Goal: Task Accomplishment & Management: Manage account settings

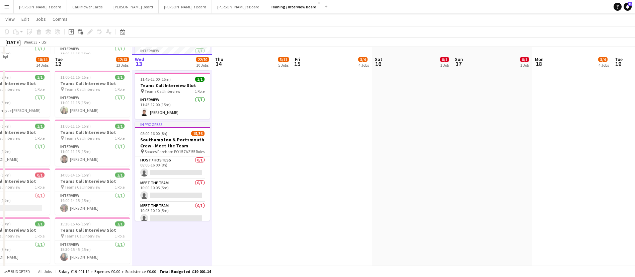
scroll to position [152, 0]
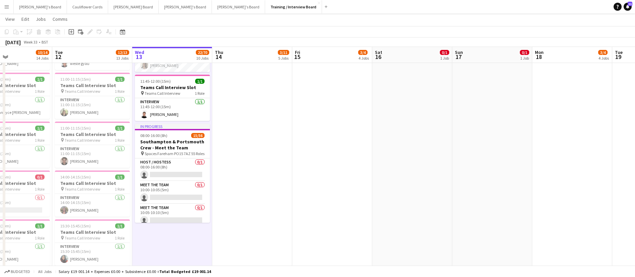
click at [255, 141] on app-date-cell at bounding box center [252, 206] width 80 height 567
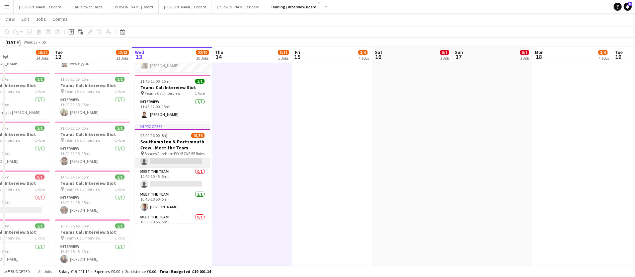
scroll to position [196, 0]
click at [170, 202] on app-card-role "Meet The Team 1/1 10:45-10:50 (5m) Alastair Rushforth" at bounding box center [172, 201] width 75 height 23
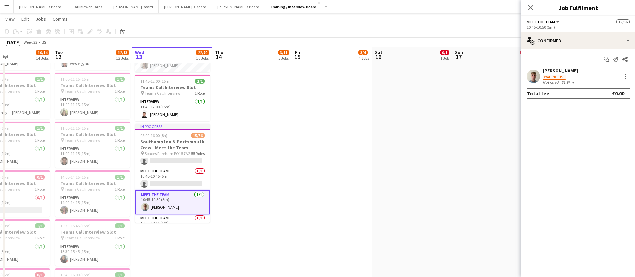
click at [532, 77] on app-user-avatar at bounding box center [533, 76] width 13 height 13
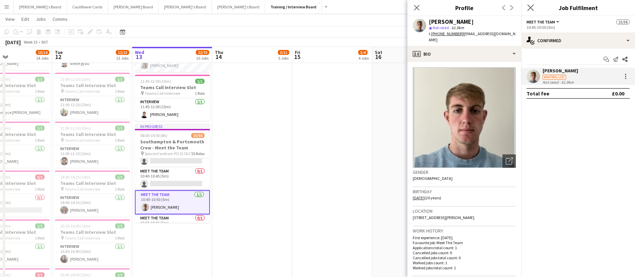
click at [532, 11] on icon "Close pop-in" at bounding box center [530, 7] width 6 height 6
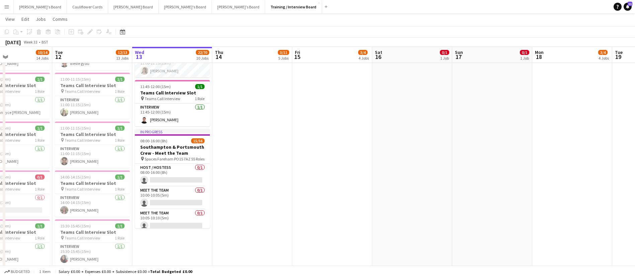
scroll to position [0, 0]
click at [181, 174] on app-card-role "Meet The Team 1/1 10:45-10:50 (5m) Alastair Rushforth" at bounding box center [172, 174] width 75 height 24
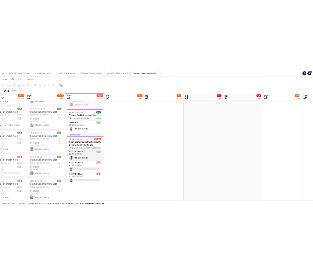
scroll to position [228, 0]
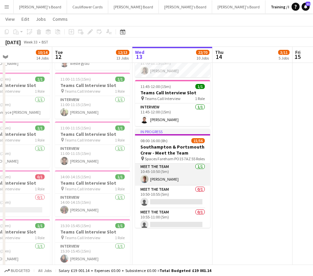
click at [179, 173] on app-card-role "Meet The Team 1/1 10:45-10:50 (5m) Alastair Rushforth" at bounding box center [172, 174] width 75 height 23
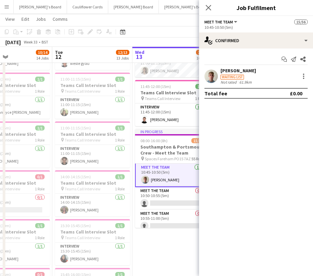
scroll to position [229, 0]
click at [243, 70] on div "Alastair Rushforth" at bounding box center [237, 71] width 35 height 6
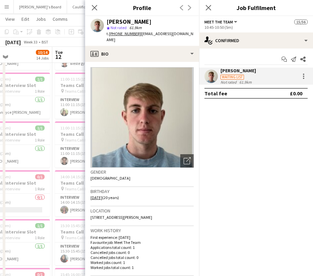
click at [190, 36] on div "Alastair Rushforth star Not rated 61.9km t. +447547362422 | alastairrushforth@g…" at bounding box center [142, 31] width 114 height 30
drag, startPoint x: 188, startPoint y: 32, endPoint x: 139, endPoint y: 36, distance: 49.4
click at [139, 36] on div "Alastair Rushforth star Not rated 61.9km t. +447547362422 | alastairrushforth@g…" at bounding box center [142, 31] width 114 height 30
copy span "alastairrushforth@gmail.com"
click at [213, 7] on app-icon "Close pop-in" at bounding box center [209, 8] width 10 height 10
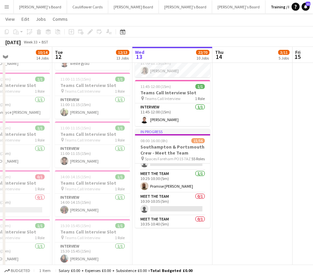
scroll to position [126, 0]
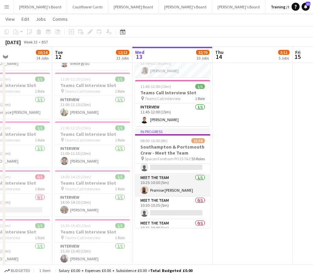
click at [170, 184] on app-card-role "Meet The Team 1/1 10:25-10:30 (5m) Promise Ugo Nwachukwu" at bounding box center [172, 185] width 75 height 23
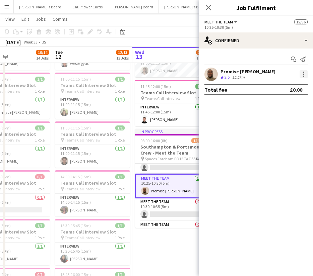
click at [304, 74] on div at bounding box center [303, 74] width 1 height 1
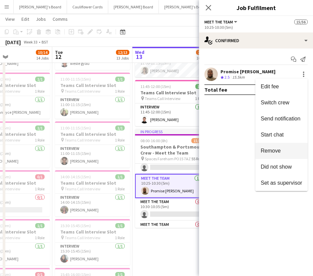
click at [288, 154] on span "Remove" at bounding box center [281, 151] width 42 height 6
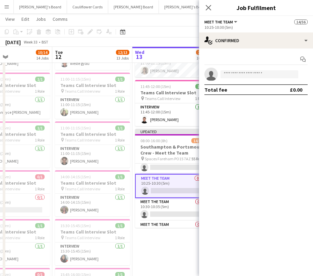
click at [179, 248] on app-date-cell "In progress 10:30-10:45 (15m) 1/1 Teams Call Interview Slot pin Teams Call Inte…" at bounding box center [172, 206] width 80 height 567
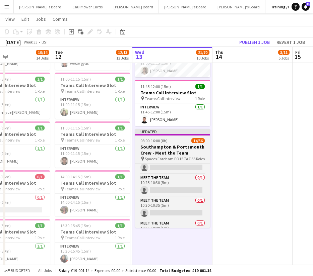
click at [180, 144] on h3 "Southampton & Portsmouth Crew - Meet the Team" at bounding box center [172, 150] width 75 height 12
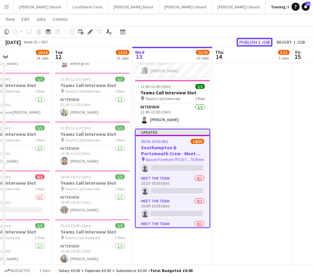
click at [258, 41] on button "Publish 1 job" at bounding box center [254, 42] width 36 height 9
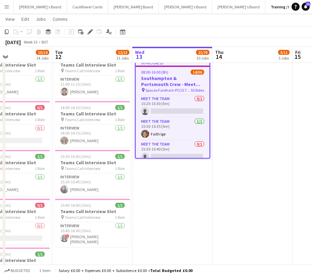
scroll to position [1199, 0]
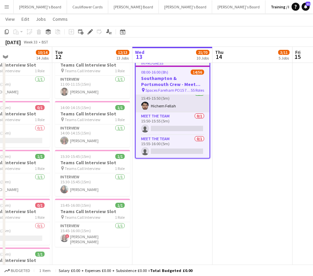
click at [171, 105] on app-card-role "Meet The Team 1/1 15:45-15:50 (5m) Hichem Fellah" at bounding box center [173, 101] width 74 height 23
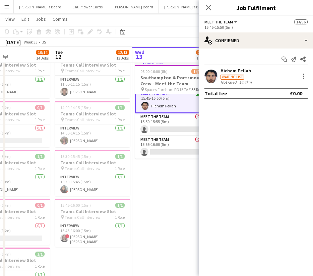
click at [209, 79] on app-user-avatar at bounding box center [210, 76] width 13 height 13
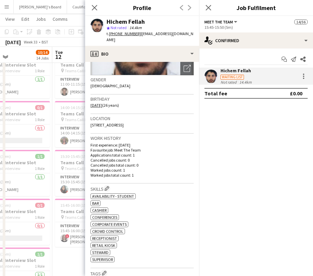
scroll to position [94, 0]
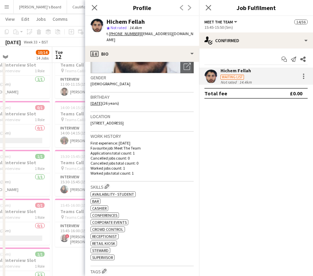
click at [125, 34] on tcxspan "+447383633740" at bounding box center [125, 33] width 32 height 5
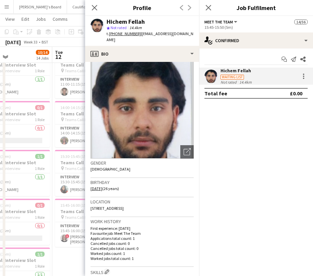
scroll to position [0, 0]
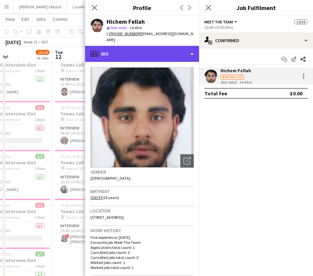
click at [185, 51] on div "profile Bio" at bounding box center [142, 54] width 114 height 16
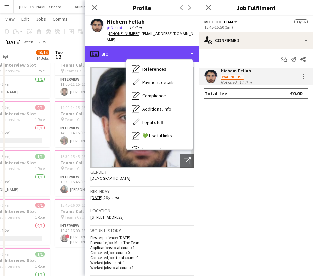
scroll to position [90, 0]
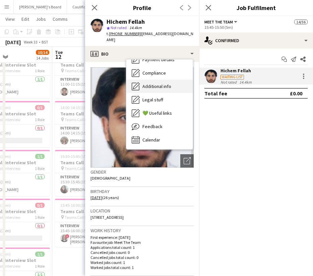
click at [153, 86] on div "Additional info Additional info" at bounding box center [159, 86] width 66 height 13
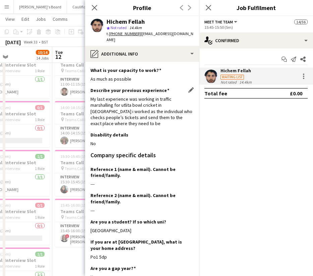
click at [156, 115] on div "My last experience was working in traffic marshalling for utlita bowl cricket i…" at bounding box center [141, 111] width 103 height 30
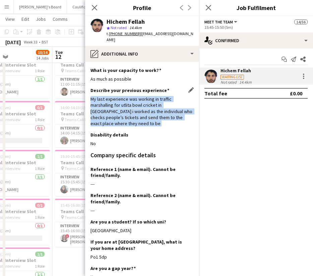
click at [156, 115] on div "My last experience was working in traffic marshalling for utlita bowl cricket i…" at bounding box center [141, 111] width 103 height 30
drag, startPoint x: 156, startPoint y: 117, endPoint x: 88, endPoint y: 96, distance: 71.3
click at [88, 96] on app-section-data-types "What is your capacity to work? Edit this field As much as possible Describe you…" at bounding box center [142, 169] width 114 height 214
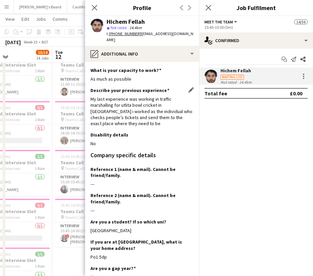
click at [157, 118] on div "My last experience was working in traffic marshalling for utlita bowl cricket i…" at bounding box center [141, 111] width 103 height 30
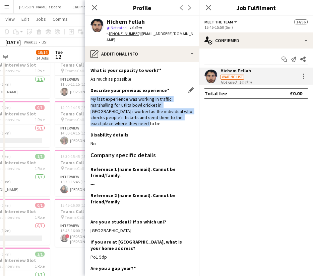
drag, startPoint x: 91, startPoint y: 94, endPoint x: 161, endPoint y: 118, distance: 73.7
click at [161, 118] on div "My last experience was working in traffic marshalling for utlita bowl cricket i…" at bounding box center [141, 111] width 103 height 30
click at [214, 75] on app-user-avatar at bounding box center [210, 76] width 13 height 13
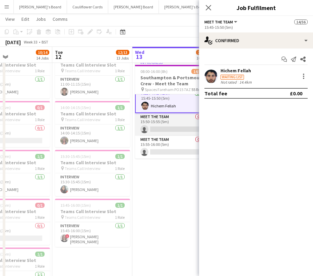
scroll to position [1182, 0]
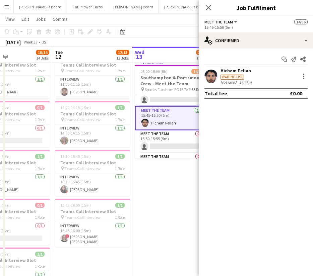
click at [211, 78] on app-user-avatar at bounding box center [210, 76] width 13 height 13
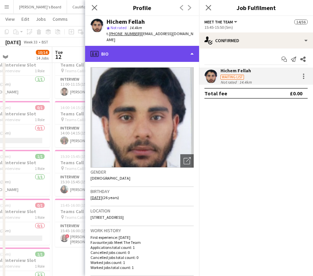
click at [178, 49] on div "profile Bio" at bounding box center [142, 54] width 114 height 16
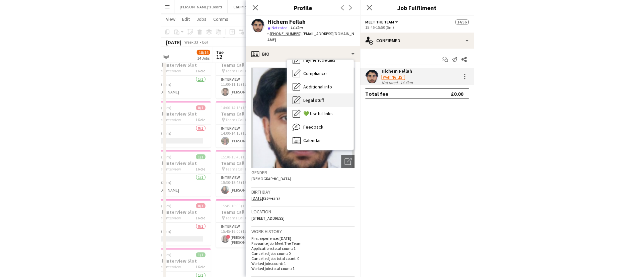
scroll to position [0, 0]
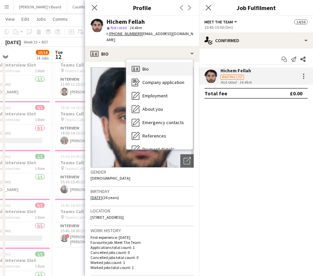
click at [144, 66] on span "Bio" at bounding box center [145, 69] width 6 height 6
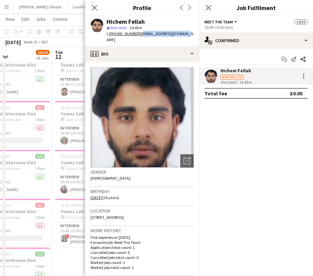
drag, startPoint x: 185, startPoint y: 34, endPoint x: 139, endPoint y: 37, distance: 45.6
click at [139, 37] on div "Hichem Fellah star Not rated 14.4km t. +447383633740 | hichem.f99@hotmail.com" at bounding box center [142, 31] width 114 height 30
copy span "hichem.f99@hotmail.com"
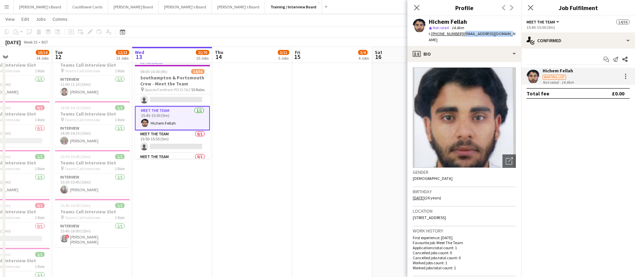
copy span "hichem.f99@hotmail.com"
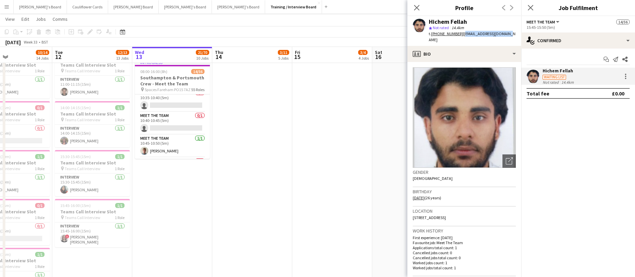
scroll to position [185, 0]
click at [167, 102] on app-card-role "Meet The Team 0/1 10:35-10:40 (5m) single-neutral-actions" at bounding box center [172, 102] width 75 height 23
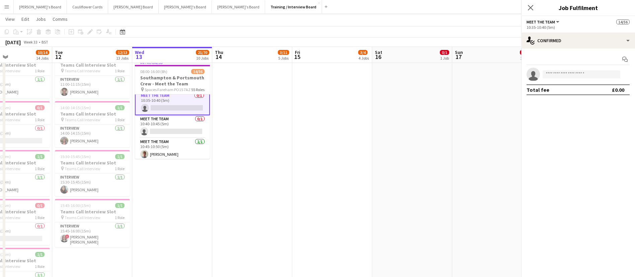
scroll to position [186, 0]
click at [594, 74] on input at bounding box center [582, 74] width 78 height 8
paste input "**********"
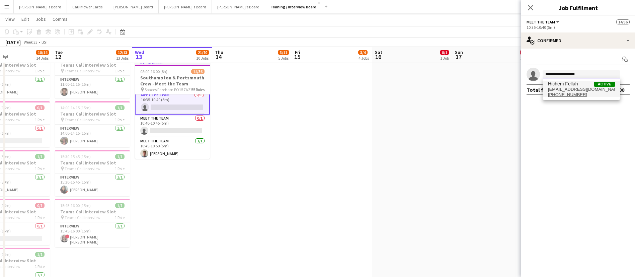
type input "**********"
click at [585, 81] on span "Hichem Fellah Active" at bounding box center [581, 84] width 67 height 6
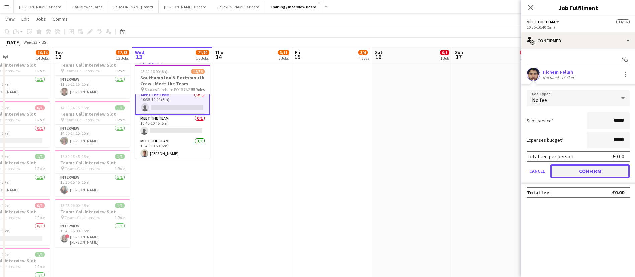
click at [574, 170] on button "Confirm" at bounding box center [589, 170] width 79 height 13
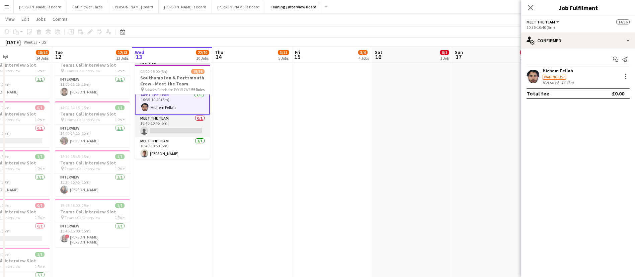
click at [170, 128] on app-card-role "Meet The Team 0/1 10:40-10:45 (5m) single-neutral-actions" at bounding box center [172, 125] width 75 height 23
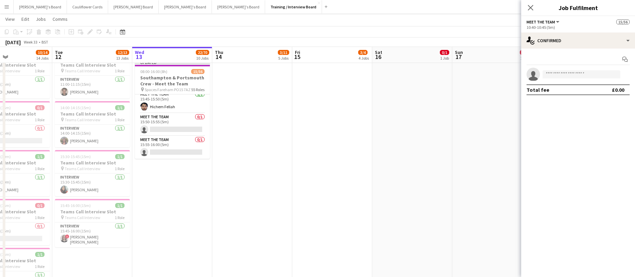
scroll to position [1160, 0]
click at [170, 140] on app-card-role "Meet The Team 1/1 15:45-15:50 (5m) Hichem Fellah" at bounding box center [172, 141] width 75 height 23
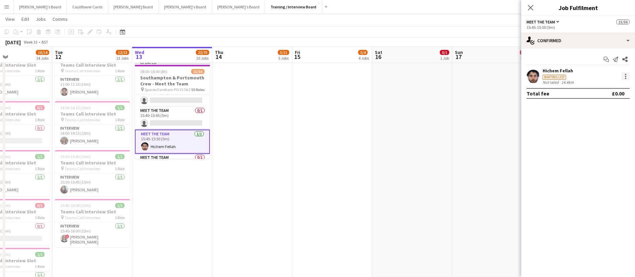
click at [628, 77] on div at bounding box center [626, 76] width 8 height 8
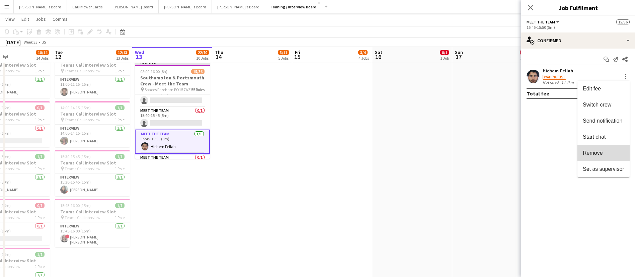
click at [601, 150] on span "Remove" at bounding box center [593, 153] width 20 height 6
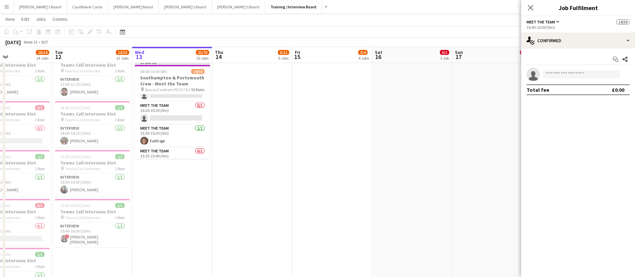
scroll to position [1096, 0]
click at [165, 135] on app-card-role "Meet The Team 1/1 15:30-15:35 (5m) Faith Ige" at bounding box center [172, 135] width 75 height 23
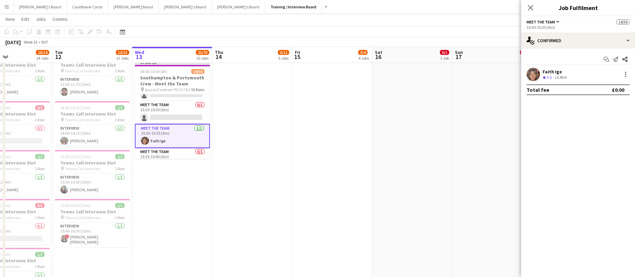
click at [529, 77] on app-user-avatar at bounding box center [533, 74] width 13 height 13
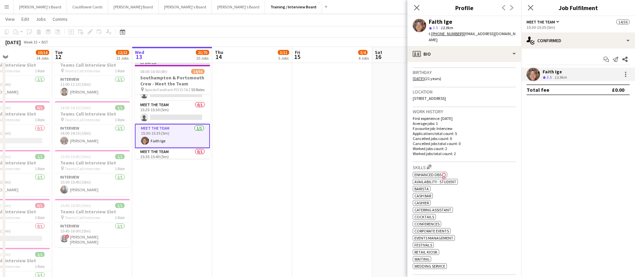
scroll to position [122, 0]
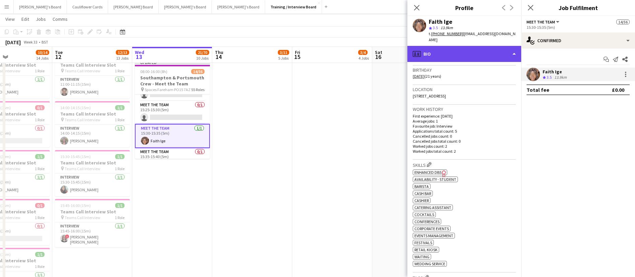
click at [497, 54] on div "profile Bio" at bounding box center [464, 54] width 114 height 16
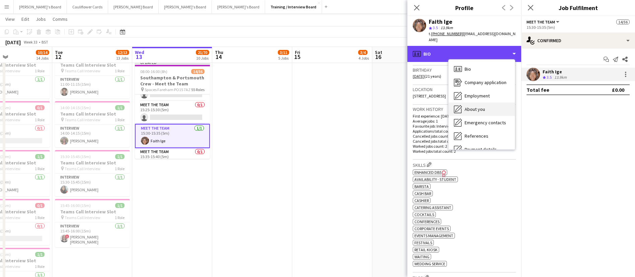
scroll to position [90, 0]
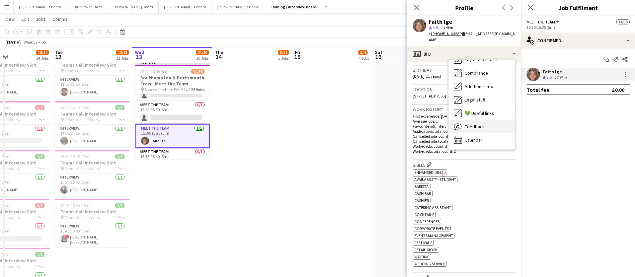
click at [469, 124] on span "Feedback" at bounding box center [475, 127] width 20 height 6
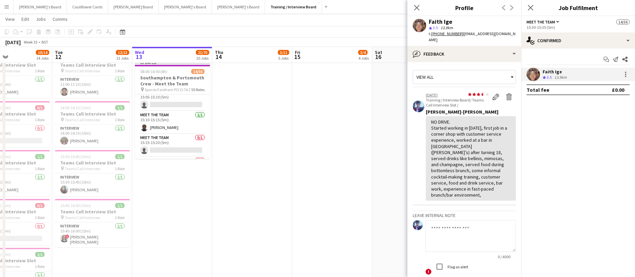
scroll to position [1015, 0]
click at [167, 130] on app-card-role "Meet The Team 1/1 15:10-15:15 (5m) Zion Lawson" at bounding box center [172, 125] width 75 height 23
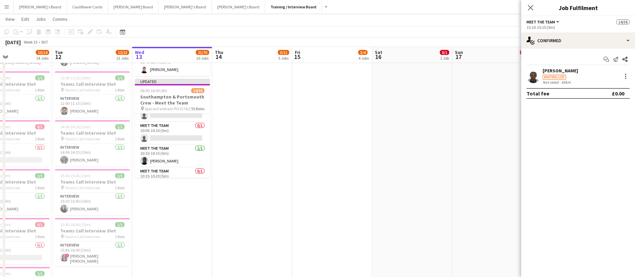
scroll to position [63, 0]
click at [186, 136] on app-card-role "Meet The Team 1/1 10:10-10:15 (5m) Sulaiman Momoh" at bounding box center [172, 130] width 75 height 23
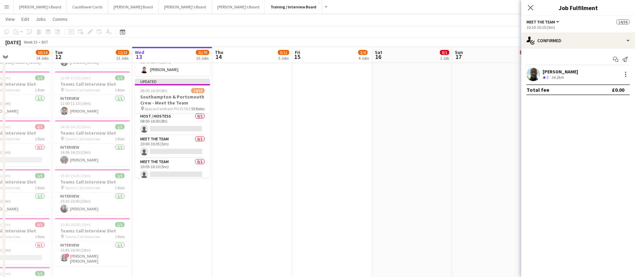
scroll to position [0, 0]
click at [627, 72] on div at bounding box center [626, 74] width 8 height 8
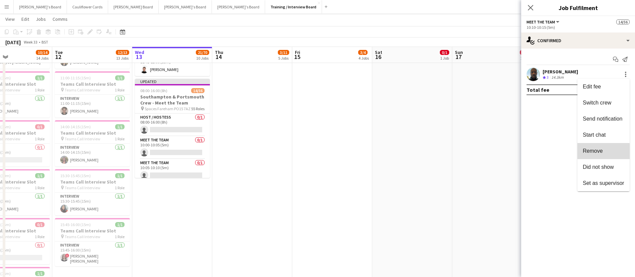
click at [598, 153] on span "Remove" at bounding box center [593, 151] width 20 height 6
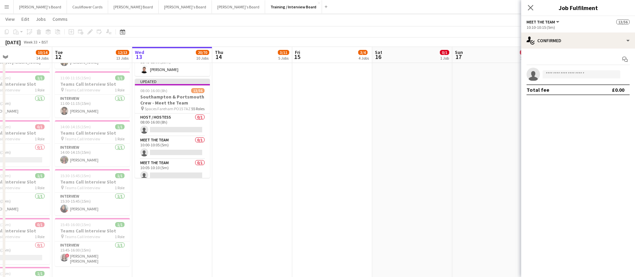
click at [253, 146] on app-date-cell at bounding box center [252, 156] width 80 height 567
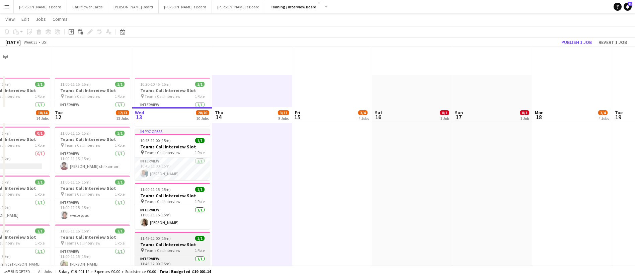
scroll to position [60, 0]
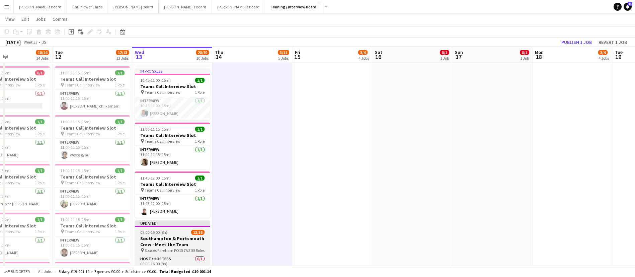
click at [173, 230] on div "08:00-16:00 (8h) 13/56" at bounding box center [172, 232] width 75 height 5
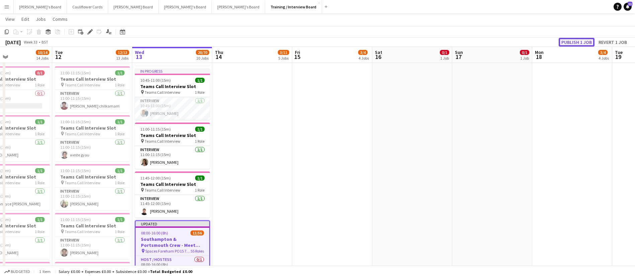
click at [579, 40] on button "Publish 1 job" at bounding box center [577, 42] width 36 height 9
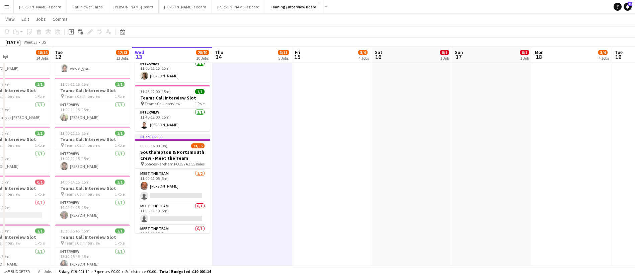
scroll to position [293, 0]
click at [174, 180] on app-card-role "Meet The Team 1/2 11:00-11:05 (5m) JORGE DE SILVA single-neutral-actions" at bounding box center [172, 187] width 75 height 32
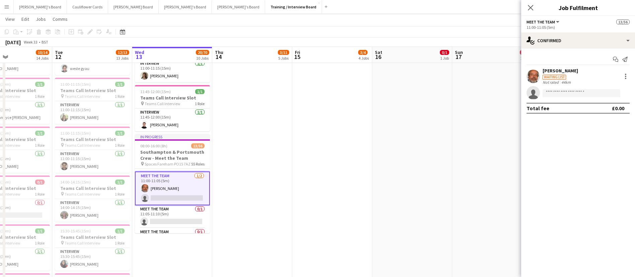
click at [526, 80] on div "JORGE DE SILVA Waiting list Not rated 44km" at bounding box center [578, 76] width 114 height 17
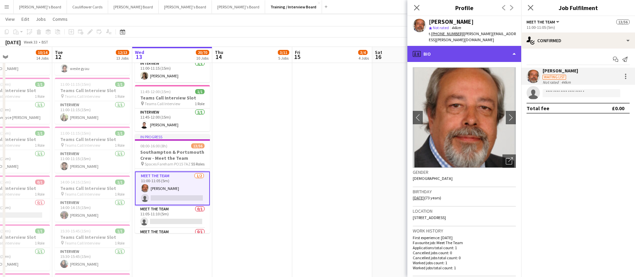
click at [484, 47] on div "profile Bio" at bounding box center [464, 54] width 114 height 16
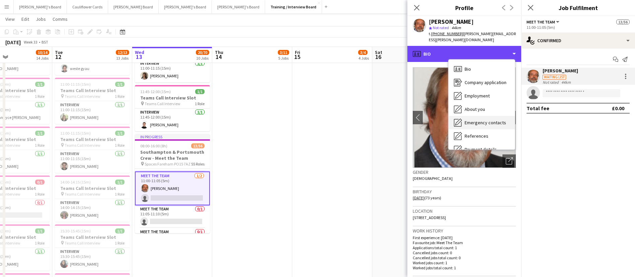
scroll to position [90, 0]
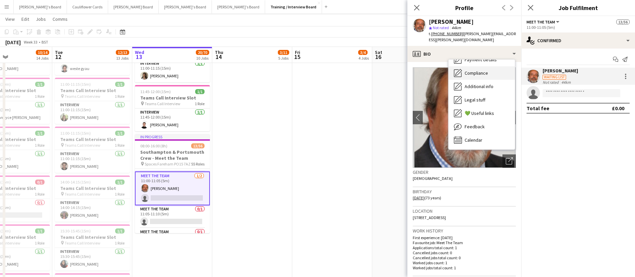
click at [482, 70] on span "Compliance" at bounding box center [476, 73] width 23 height 6
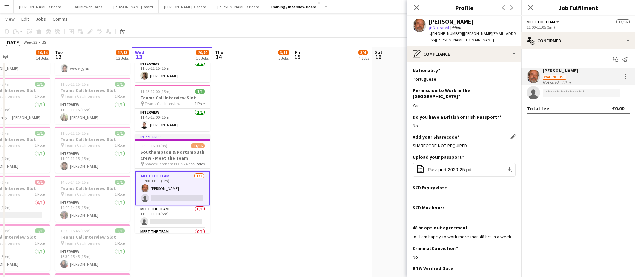
scroll to position [81, 0]
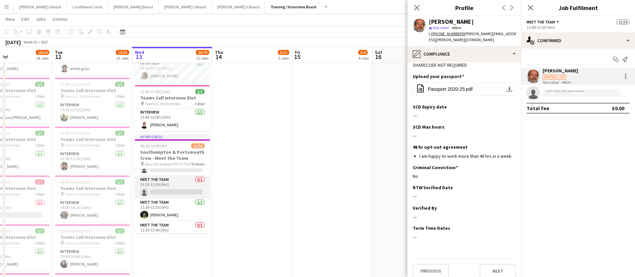
click at [184, 213] on app-card-role "Meet The Team 1/1 11:30-11:35 (5m) Milan Sani" at bounding box center [172, 210] width 75 height 23
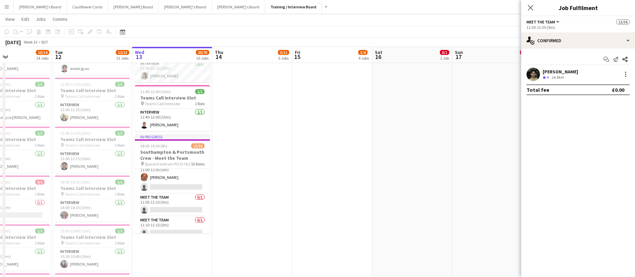
scroll to position [284, 0]
click at [172, 199] on app-card-role "Meet The Team 1/2 11:00-11:05 (5m) JORGE DE SILVA single-neutral-actions" at bounding box center [172, 197] width 75 height 32
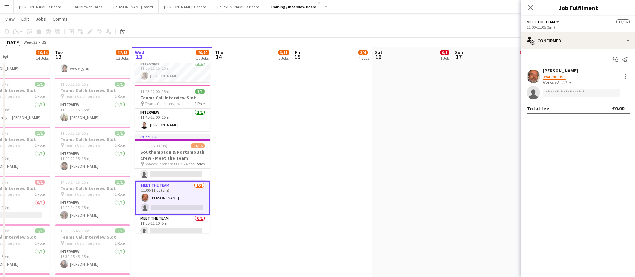
click at [532, 78] on app-user-avatar at bounding box center [533, 76] width 13 height 13
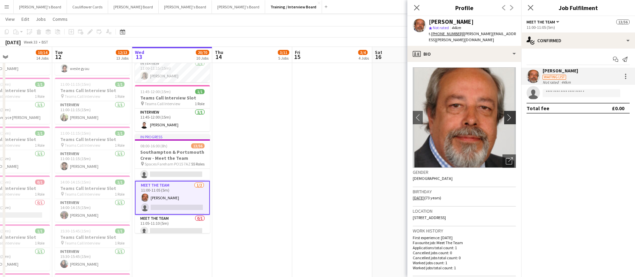
click at [508, 114] on app-icon "chevron-right" at bounding box center [511, 117] width 10 height 7
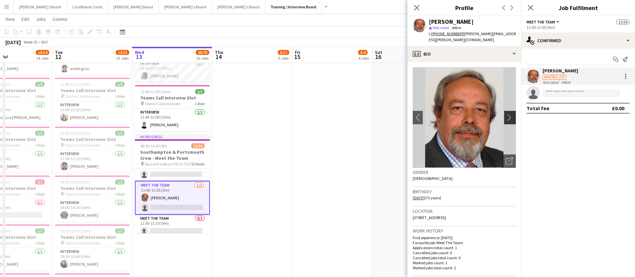
click at [506, 114] on app-icon "chevron-right" at bounding box center [511, 117] width 10 height 7
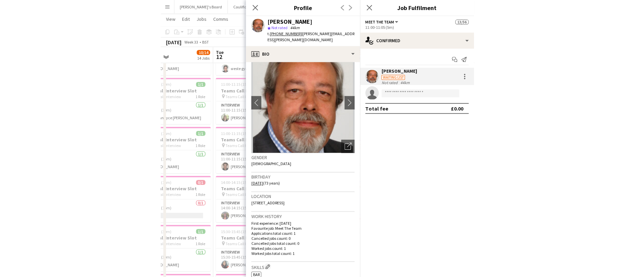
scroll to position [0, 0]
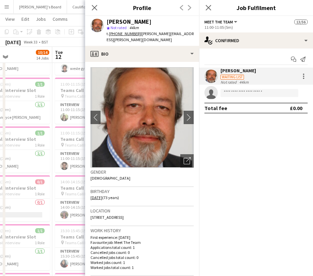
drag, startPoint x: 191, startPoint y: 32, endPoint x: 137, endPoint y: 32, distance: 53.9
click at [137, 32] on div "JORGE DE SILVA star Not rated 44km t. +447710069547 | jorge.de.a.c.silva@gmail.…" at bounding box center [142, 31] width 114 height 30
copy span "jorge.de.a.c.silva@gmail.com"
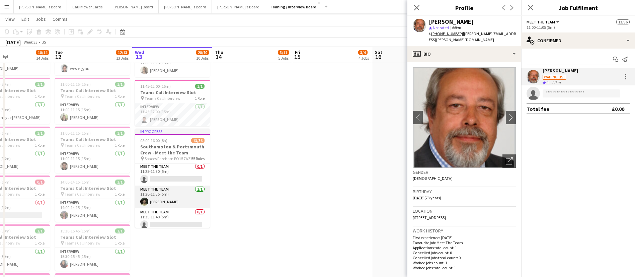
click at [174, 198] on app-card-role "Meet The Team 1/1 11:30-11:35 (5m) Milan Sani" at bounding box center [172, 196] width 75 height 23
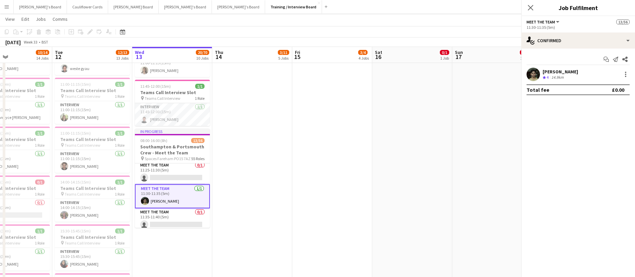
scroll to position [420, 0]
click at [533, 73] on app-user-avatar at bounding box center [533, 74] width 13 height 13
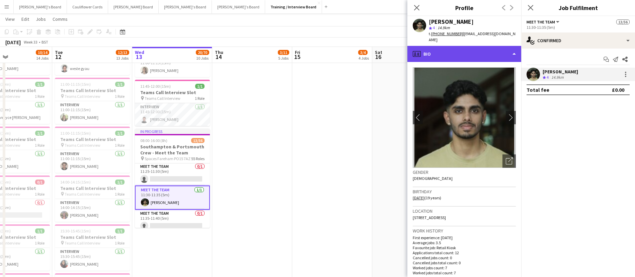
click at [489, 50] on div "profile Bio" at bounding box center [464, 54] width 114 height 16
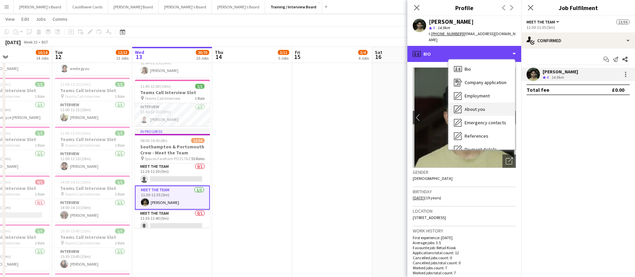
scroll to position [90, 0]
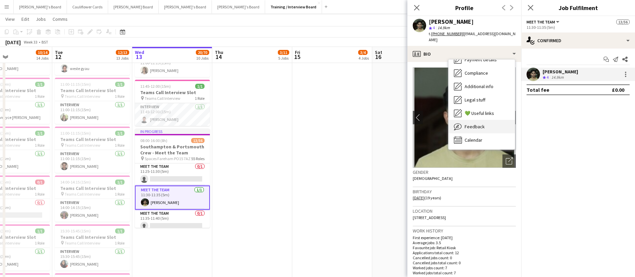
click at [482, 124] on span "Feedback" at bounding box center [475, 127] width 20 height 6
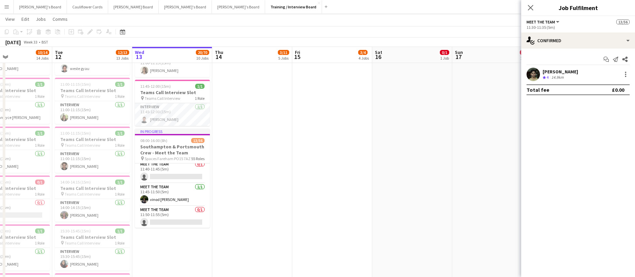
scroll to position [492, 0]
click at [180, 191] on app-card-role "Meet The Team 1/1 11:45-11:50 (5m) vinod balaji reddy" at bounding box center [172, 194] width 75 height 23
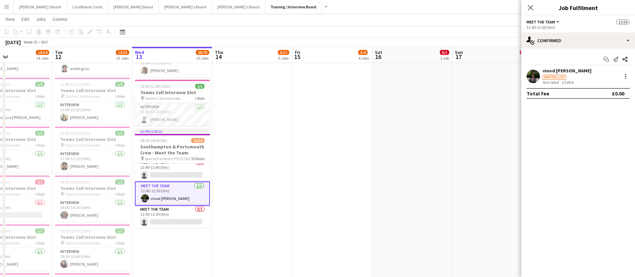
scroll to position [491, 0]
click at [527, 75] on app-user-avatar at bounding box center [533, 76] width 13 height 13
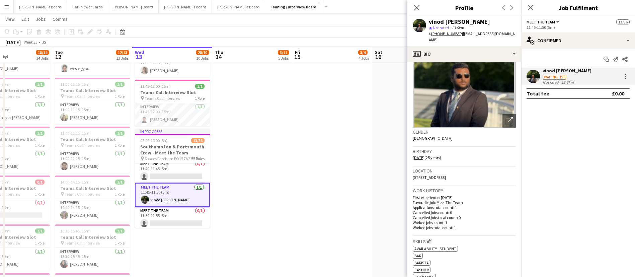
scroll to position [0, 0]
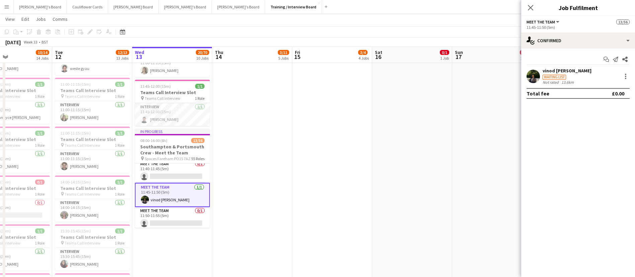
click at [534, 78] on app-user-avatar at bounding box center [533, 76] width 13 height 13
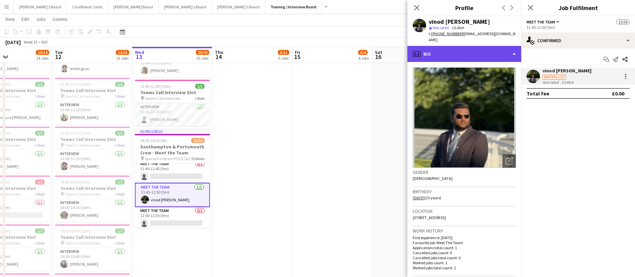
click at [497, 46] on div "profile Bio" at bounding box center [464, 54] width 114 height 16
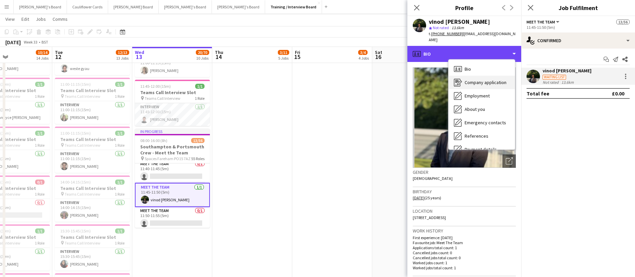
scroll to position [90, 0]
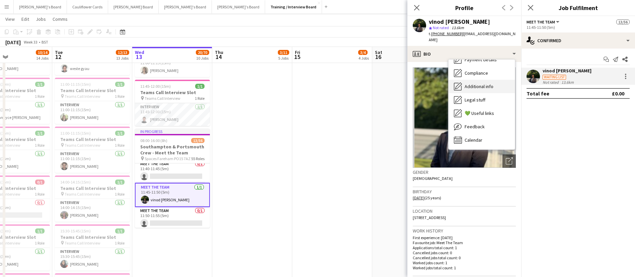
click at [471, 83] on span "Additional info" at bounding box center [479, 86] width 29 height 6
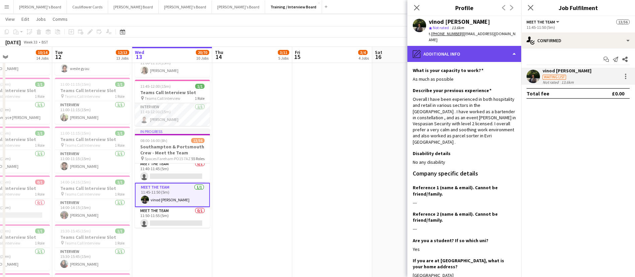
click at [485, 50] on div "pencil4 Additional info" at bounding box center [464, 54] width 114 height 16
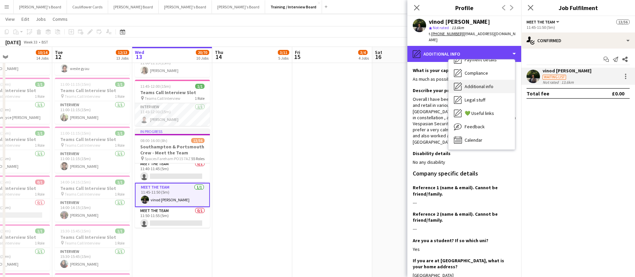
scroll to position [0, 0]
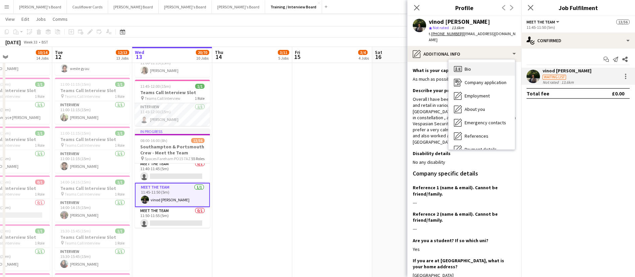
click at [486, 62] on div "Bio Bio" at bounding box center [482, 68] width 66 height 13
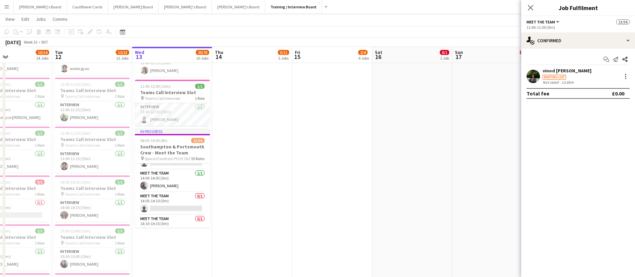
scroll to position [709, 0]
click at [172, 184] on app-card-role "Meet The Team 1/1 14:00-14:05 (5m) Marcus Chapman" at bounding box center [172, 182] width 75 height 23
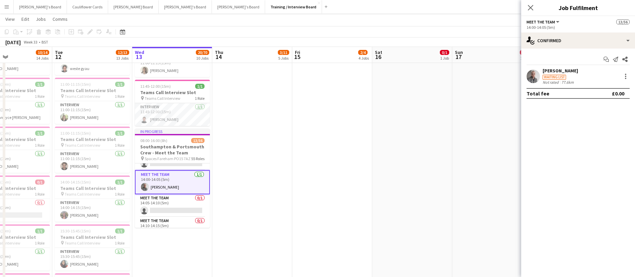
scroll to position [707, 0]
click at [533, 75] on app-user-avatar at bounding box center [533, 76] width 13 height 13
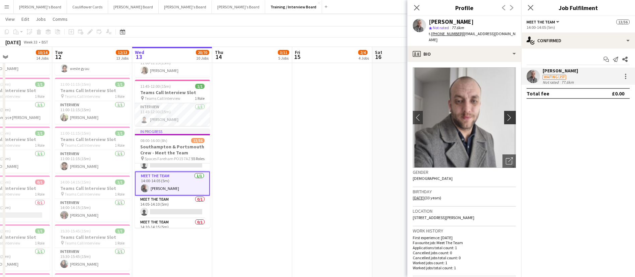
click at [506, 120] on app-icon "chevron-right" at bounding box center [511, 117] width 10 height 7
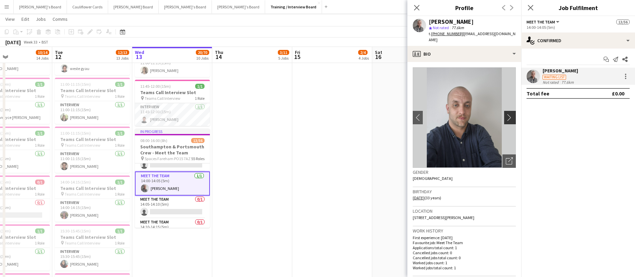
click at [506, 120] on app-icon "chevron-right" at bounding box center [511, 117] width 10 height 7
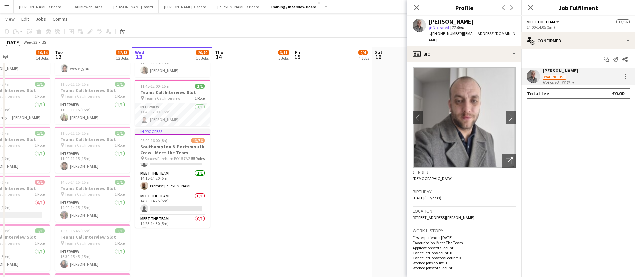
scroll to position [780, 0]
click at [182, 183] on app-card-role "Meet The Team 1/1 14:15-14:20 (5m) Promise Ugo Nwachukwu" at bounding box center [172, 180] width 75 height 23
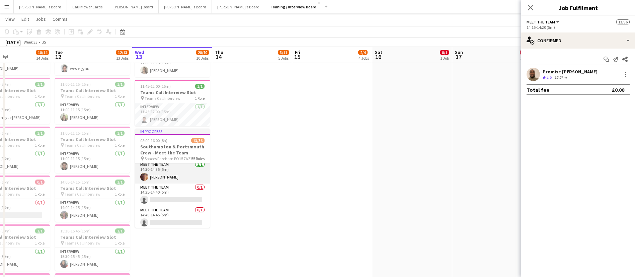
click at [176, 177] on app-card-role "Meet The Team 1/1 14:30-14:35 (5m) Nathan Heels" at bounding box center [172, 172] width 75 height 23
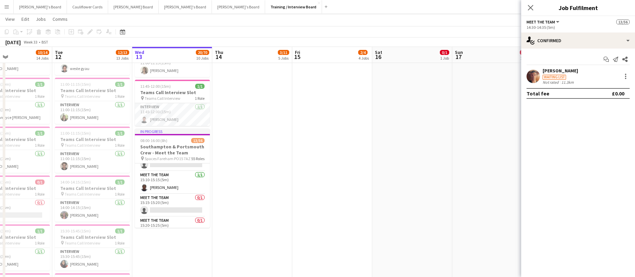
scroll to position [1008, 0]
click at [175, 204] on app-card-role "Meet The Team 1/1 15:10-15:15 (5m) Zion Lawson" at bounding box center [172, 202] width 75 height 23
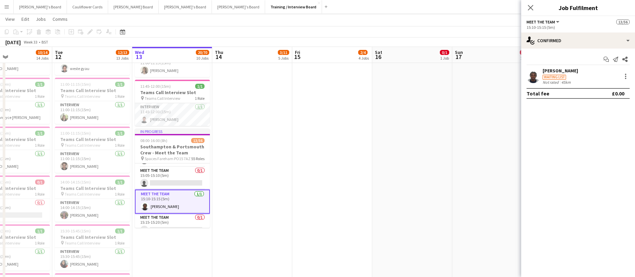
scroll to position [1007, 0]
click at [534, 80] on app-user-avatar at bounding box center [533, 76] width 13 height 13
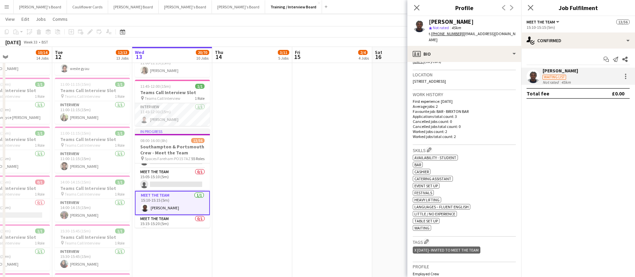
scroll to position [136, 0]
click at [534, 10] on app-icon "Close pop-in" at bounding box center [531, 8] width 10 height 10
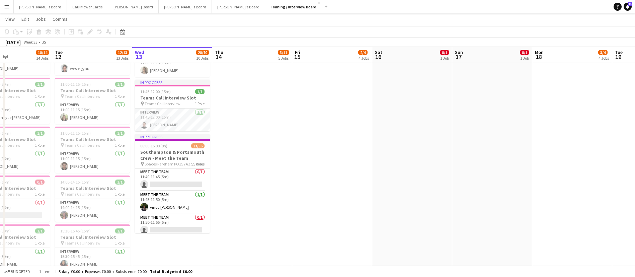
scroll to position [487, 0]
click at [172, 200] on app-card-role "Meet The Team 1/1 11:45-11:50 (5m) vinod balaji reddy" at bounding box center [172, 203] width 75 height 23
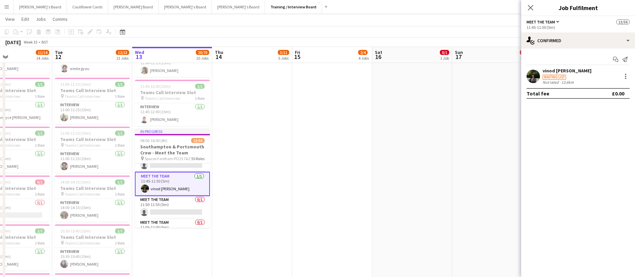
scroll to position [503, 0]
click at [625, 74] on div at bounding box center [625, 74] width 1 height 1
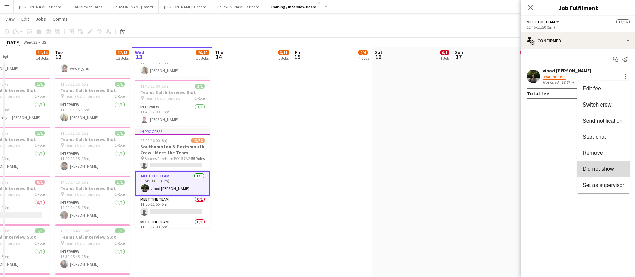
click at [603, 165] on button "Did not show" at bounding box center [603, 169] width 52 height 16
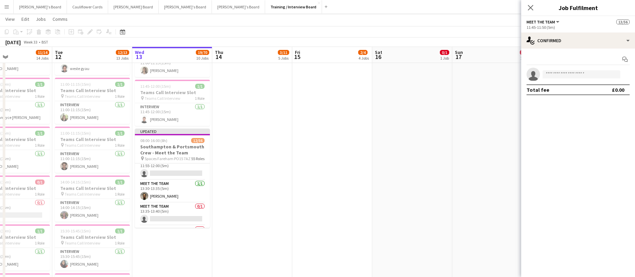
scroll to position [563, 0]
click at [175, 194] on app-card-role "Meet The Team 1/1 13:30-13:35 (5m) Damin Dean" at bounding box center [172, 192] width 75 height 23
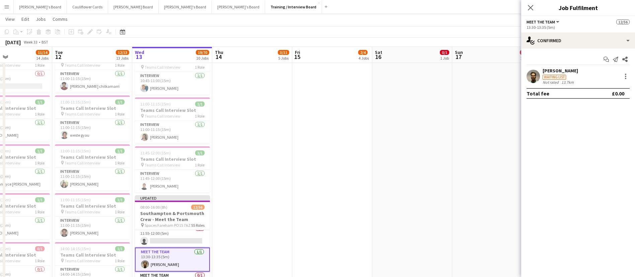
scroll to position [0, 0]
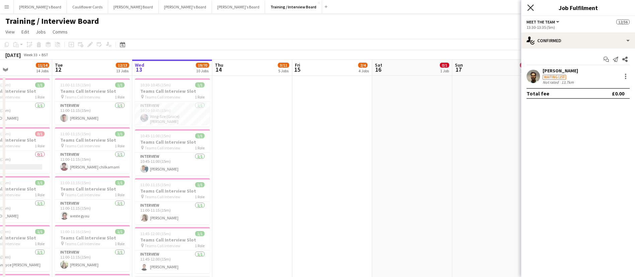
click at [532, 7] on icon at bounding box center [530, 7] width 6 height 6
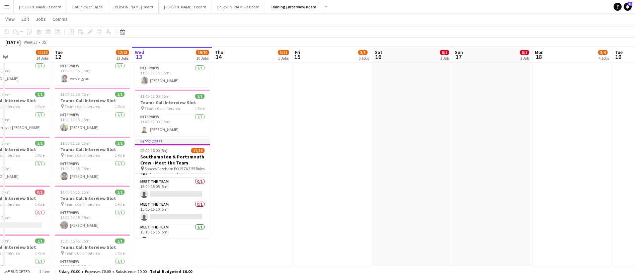
scroll to position [1015, 0]
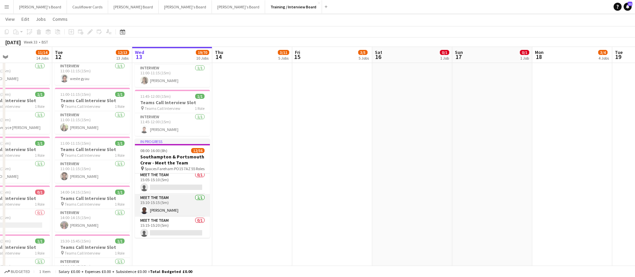
click at [164, 203] on app-card-role "Meet The Team 1/1 15:10-15:15 (5m) Zion Lawson" at bounding box center [172, 205] width 75 height 23
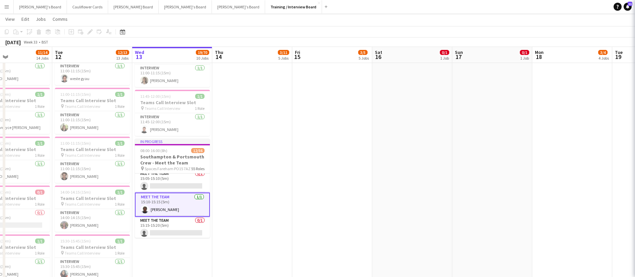
scroll to position [1014, 0]
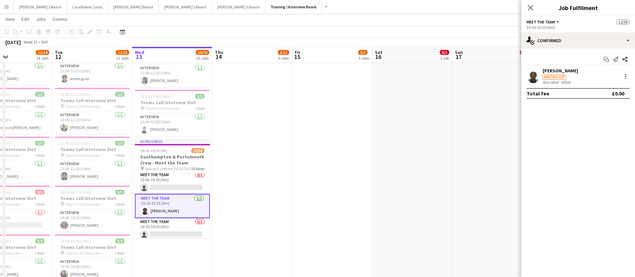
click at [531, 76] on app-user-avatar at bounding box center [533, 76] width 13 height 13
click at [173, 209] on app-card-role "Meet The Team 1/1 14:55-15:00 (5m) Kyle Jordon" at bounding box center [172, 205] width 75 height 23
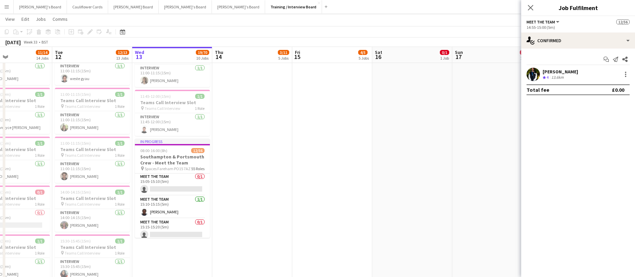
scroll to position [1015, 0]
click at [172, 208] on app-card-role "Meet The Team 1/1 15:10-15:15 (5m) Zion Lawson" at bounding box center [172, 205] width 75 height 23
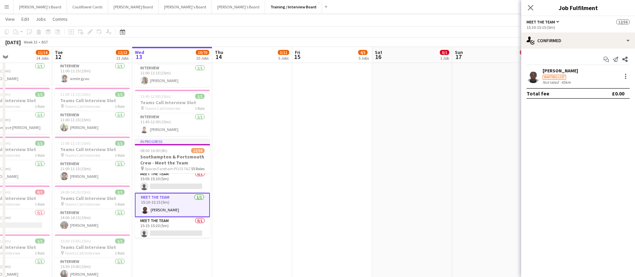
scroll to position [1013, 0]
click at [528, 74] on app-user-avatar at bounding box center [533, 76] width 13 height 13
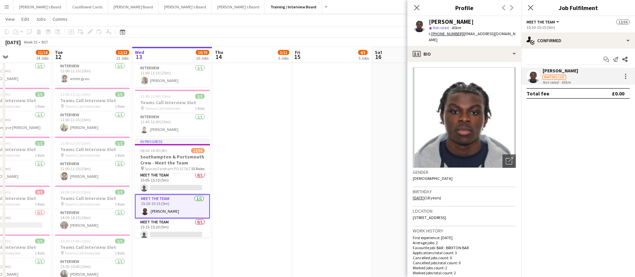
click at [449, 34] on tcxspan "+447704363766" at bounding box center [447, 33] width 32 height 5
click at [273, 140] on app-date-cell at bounding box center [252, 221] width 80 height 567
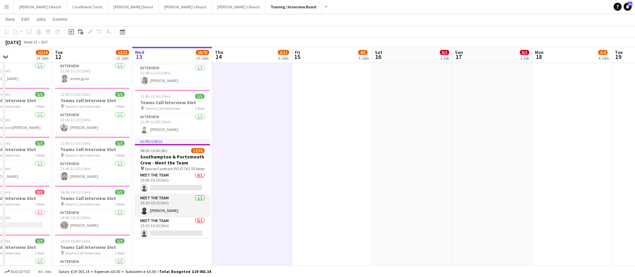
click at [180, 204] on app-card-role "Meet The Team 1/1 15:10-15:15 (5m) Zion Lawson" at bounding box center [172, 205] width 75 height 23
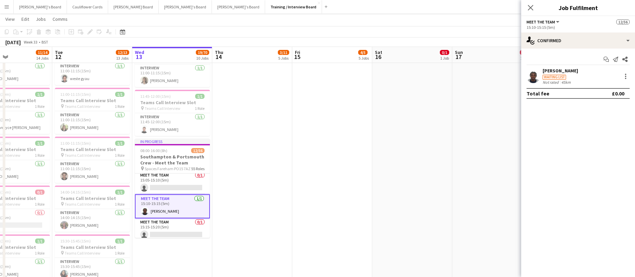
click at [533, 74] on app-user-avatar at bounding box center [533, 76] width 13 height 13
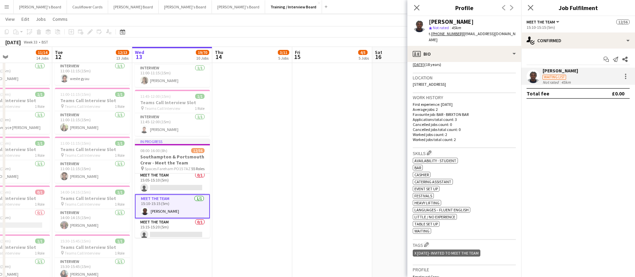
scroll to position [0, 0]
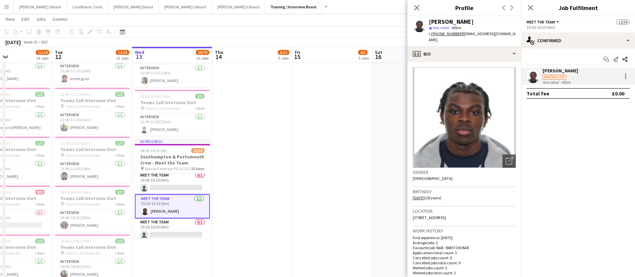
click at [175, 208] on app-card-role "Meet The Team 1/1 15:10-15:15 (5m) Zion Lawson" at bounding box center [172, 206] width 75 height 24
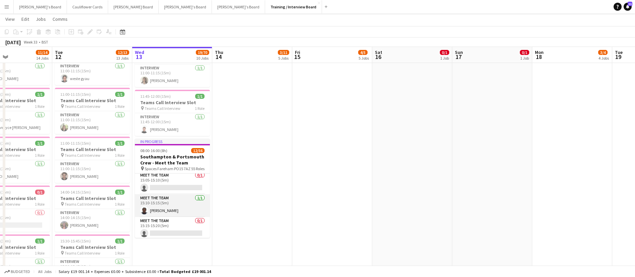
click at [170, 207] on app-card-role "Meet The Team 1/1 15:10-15:15 (5m) Zion Lawson" at bounding box center [172, 205] width 75 height 23
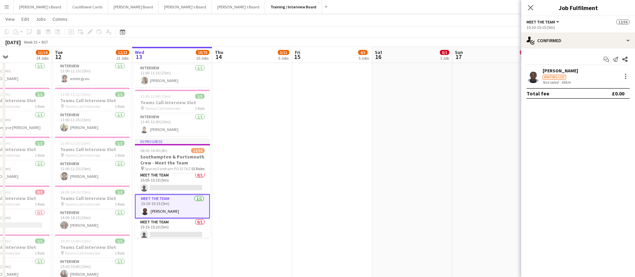
click at [535, 74] on app-user-avatar at bounding box center [533, 76] width 13 height 13
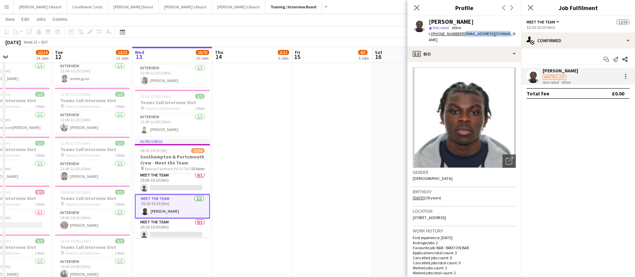
drag, startPoint x: 506, startPoint y: 34, endPoint x: 461, endPoint y: 33, distance: 44.2
click at [461, 33] on div "Zion Lawson star Not rated 45km t. +447704363766 | zeelawson01@gmail.com" at bounding box center [464, 31] width 114 height 30
copy span "zeelawson01@gmail.com"
click at [249, 189] on app-date-cell at bounding box center [252, 221] width 80 height 567
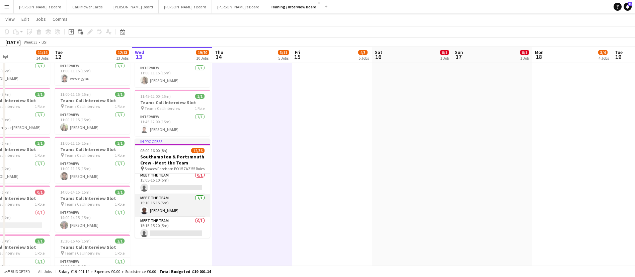
click at [189, 200] on app-card-role "Meet The Team 1/1 15:10-15:15 (5m) Zion Lawson" at bounding box center [172, 205] width 75 height 23
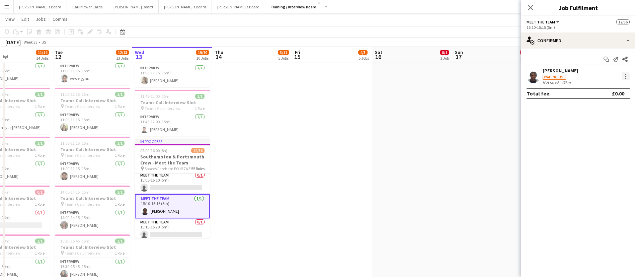
click at [625, 78] on div at bounding box center [625, 78] width 1 height 1
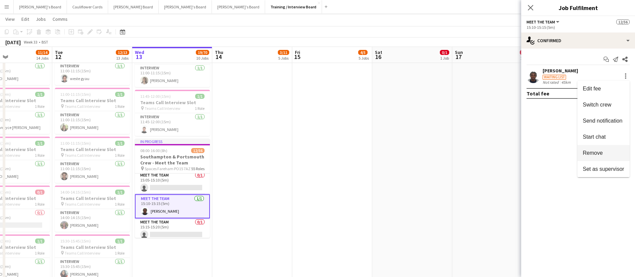
click at [606, 151] on span "Remove" at bounding box center [604, 153] width 42 height 6
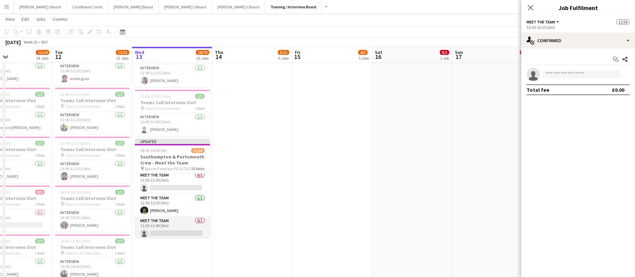
scroll to position [421, 0]
click at [168, 209] on app-card-role "Meet The Team 1/1 11:30-11:35 (5m) Milan Sani" at bounding box center [172, 206] width 75 height 23
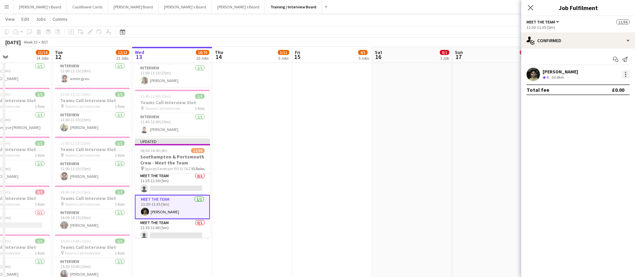
click at [626, 74] on div at bounding box center [625, 74] width 1 height 1
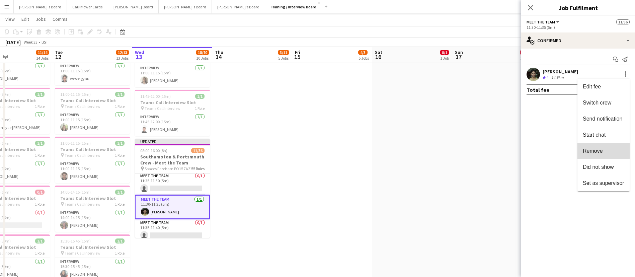
click at [600, 146] on button "Remove" at bounding box center [603, 151] width 52 height 16
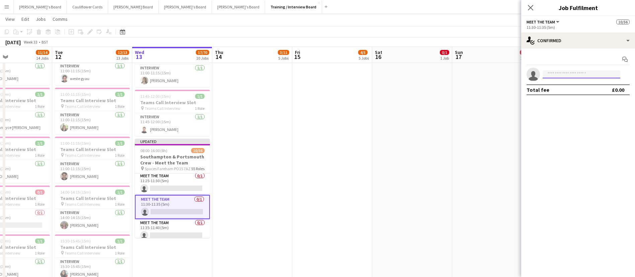
click at [566, 73] on input at bounding box center [582, 74] width 78 height 8
paste input "**********"
type input "**********"
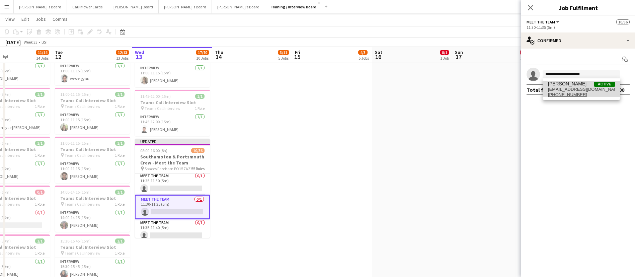
click at [571, 83] on span "[PERSON_NAME]" at bounding box center [567, 84] width 38 height 6
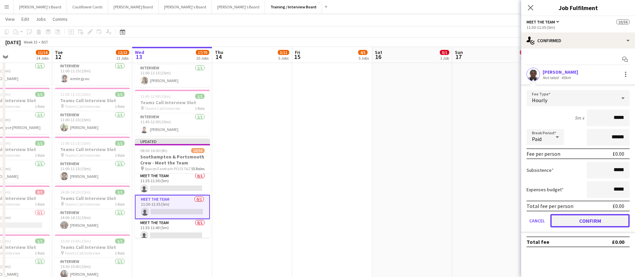
click at [597, 219] on button "Confirm" at bounding box center [589, 220] width 79 height 13
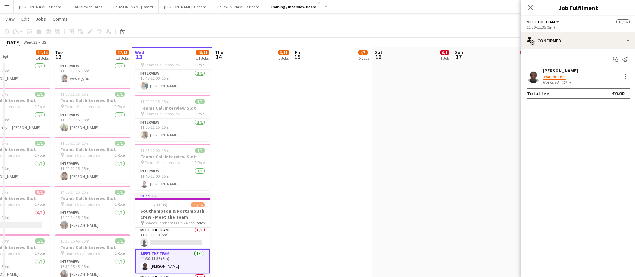
click at [237, 237] on app-date-cell at bounding box center [252, 221] width 80 height 567
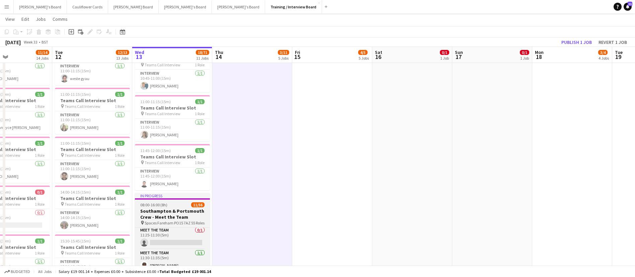
click at [188, 213] on h3 "Southampton & Portsmouth Crew - Meet the Team" at bounding box center [172, 214] width 75 height 12
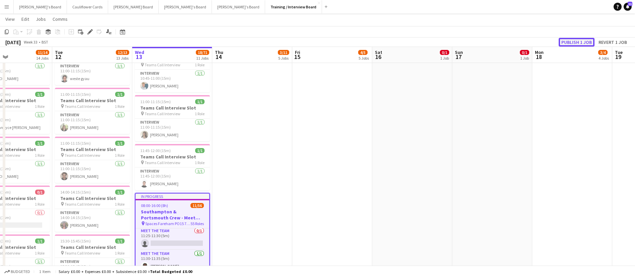
click at [570, 43] on button "Publish 1 job" at bounding box center [577, 42] width 36 height 9
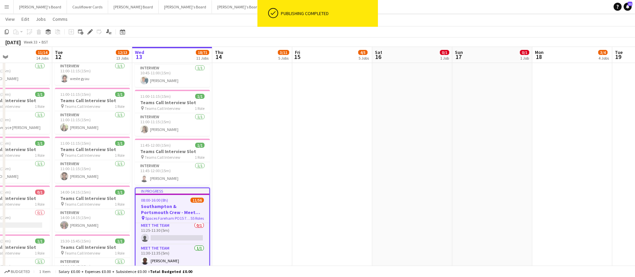
click at [242, 181] on app-date-cell at bounding box center [252, 221] width 80 height 567
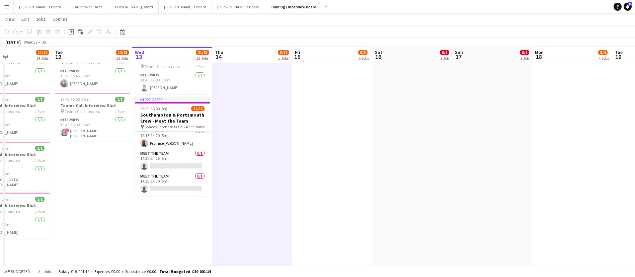
scroll to position [0, 0]
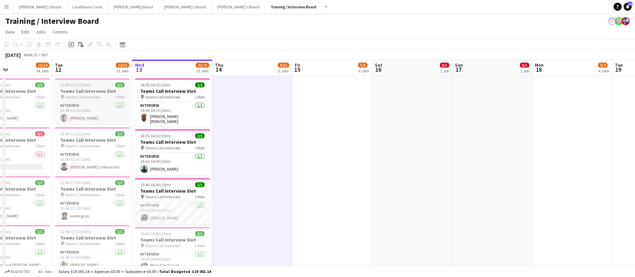
click at [99, 94] on div "pin Teams Call Interview 1 Role" at bounding box center [92, 96] width 75 height 5
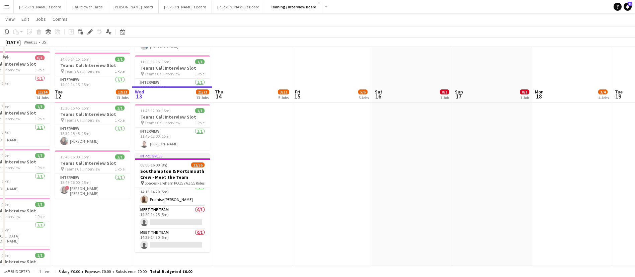
scroll to position [367, 0]
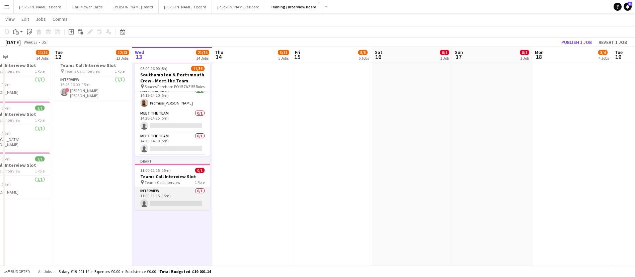
click at [177, 202] on app-card-role "Interview 0/1 11:00-11:15 (15m) single-neutral-actions" at bounding box center [172, 198] width 75 height 23
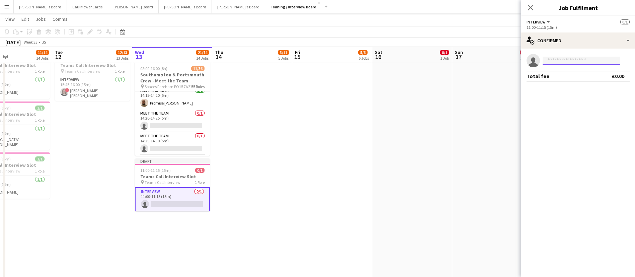
click at [563, 58] on input at bounding box center [582, 61] width 78 height 8
paste input "**********"
type input "**********"
click at [566, 69] on span "[PERSON_NAME]" at bounding box center [567, 70] width 38 height 6
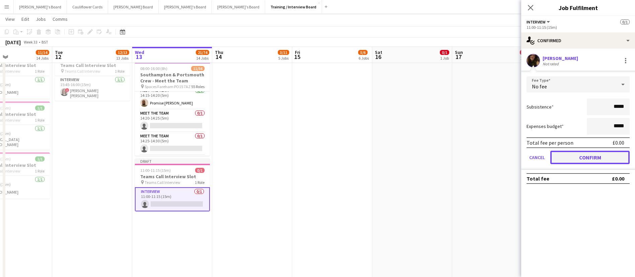
click at [582, 158] on button "Confirm" at bounding box center [589, 157] width 79 height 13
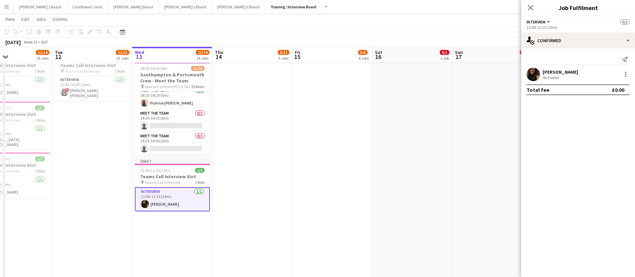
click at [190, 222] on app-date-cell "14:00-14:15 (15m) 1/1 Teams Call Interview Slot pin Teams Call Interview 1 Role…" at bounding box center [172, 6] width 80 height 596
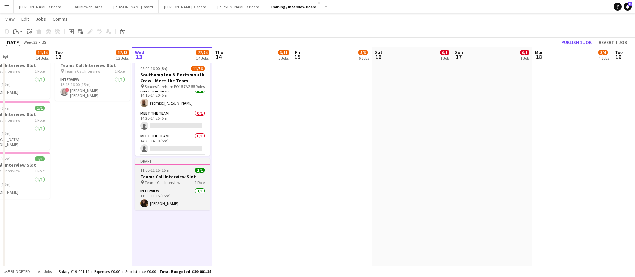
click at [182, 175] on h3 "Teams Call Interview Slot" at bounding box center [172, 176] width 75 height 6
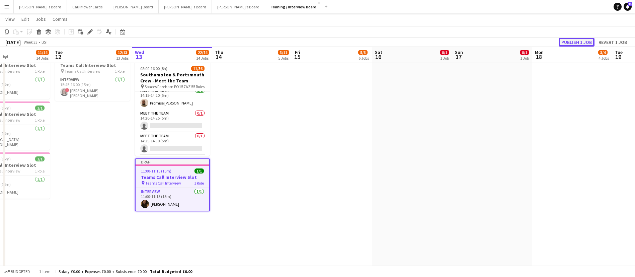
click at [571, 42] on button "Publish 1 job" at bounding box center [577, 42] width 36 height 9
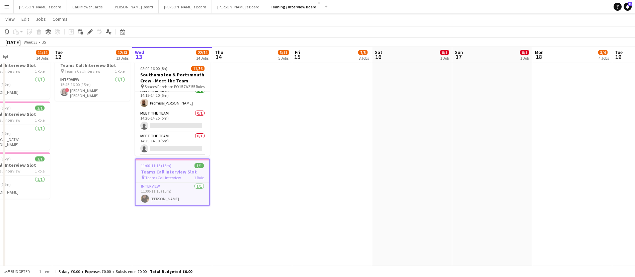
click at [260, 170] on app-date-cell at bounding box center [252, 6] width 80 height 596
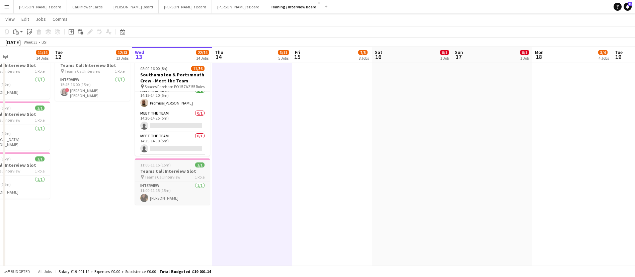
click at [191, 162] on div "11:00-11:15 (15m) 1/1" at bounding box center [172, 164] width 75 height 5
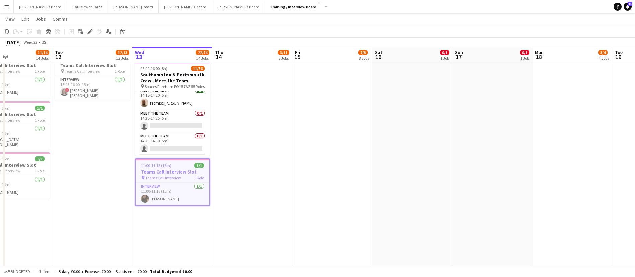
click at [176, 250] on app-date-cell "14:00-14:15 (15m) 1/1 Teams Call Interview Slot pin Teams Call Interview 1 Role…" at bounding box center [172, 6] width 80 height 596
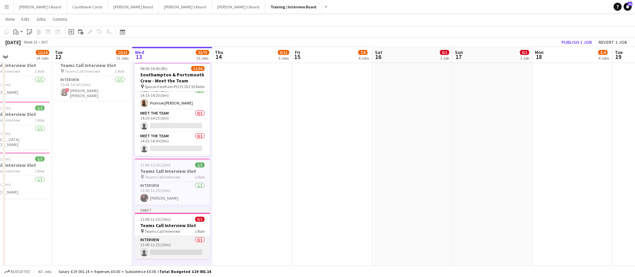
click at [172, 247] on app-card-role "Interview 0/1 11:00-11:15 (15m) single-neutral-actions" at bounding box center [172, 247] width 75 height 23
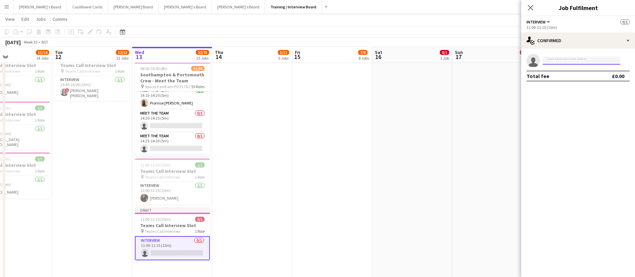
click at [565, 62] on input at bounding box center [582, 61] width 78 height 8
paste input "**********"
type input "**********"
click at [561, 74] on span "ashmataz1@gmail.com" at bounding box center [581, 75] width 67 height 5
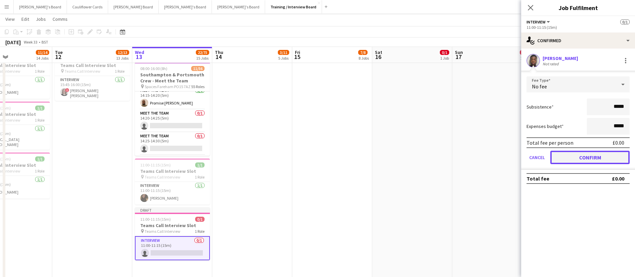
click at [597, 155] on button "Confirm" at bounding box center [589, 157] width 79 height 13
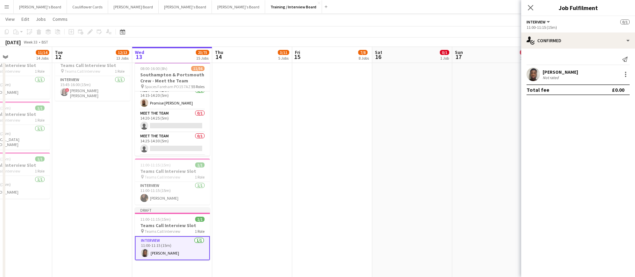
click at [207, 259] on app-date-cell "14:00-14:15 (15m) 1/1 Teams Call Interview Slot pin Teams Call Interview 1 Role…" at bounding box center [172, 36] width 80 height 657
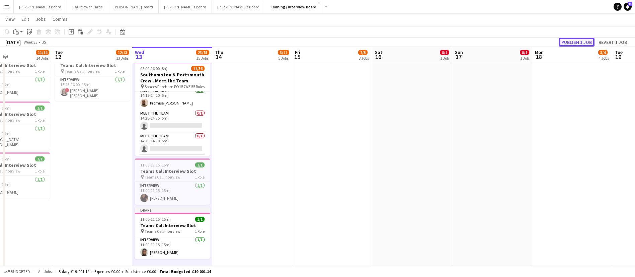
click at [571, 39] on button "Publish 1 job" at bounding box center [577, 42] width 36 height 9
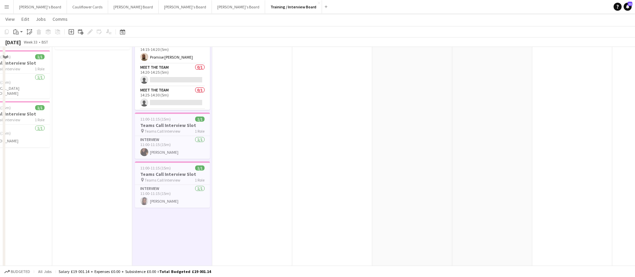
scroll to position [422, 0]
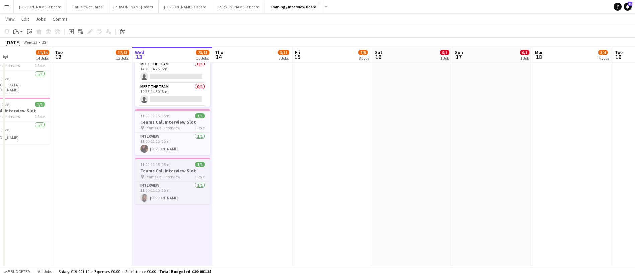
click at [167, 168] on h3 "Teams Call Interview Slot" at bounding box center [172, 171] width 75 height 6
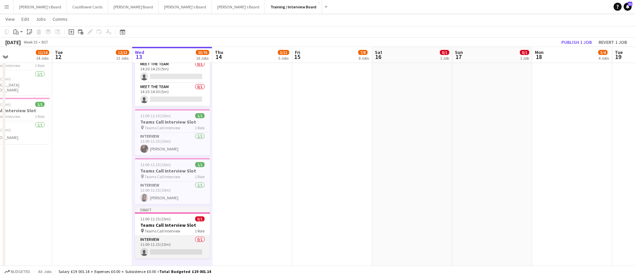
click at [161, 236] on app-card-role "Interview 0/1 11:00-11:15 (15m) single-neutral-actions" at bounding box center [172, 247] width 75 height 23
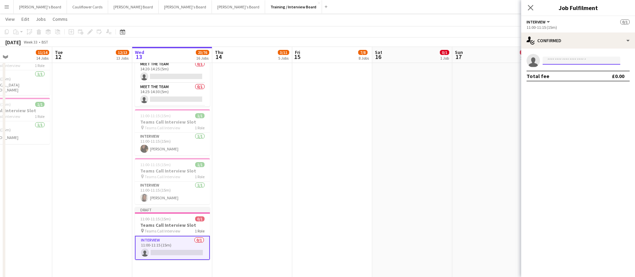
click at [586, 59] on input at bounding box center [582, 61] width 78 height 8
paste input "**********"
type input "**********"
click at [573, 71] on span "[PERSON_NAME]" at bounding box center [567, 70] width 38 height 6
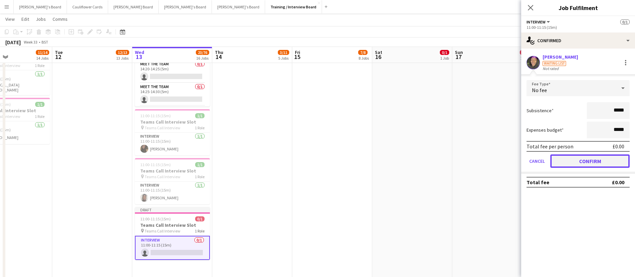
click at [589, 160] on button "Confirm" at bounding box center [589, 160] width 79 height 13
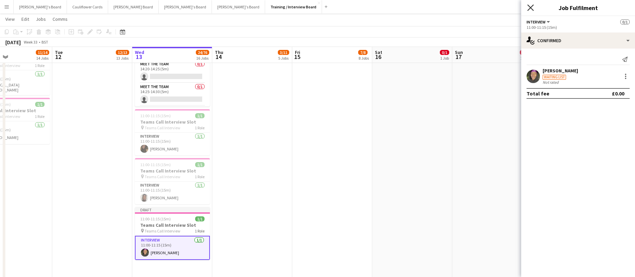
click at [532, 8] on icon "Close pop-in" at bounding box center [530, 7] width 6 height 6
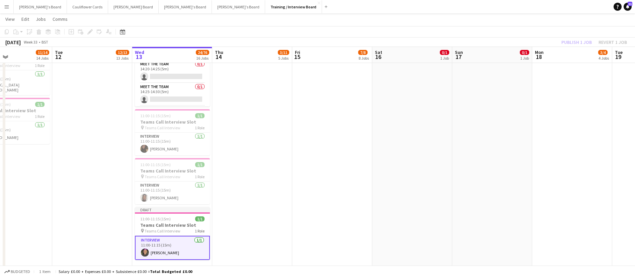
click at [514, 103] on app-date-cell at bounding box center [492, 11] width 80 height 717
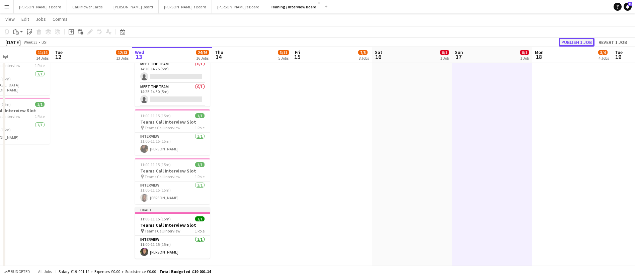
click at [577, 43] on button "Publish 1 job" at bounding box center [577, 42] width 36 height 9
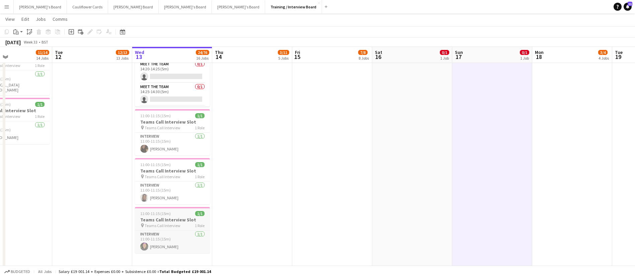
click at [158, 218] on h3 "Teams Call Interview Slot" at bounding box center [172, 220] width 75 height 6
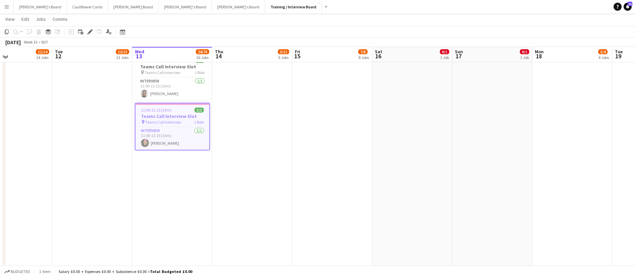
scroll to position [526, 0]
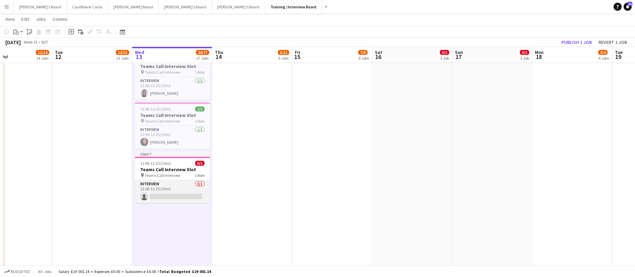
drag, startPoint x: 176, startPoint y: 187, endPoint x: 167, endPoint y: 192, distance: 9.7
click at [167, 192] on app-card-role "Interview 0/1 11:00-11:15 (15m) single-neutral-actions" at bounding box center [172, 191] width 75 height 23
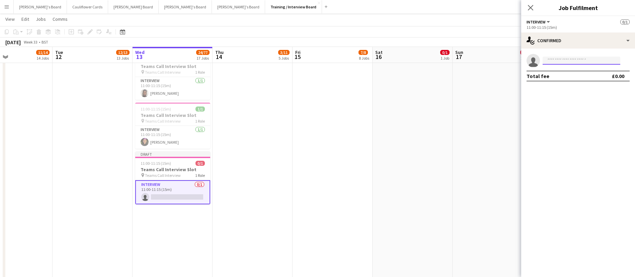
click at [571, 63] on input at bounding box center [582, 61] width 78 height 8
paste input "**********"
type input "**********"
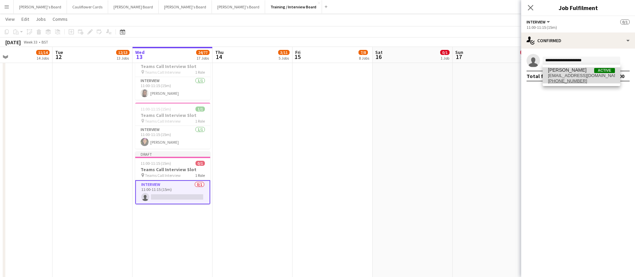
click at [577, 71] on span "[PERSON_NAME]" at bounding box center [567, 70] width 38 height 6
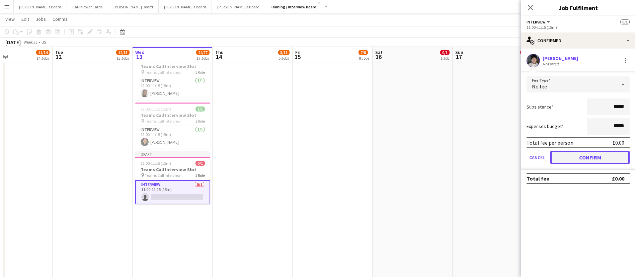
click at [575, 155] on button "Confirm" at bounding box center [589, 157] width 79 height 13
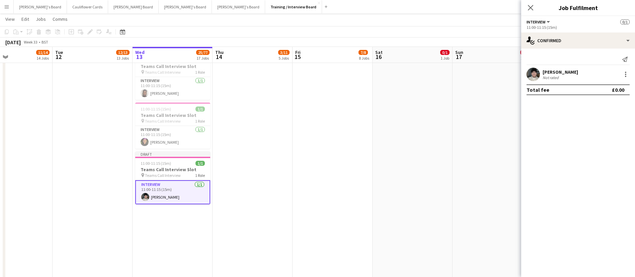
click at [531, 3] on div "Close pop-in" at bounding box center [530, 7] width 19 height 15
click at [529, 7] on icon "Close pop-in" at bounding box center [530, 7] width 6 height 6
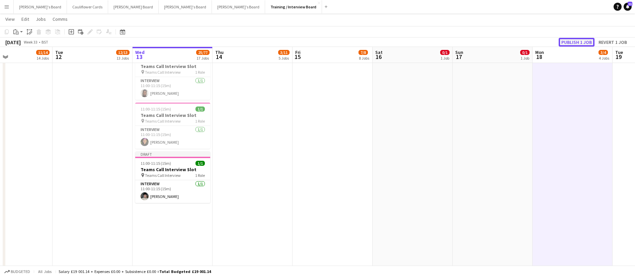
click at [579, 43] on button "Publish 1 job" at bounding box center [577, 42] width 36 height 9
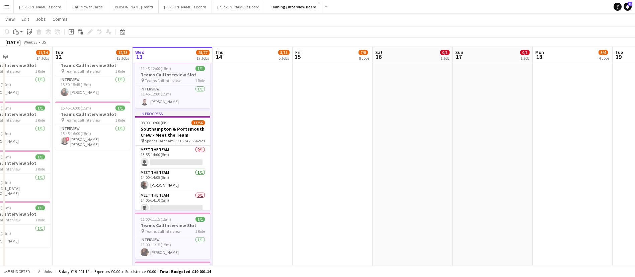
scroll to position [692, 0]
click at [169, 181] on app-card-role "Meet The Team 1/1 14:00-14:05 (5m) Marcus Chapman" at bounding box center [172, 180] width 75 height 23
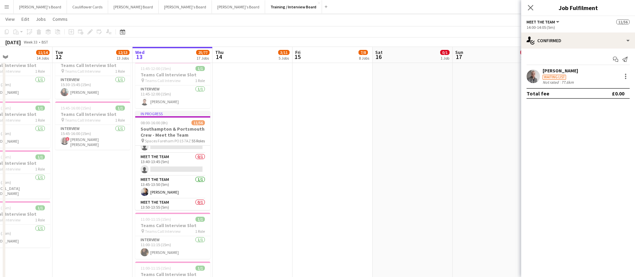
scroll to position [617, 0]
click at [169, 181] on app-card-role "Meet The Team 1/1 13:45-13:50 (5m) Lokesh Ahire" at bounding box center [172, 187] width 75 height 23
click at [169, 181] on app-card-role "Meet The Team 1/1 13:30-13:35 (5m) Damin Dean" at bounding box center [172, 182] width 75 height 23
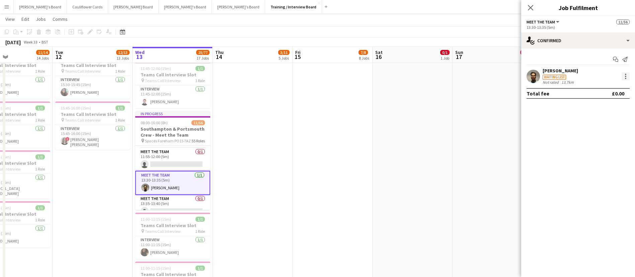
click at [627, 78] on div at bounding box center [626, 76] width 8 height 8
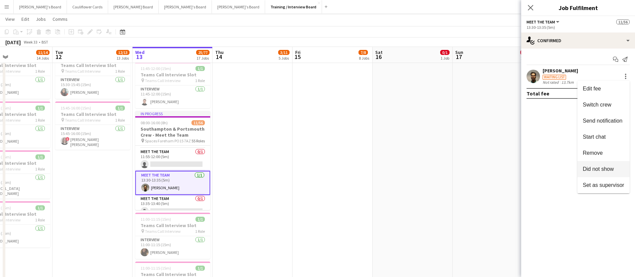
click at [600, 165] on button "Did not show" at bounding box center [603, 169] width 52 height 16
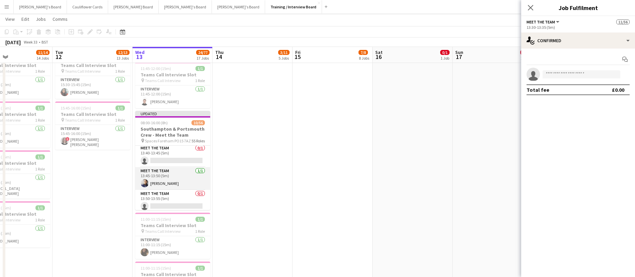
click at [182, 176] on app-card-role "Meet The Team 1/1 13:45-13:50 (5m) Lokesh Ahire" at bounding box center [172, 178] width 75 height 23
click at [168, 174] on app-card-role "Meet The Team 1/1 14:15-14:20 (5m) Promise Ugo Nwachukwu" at bounding box center [172, 179] width 75 height 23
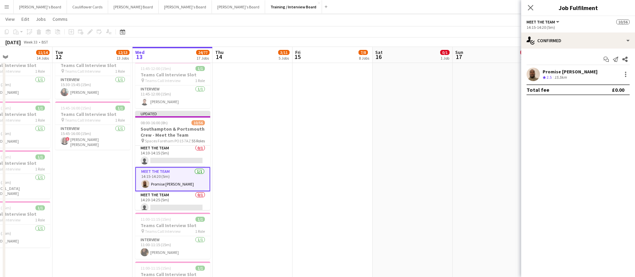
scroll to position [761, 0]
click at [536, 68] on app-user-avatar at bounding box center [533, 74] width 13 height 13
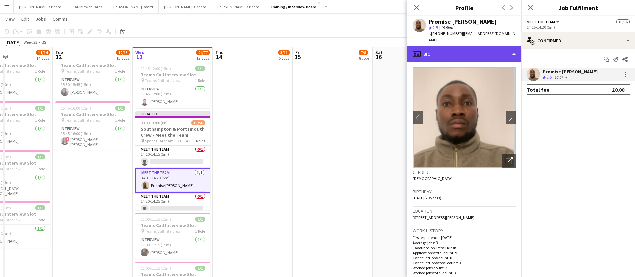
click at [477, 56] on div "profile Bio" at bounding box center [464, 54] width 114 height 16
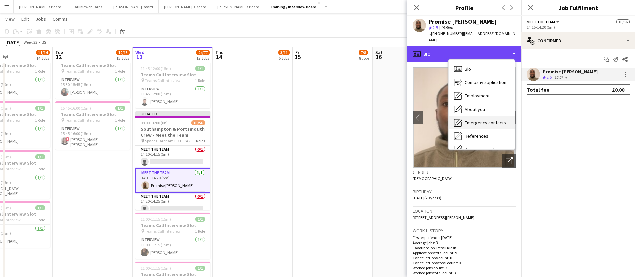
scroll to position [90, 0]
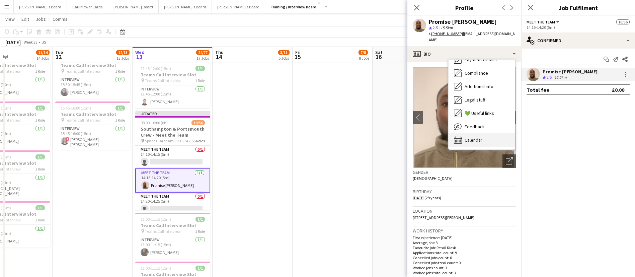
click at [467, 145] on div "Calendar Calendar" at bounding box center [482, 139] width 66 height 13
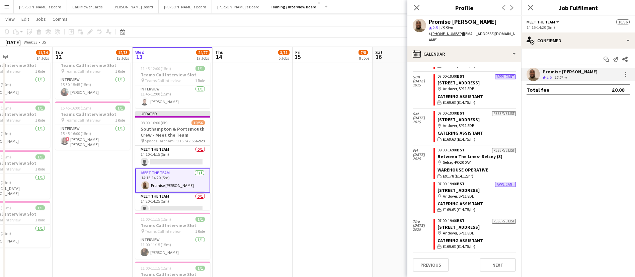
scroll to position [0, 0]
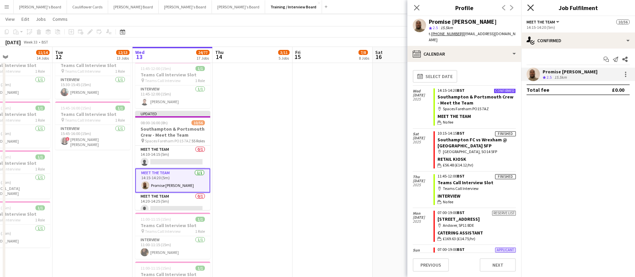
click at [534, 7] on icon "Close pop-in" at bounding box center [530, 7] width 6 height 6
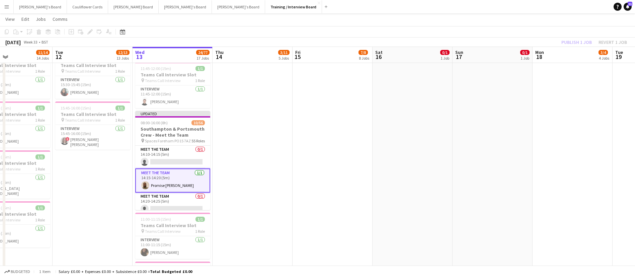
click at [241, 172] on app-date-cell at bounding box center [253, 146] width 80 height 778
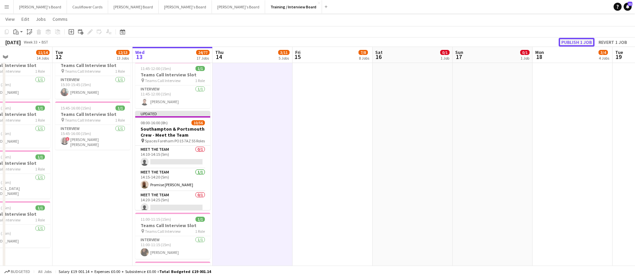
click at [578, 39] on button "Publish 1 job" at bounding box center [577, 42] width 36 height 9
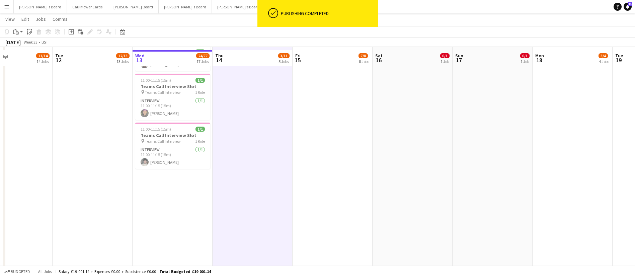
scroll to position [558, 0]
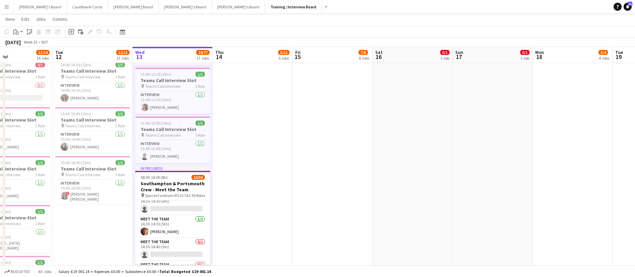
scroll to position [837, 0]
click at [176, 230] on app-card-role "Meet The Team 1/1 14:30-14:35 (5m) Nathan Heels" at bounding box center [172, 226] width 75 height 23
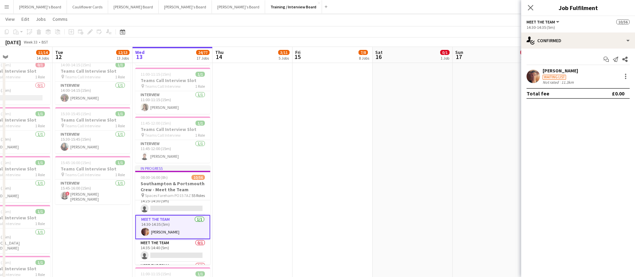
click at [535, 75] on app-user-avatar at bounding box center [533, 76] width 13 height 13
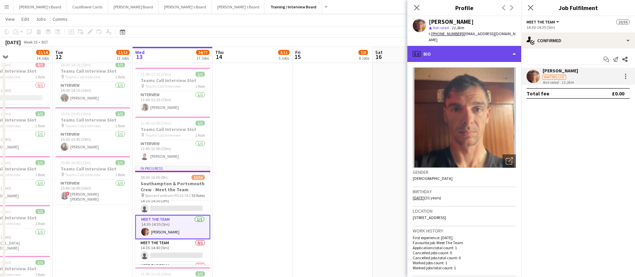
click at [478, 55] on div "profile Bio" at bounding box center [464, 54] width 114 height 16
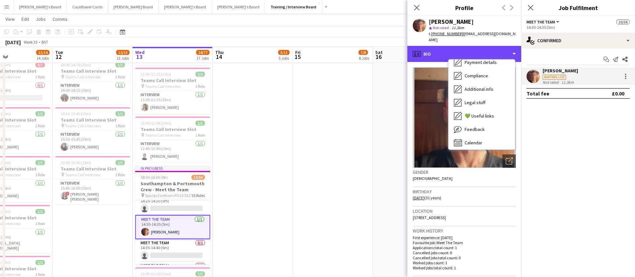
scroll to position [90, 0]
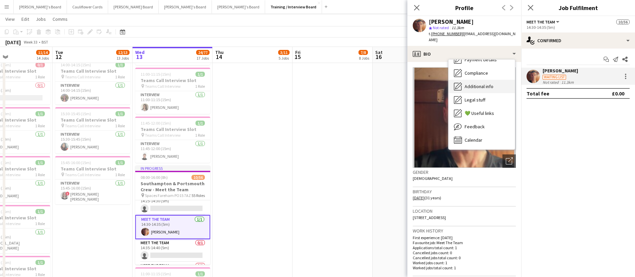
click at [475, 83] on span "Additional info" at bounding box center [479, 86] width 29 height 6
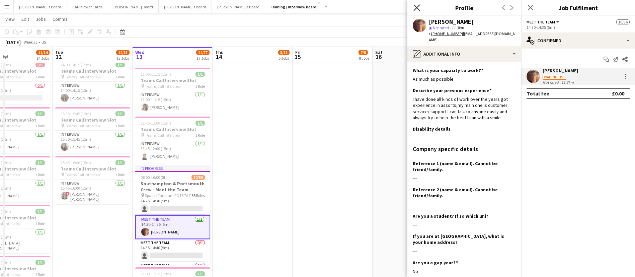
click at [418, 5] on icon "Close pop-in" at bounding box center [416, 7] width 6 height 6
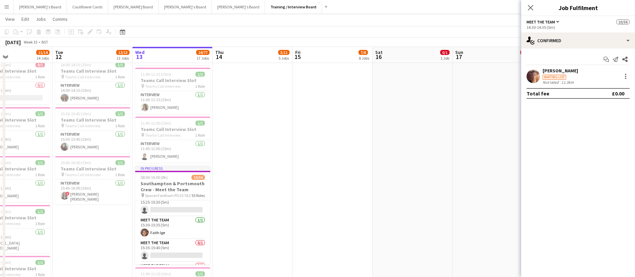
scroll to position [1107, 0]
click at [166, 231] on app-card-role "Meet The Team 1/1 15:30-15:35 (5m) Faith Ige" at bounding box center [172, 230] width 75 height 23
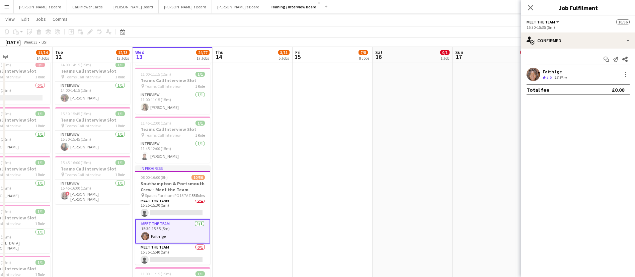
click at [555, 70] on div "Faith Ige" at bounding box center [555, 72] width 25 height 6
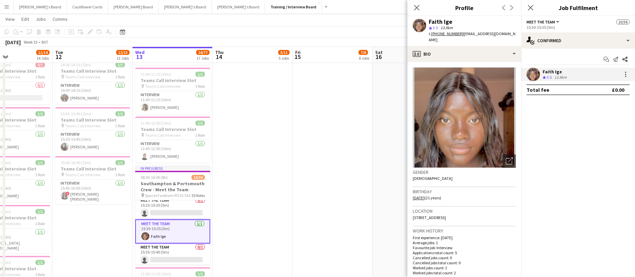
drag, startPoint x: 499, startPoint y: 33, endPoint x: 460, endPoint y: 34, distance: 39.5
click at [460, 34] on span "| faithige270@gmail.com" at bounding box center [472, 36] width 87 height 11
copy span "faithige270@gmail.com"
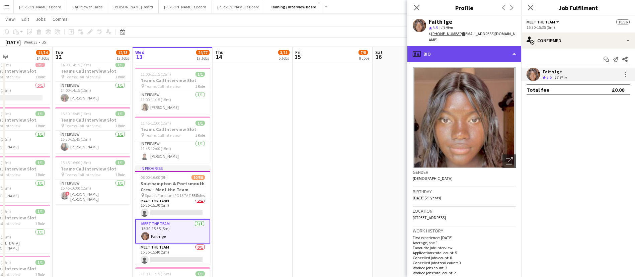
click at [468, 51] on div "profile Bio" at bounding box center [464, 54] width 114 height 16
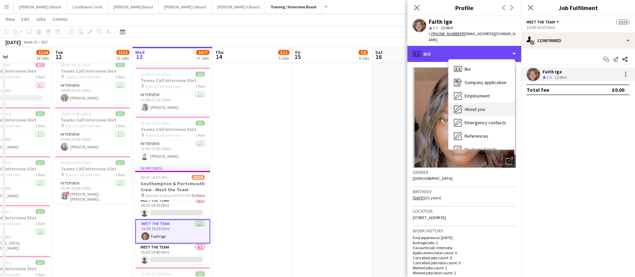
scroll to position [90, 0]
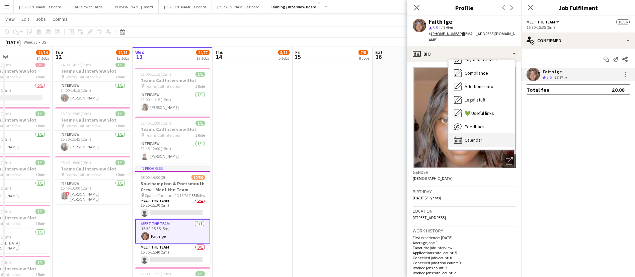
click at [470, 137] on span "Calendar" at bounding box center [474, 140] width 18 height 6
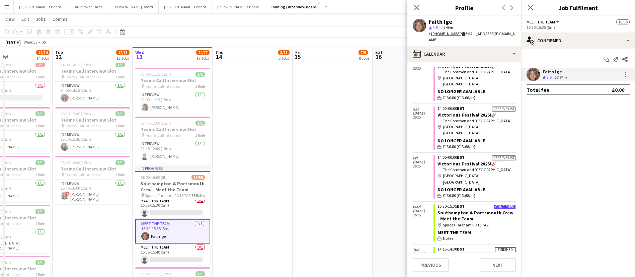
scroll to position [0, 0]
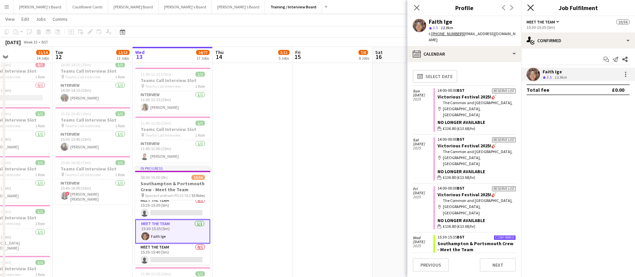
click at [530, 7] on icon at bounding box center [530, 7] width 6 height 6
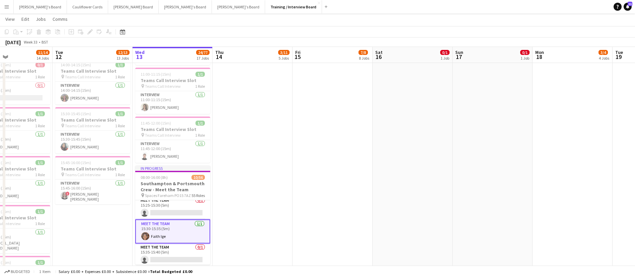
click at [287, 160] on app-date-cell at bounding box center [253, 200] width 80 height 778
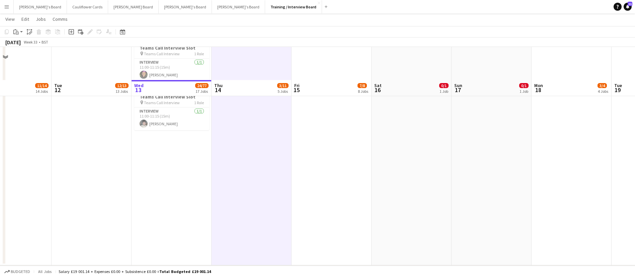
scroll to position [582, 0]
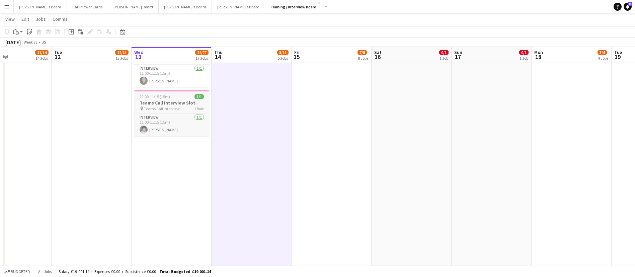
click at [181, 101] on h3 "Teams Call Interview Slot" at bounding box center [171, 103] width 75 height 6
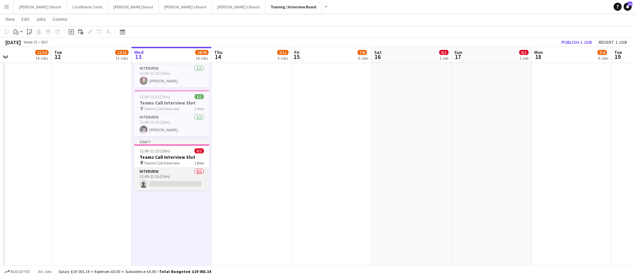
click at [164, 178] on app-card-role "Interview 0/1 11:00-11:15 (15m) single-neutral-actions" at bounding box center [171, 179] width 75 height 23
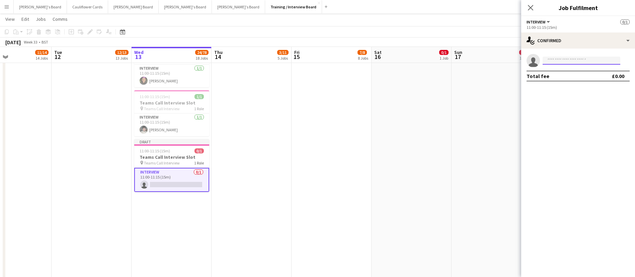
click at [564, 63] on input at bounding box center [582, 61] width 78 height 8
paste input "**********"
type input "**********"
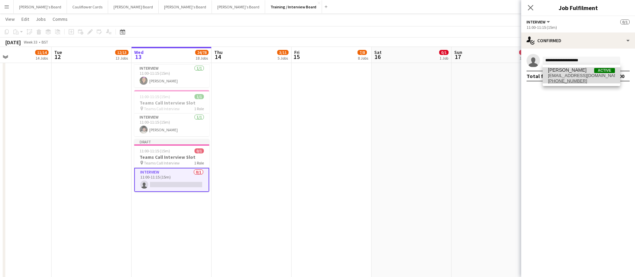
click at [561, 74] on span "samubhayakar@aol.com" at bounding box center [581, 75] width 67 height 5
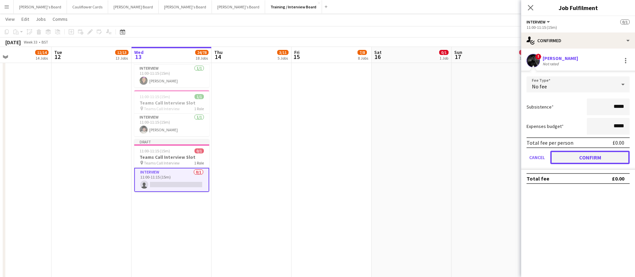
click at [583, 157] on button "Confirm" at bounding box center [589, 157] width 79 height 13
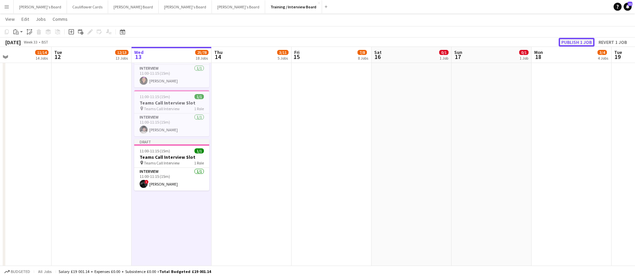
click at [571, 40] on button "Publish 1 job" at bounding box center [577, 42] width 36 height 9
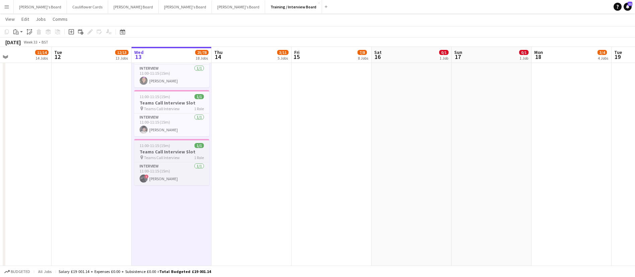
click at [180, 143] on div "11:00-11:15 (15m) 1/1" at bounding box center [171, 145] width 75 height 5
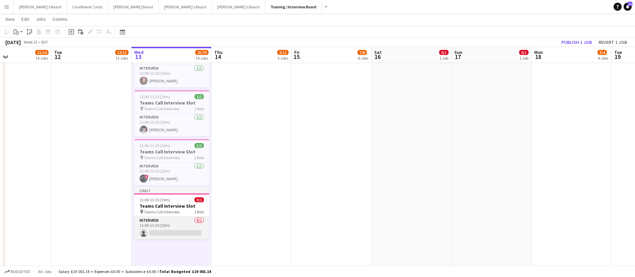
click at [179, 228] on app-card-role "Interview 0/1 11:00-11:15 (15m) single-neutral-actions" at bounding box center [171, 228] width 75 height 23
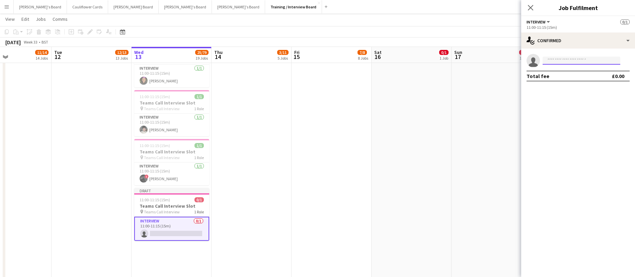
click at [582, 61] on input at bounding box center [582, 61] width 78 height 8
paste input "**********"
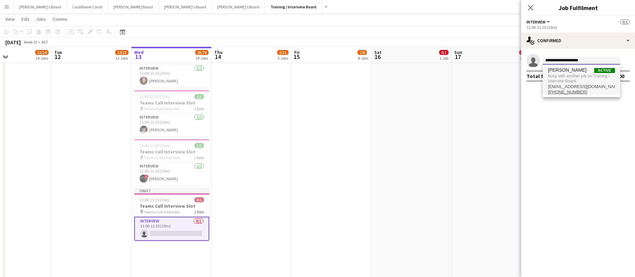
type input "**********"
click at [571, 74] on span "Busy with another job on Training / Interview Board." at bounding box center [581, 78] width 67 height 11
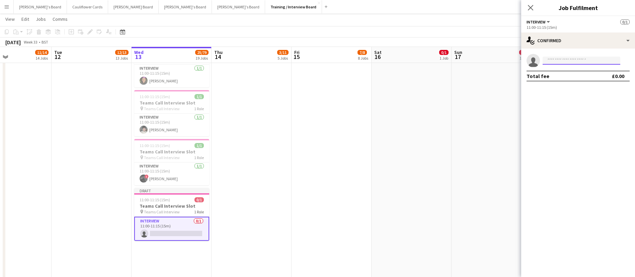
click at [590, 64] on input at bounding box center [582, 61] width 78 height 8
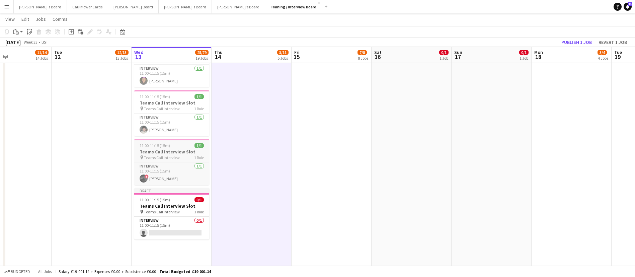
click at [185, 143] on div "11:00-11:15 (15m) 1/1" at bounding box center [171, 145] width 75 height 5
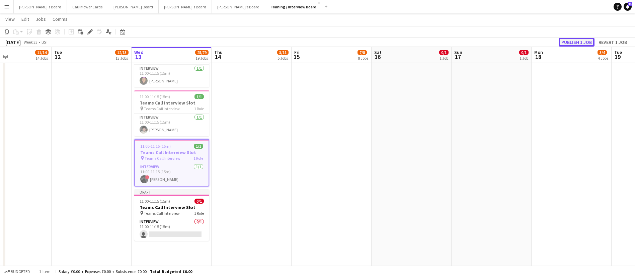
click at [577, 38] on button "Publish 1 job" at bounding box center [577, 42] width 36 height 9
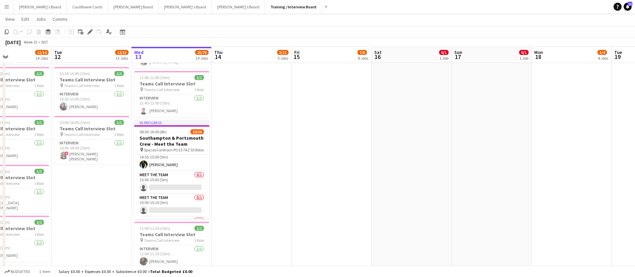
scroll to position [971, 0]
click at [173, 165] on app-card-role "Meet The Team 1/1 14:55-15:00 (5m) Kyle Jordon" at bounding box center [171, 161] width 75 height 23
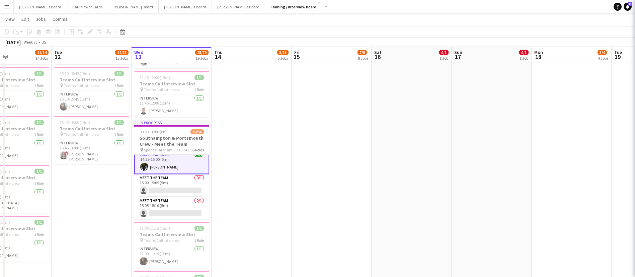
scroll to position [971, 0]
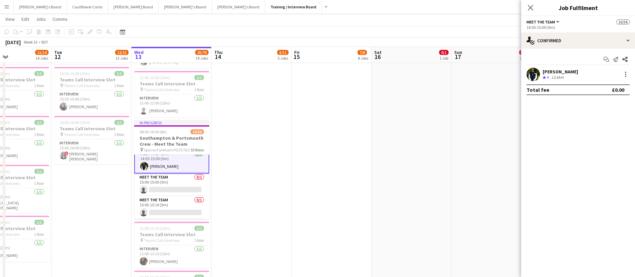
click at [532, 74] on app-user-avatar at bounding box center [533, 74] width 13 height 13
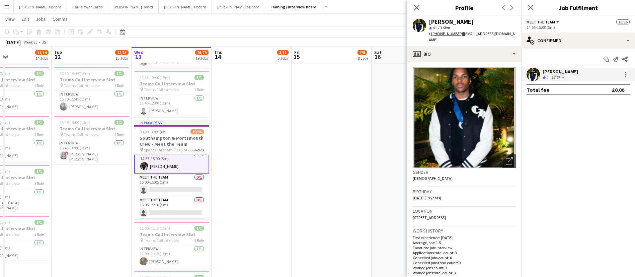
scroll to position [219, 0]
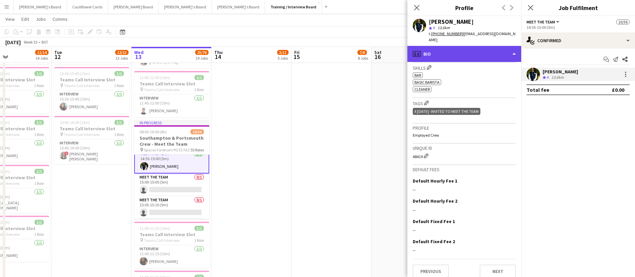
click at [458, 51] on div "profile Bio" at bounding box center [464, 54] width 114 height 16
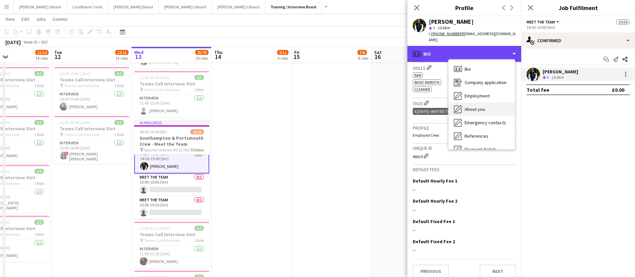
scroll to position [90, 0]
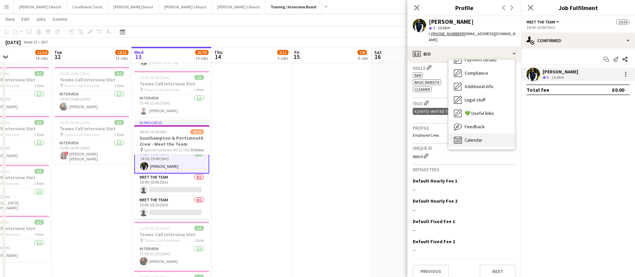
click at [484, 133] on div "Calendar Calendar" at bounding box center [482, 139] width 66 height 13
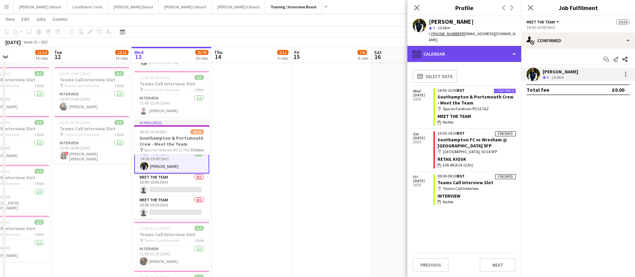
click at [467, 50] on div "calendar-full Calendar" at bounding box center [464, 54] width 114 height 16
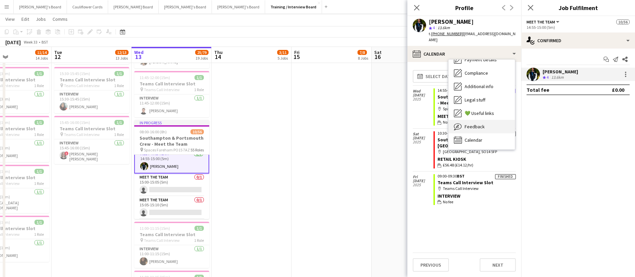
click at [466, 124] on span "Feedback" at bounding box center [475, 127] width 20 height 6
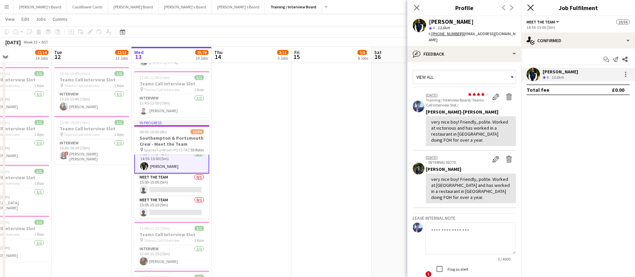
click at [533, 6] on icon "Close pop-in" at bounding box center [530, 7] width 6 height 6
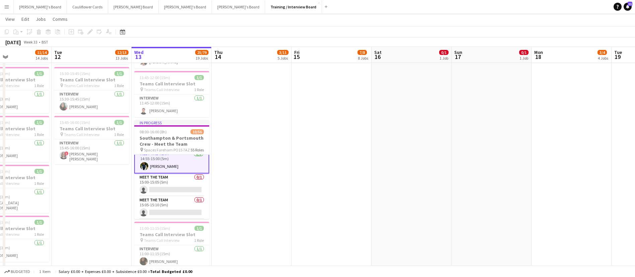
click at [237, 213] on app-date-cell at bounding box center [252, 218] width 80 height 895
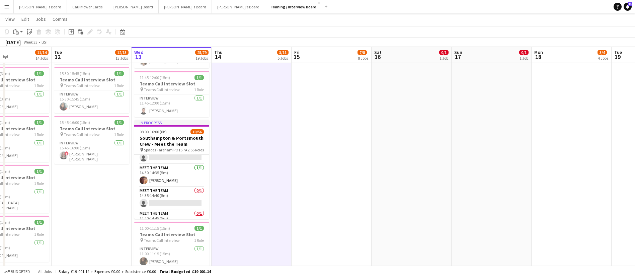
scroll to position [838, 0]
click at [173, 184] on app-card-role "Meet The Team 1/1 14:30-14:35 (5m) Nathan Heels" at bounding box center [171, 180] width 75 height 23
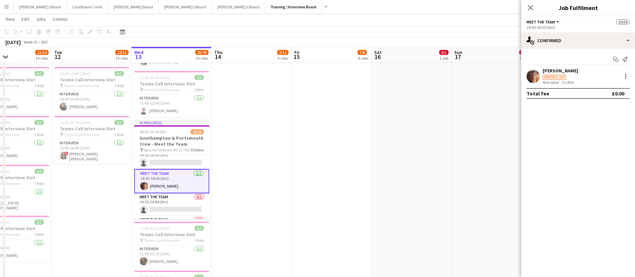
click at [530, 76] on app-user-avatar at bounding box center [533, 76] width 13 height 13
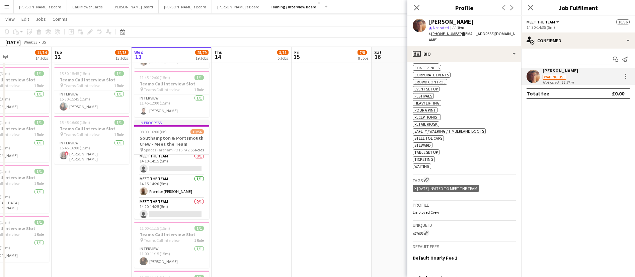
scroll to position [760, 0]
click at [172, 192] on app-card-role "Meet The Team 1/1 14:15-14:20 (5m) Promise Ugo Nwachukwu" at bounding box center [171, 190] width 75 height 23
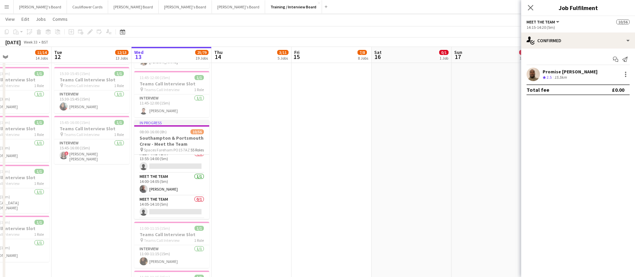
scroll to position [681, 0]
click at [172, 201] on app-card-role "Meet The Team 1/1 14:00-14:05 (5m) Marcus Chapman" at bounding box center [171, 200] width 75 height 23
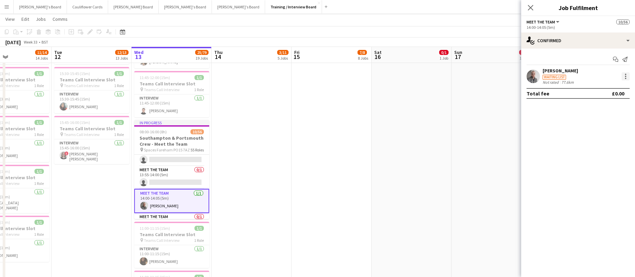
click at [627, 74] on div at bounding box center [626, 76] width 8 height 8
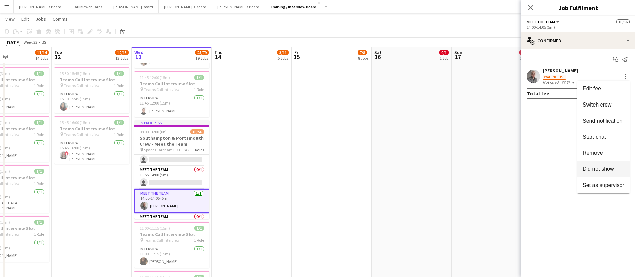
click at [600, 169] on span "Did not show" at bounding box center [598, 169] width 31 height 6
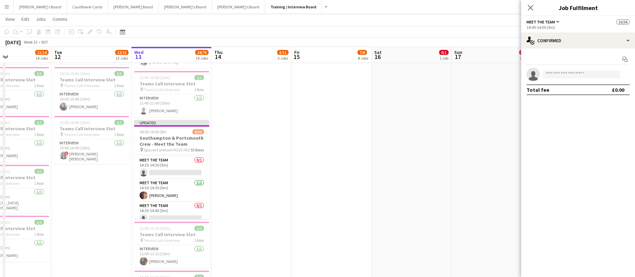
scroll to position [850, 0]
click at [186, 166] on app-card-role "Meet The Team 1/1 14:30-14:35 (5m) Nathan Heels" at bounding box center [171, 169] width 75 height 23
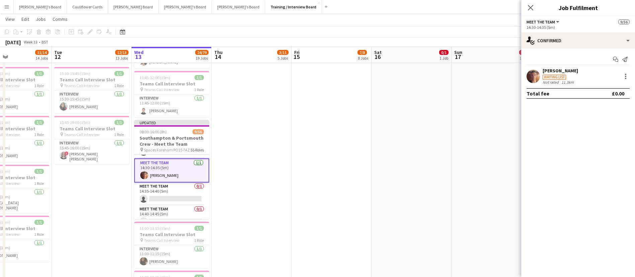
click at [255, 177] on app-date-cell at bounding box center [252, 218] width 80 height 895
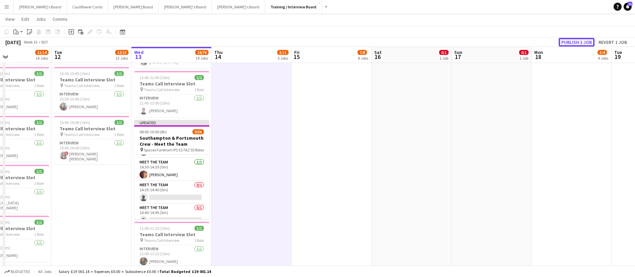
click at [569, 41] on button "Publish 1 job" at bounding box center [577, 42] width 36 height 9
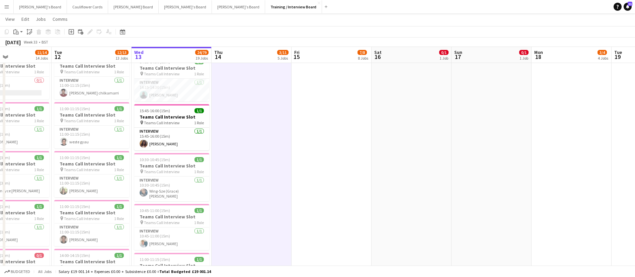
scroll to position [0, 0]
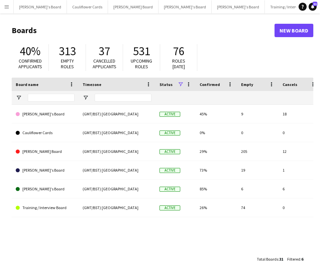
click at [4, 12] on button "Menu" at bounding box center [6, 6] width 13 height 13
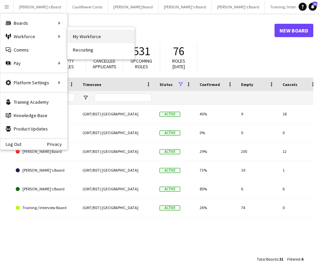
click at [74, 35] on link "My Workforce" at bounding box center [101, 36] width 67 height 13
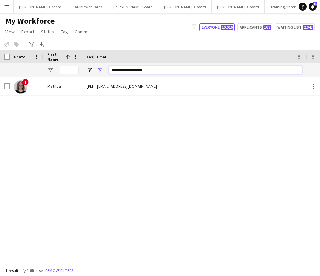
click at [143, 72] on input "**********" at bounding box center [205, 70] width 193 height 8
paste input "********"
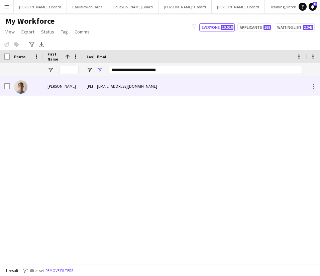
click at [129, 82] on div "alastairrushforth@gmail.com" at bounding box center [199, 86] width 213 height 18
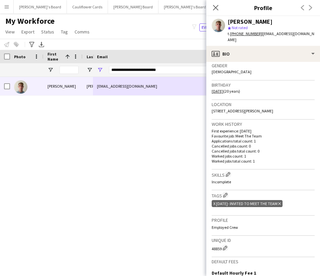
scroll to position [58, 0]
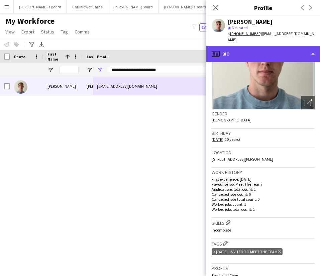
click at [284, 46] on div "profile Bio" at bounding box center [264, 54] width 114 height 16
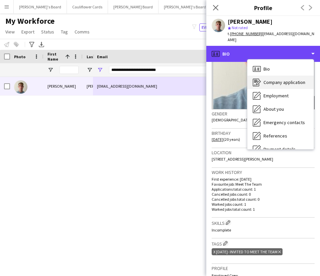
scroll to position [82, 0]
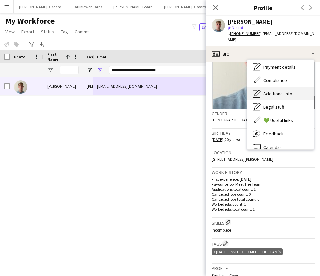
click at [280, 91] on span "Additional info" at bounding box center [278, 94] width 29 height 6
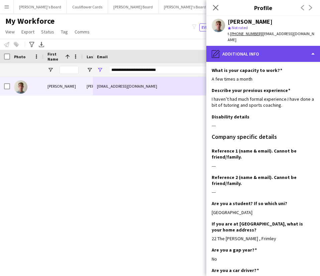
click at [289, 53] on div "pencil4 Additional info" at bounding box center [264, 54] width 114 height 16
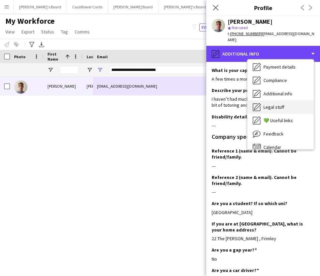
scroll to position [0, 0]
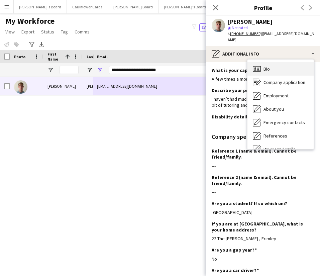
click at [272, 67] on div "Bio Bio" at bounding box center [281, 68] width 66 height 13
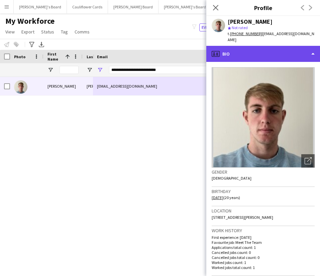
click at [283, 46] on div "profile Bio" at bounding box center [264, 54] width 114 height 16
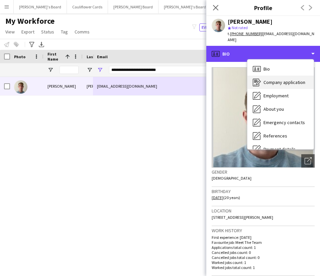
scroll to position [90, 0]
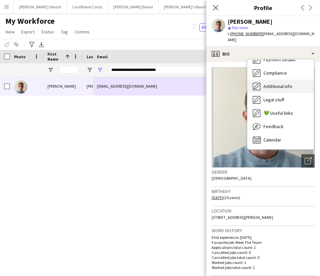
click at [283, 83] on span "Additional info" at bounding box center [278, 86] width 29 height 6
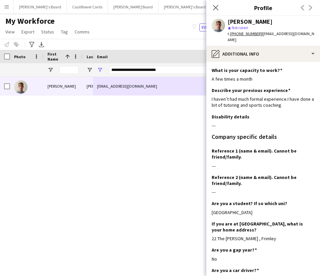
drag, startPoint x: 215, startPoint y: 7, endPoint x: 27, endPoint y: 130, distance: 224.4
click at [215, 7] on icon at bounding box center [215, 7] width 5 height 5
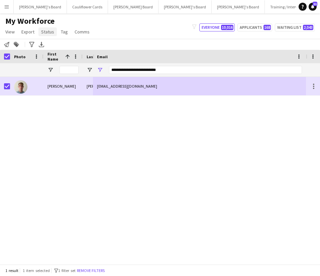
click at [41, 32] on span "Status" at bounding box center [47, 32] width 13 height 6
click at [48, 43] on span "Edit" at bounding box center [48, 46] width 8 height 6
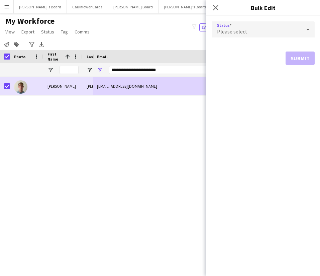
click at [244, 27] on div "Please select" at bounding box center [257, 29] width 90 height 16
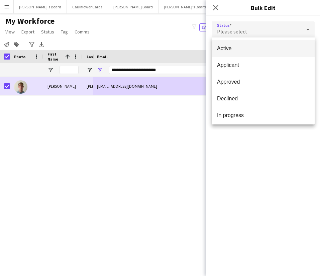
click at [243, 47] on span "Active" at bounding box center [263, 48] width 92 height 6
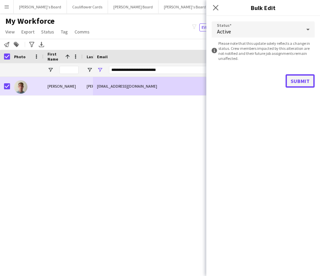
click at [289, 87] on button "Submit" at bounding box center [300, 80] width 29 height 13
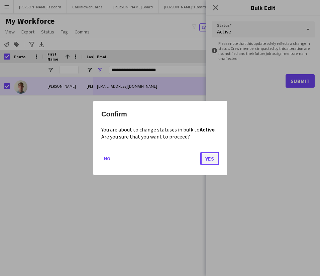
click at [208, 160] on button "Yes" at bounding box center [210, 158] width 19 height 13
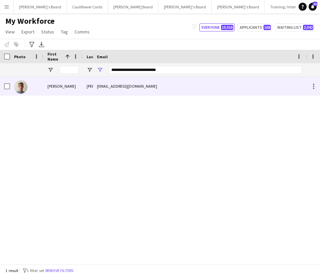
click at [89, 89] on div "Rushforth" at bounding box center [102, 86] width 38 height 18
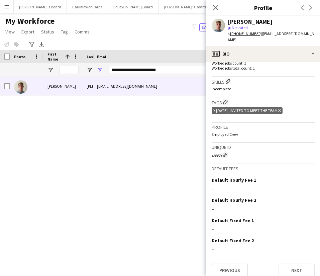
scroll to position [0, 0]
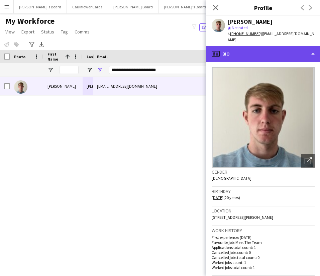
click at [284, 46] on div "profile Bio" at bounding box center [264, 54] width 114 height 16
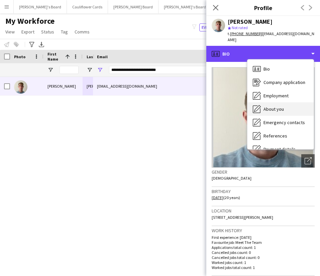
scroll to position [90, 0]
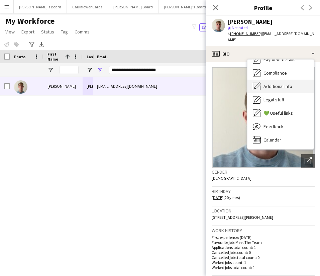
click at [284, 80] on div "Additional info Additional info" at bounding box center [281, 86] width 66 height 13
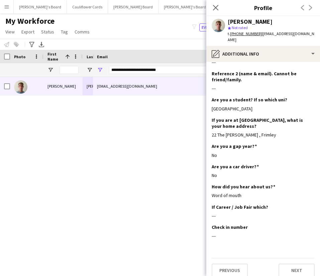
scroll to position [0, 0]
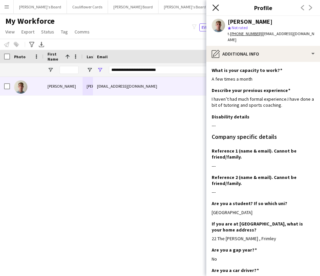
click at [215, 8] on icon at bounding box center [216, 7] width 6 height 6
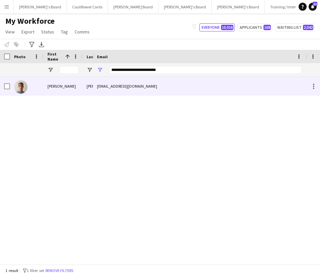
click at [201, 90] on div "alastairrushforth@gmail.com" at bounding box center [199, 86] width 213 height 18
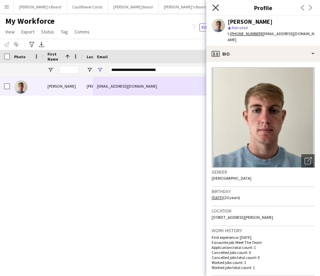
click at [218, 10] on icon at bounding box center [216, 7] width 6 height 6
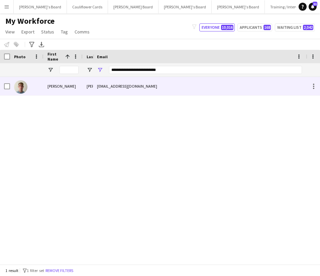
click at [87, 83] on div "Rushforth" at bounding box center [102, 86] width 38 height 18
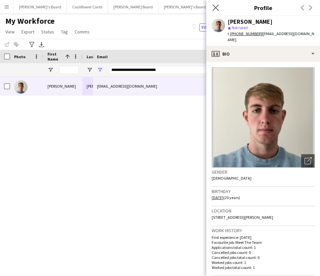
click at [217, 4] on app-icon "Close pop-in" at bounding box center [216, 8] width 10 height 10
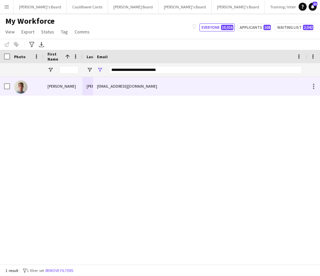
click at [135, 86] on div "alastairrushforth@gmail.com" at bounding box center [199, 86] width 213 height 18
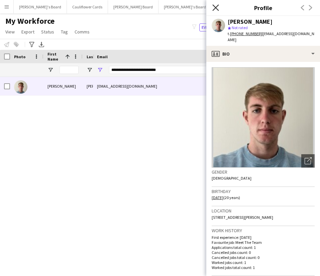
click at [217, 5] on icon "Close pop-in" at bounding box center [216, 7] width 6 height 6
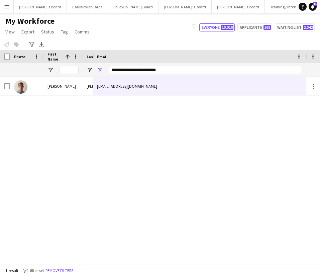
click at [244, 135] on div "Alastair Rushforth 48859 alastairrushforth@gmail.com" at bounding box center [160, 167] width 320 height 180
click at [240, 140] on div "Alastair Rushforth 48859 alastairrushforth@gmail.com" at bounding box center [160, 167] width 320 height 180
click at [130, 73] on input "**********" at bounding box center [205, 70] width 193 height 8
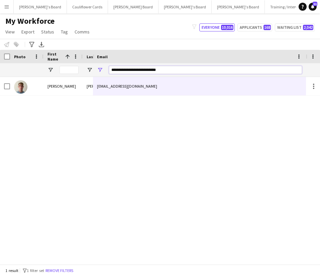
paste input "Email Filter Input"
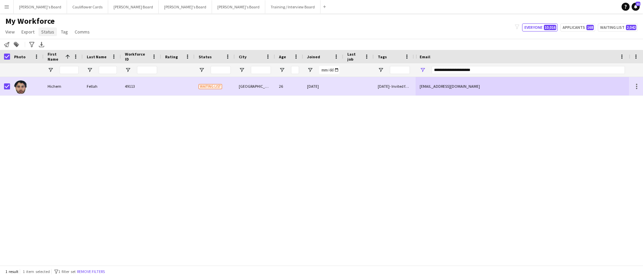
click at [51, 31] on span "Status" at bounding box center [47, 32] width 13 height 6
click at [53, 42] on link "Edit" at bounding box center [61, 46] width 47 height 14
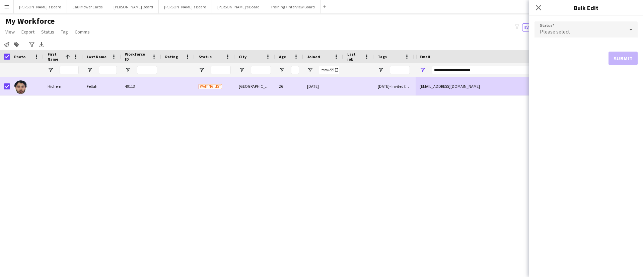
click at [320, 25] on div "Please select" at bounding box center [579, 29] width 90 height 16
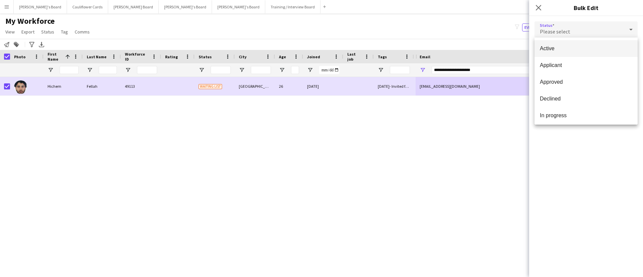
click at [320, 48] on span "Active" at bounding box center [586, 48] width 92 height 6
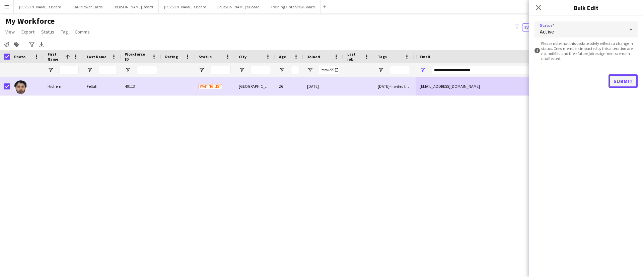
click at [320, 81] on button "Submit" at bounding box center [622, 80] width 29 height 13
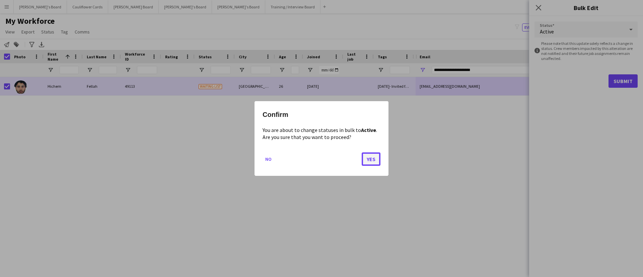
click at [320, 159] on button "Yes" at bounding box center [371, 158] width 19 height 13
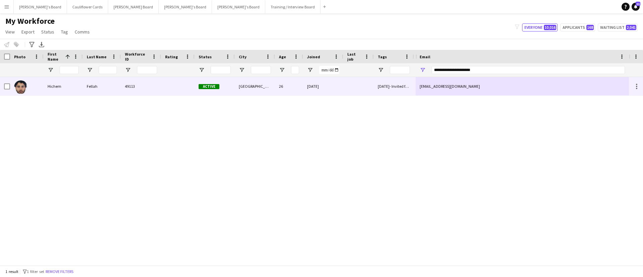
click at [111, 87] on div "Fellah" at bounding box center [102, 86] width 38 height 18
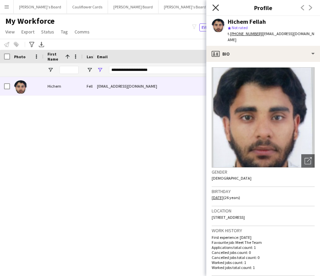
click at [218, 10] on icon at bounding box center [216, 7] width 6 height 6
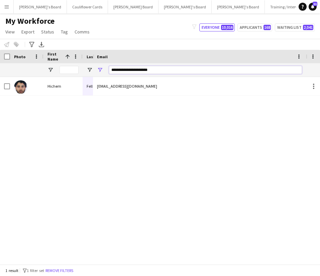
click at [163, 70] on input "**********" at bounding box center [205, 70] width 193 height 8
paste input "******"
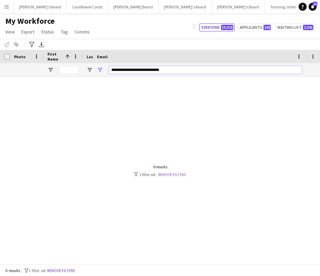
type input "**********"
click at [174, 173] on link "Remove filters" at bounding box center [172, 174] width 28 height 5
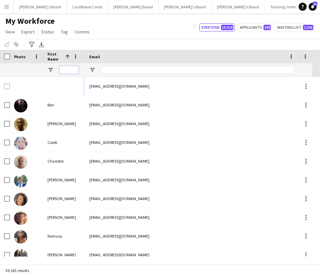
click at [65, 70] on input "First Name Filter Input" at bounding box center [69, 70] width 19 height 8
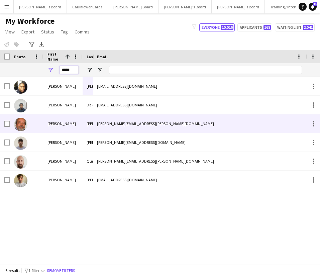
type input "*****"
click at [145, 127] on div "jorge.de.a.c.silva@gmail.com" at bounding box center [199, 123] width 213 height 18
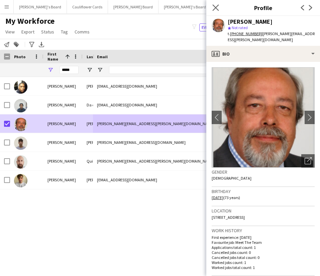
click at [214, 4] on icon "Close pop-in" at bounding box center [216, 7] width 6 height 6
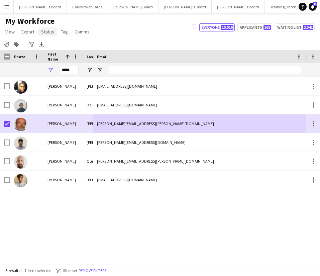
click at [46, 35] on link "Status" at bounding box center [47, 31] width 18 height 9
click at [56, 50] on link "Edit" at bounding box center [61, 46] width 47 height 14
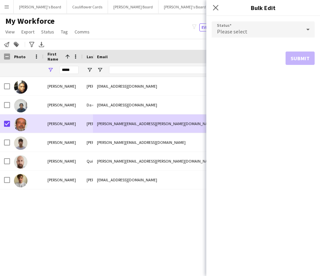
click at [314, 34] on div at bounding box center [308, 29] width 13 height 13
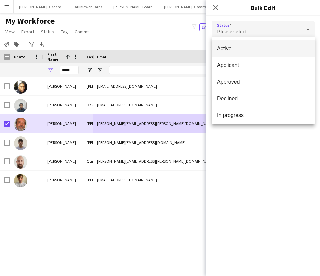
click at [251, 43] on mat-option "Active" at bounding box center [263, 48] width 103 height 17
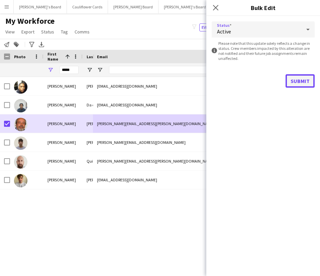
click at [295, 81] on button "Submit" at bounding box center [300, 80] width 29 height 13
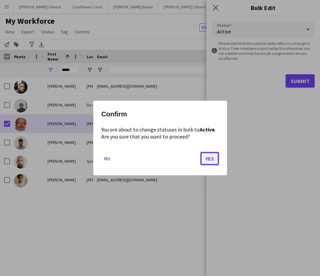
click at [209, 159] on button "Yes" at bounding box center [210, 158] width 19 height 13
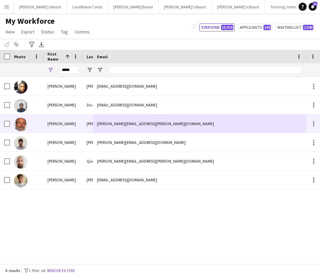
click at [65, 118] on div "JORGE" at bounding box center [63, 123] width 39 height 18
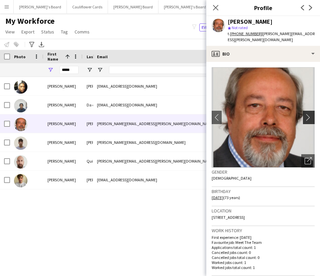
click at [305, 114] on app-icon "chevron-right" at bounding box center [310, 117] width 10 height 7
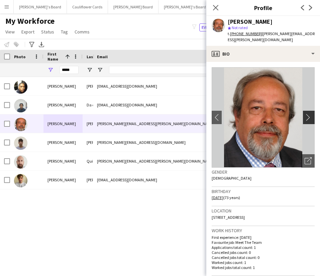
click at [305, 114] on app-icon "chevron-right" at bounding box center [310, 117] width 10 height 7
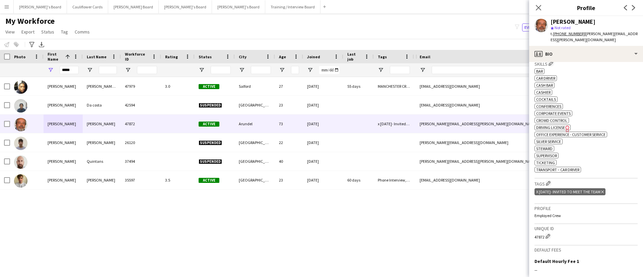
scroll to position [219, 0]
click at [320, 189] on icon "Delete tag" at bounding box center [602, 191] width 3 height 4
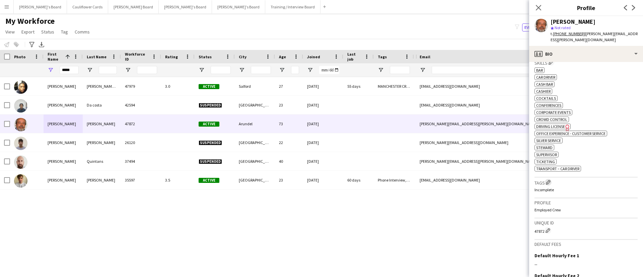
click at [320, 180] on app-icon "Edit crew company tags" at bounding box center [548, 182] width 5 height 5
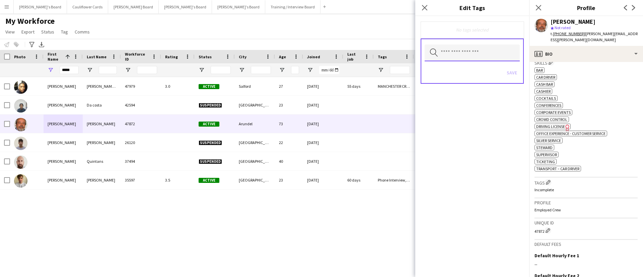
click at [320, 53] on input "text" at bounding box center [472, 53] width 95 height 17
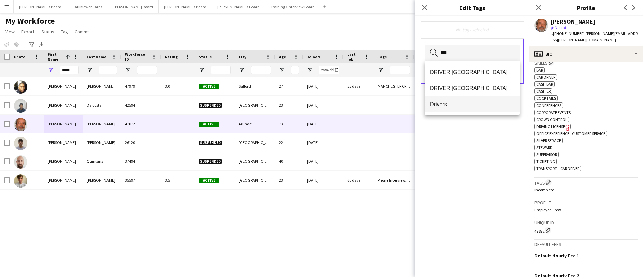
type input "***"
click at [320, 98] on mat-option "Drivers" at bounding box center [472, 104] width 95 height 16
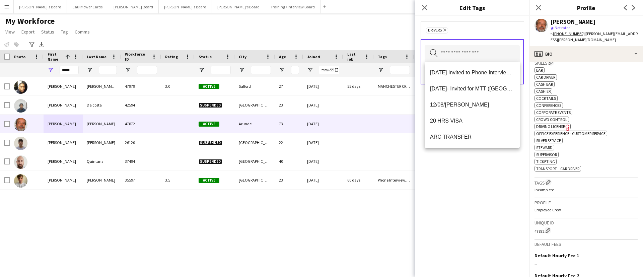
click at [320, 191] on div "Drivers Remove Search by tag name Save" at bounding box center [472, 146] width 114 height 261
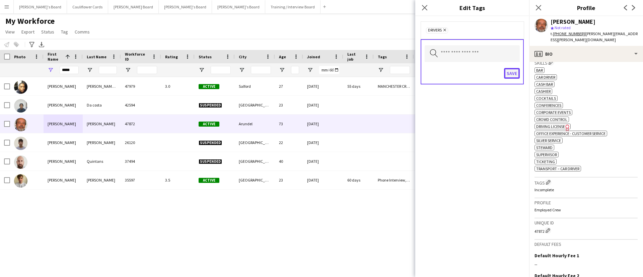
click at [320, 75] on button "Save" at bounding box center [512, 73] width 16 height 11
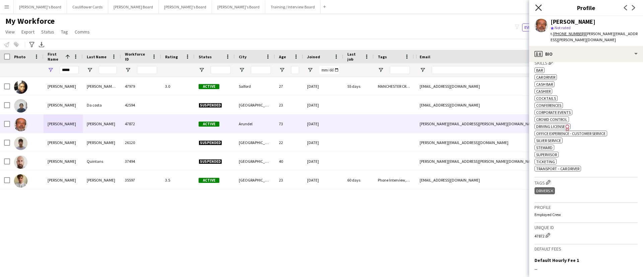
click at [320, 4] on icon "Close pop-in" at bounding box center [538, 7] width 6 height 6
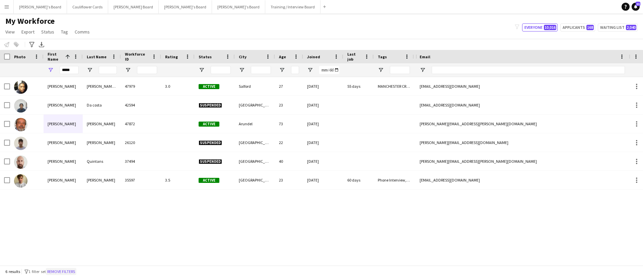
click at [64, 268] on button "Remove filters" at bounding box center [61, 271] width 30 height 7
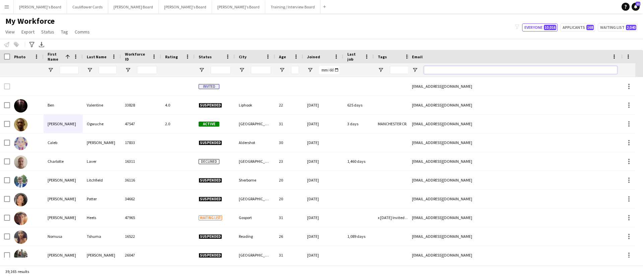
click at [320, 69] on input "Email Filter Input" at bounding box center [520, 70] width 193 height 8
paste input "**********"
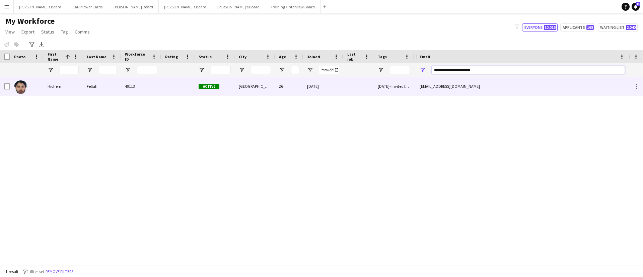
type input "**********"
click at [320, 87] on div "11/08/2025- Invited for MTT (Southampton and Pompey)" at bounding box center [394, 86] width 40 height 18
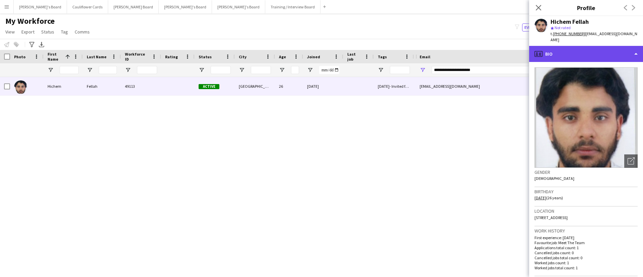
click at [320, 50] on div "profile Bio" at bounding box center [586, 54] width 114 height 16
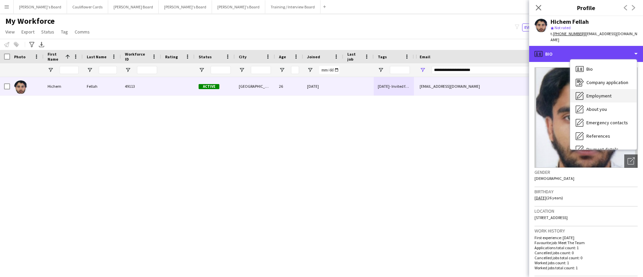
scroll to position [90, 0]
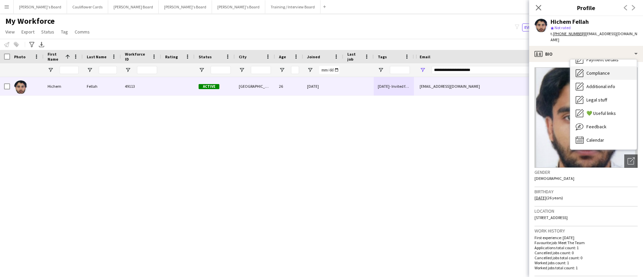
click at [320, 70] on span "Compliance" at bounding box center [597, 73] width 23 height 6
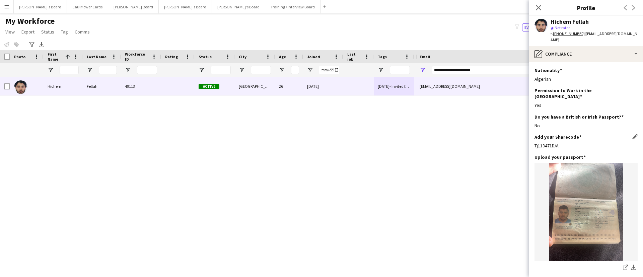
click at [320, 143] on div "Tj113471D/A" at bounding box center [585, 146] width 103 height 6
copy div "Tj113471D/A"
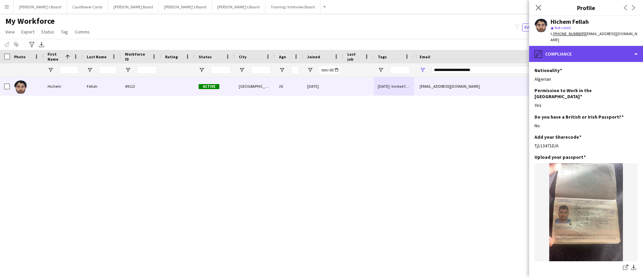
click at [320, 48] on div "pencil4 Compliance" at bounding box center [586, 54] width 114 height 16
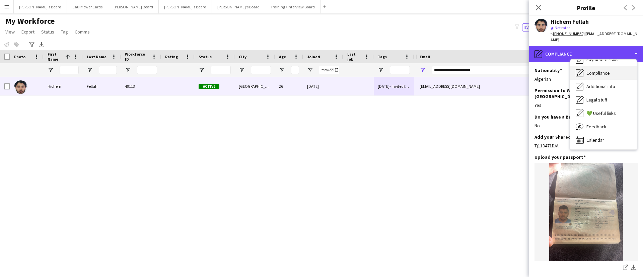
scroll to position [0, 0]
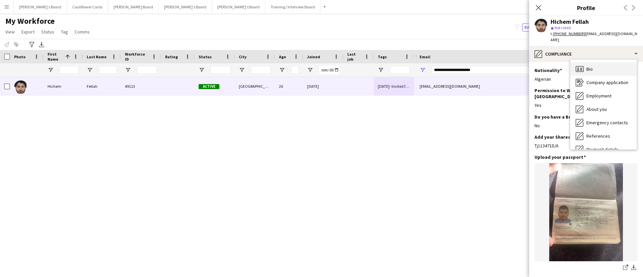
click at [320, 66] on span "Bio" at bounding box center [589, 69] width 6 height 6
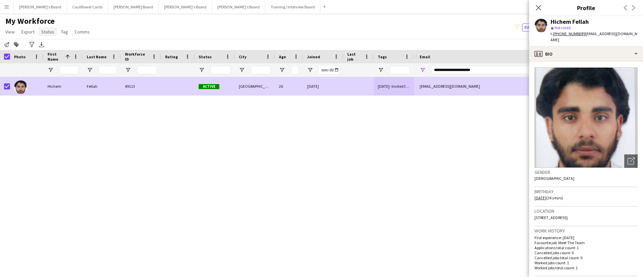
click at [53, 34] on link "Status" at bounding box center [47, 31] width 18 height 9
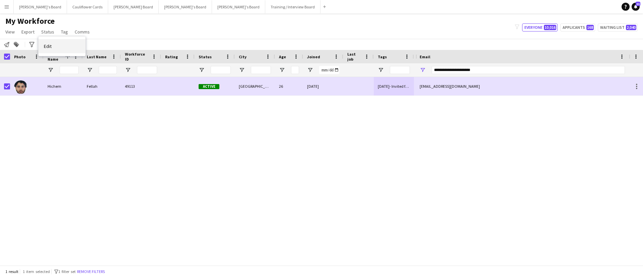
click at [60, 45] on link "Edit" at bounding box center [61, 46] width 47 height 14
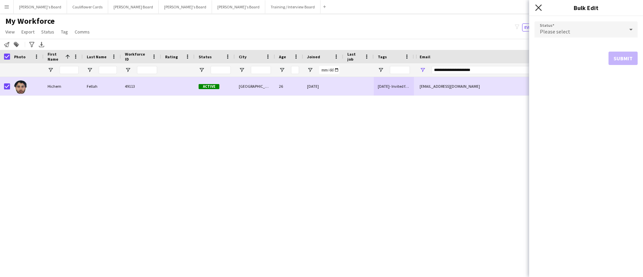
click at [320, 9] on icon "Close pop-in" at bounding box center [538, 7] width 6 height 6
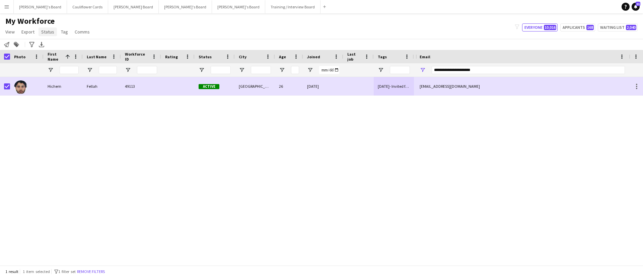
click at [45, 34] on span "Status" at bounding box center [47, 32] width 13 height 6
click at [67, 48] on link "Edit" at bounding box center [61, 46] width 47 height 14
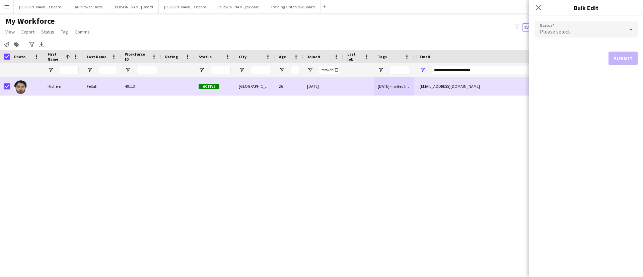
click at [320, 30] on div "Please select" at bounding box center [579, 29] width 90 height 16
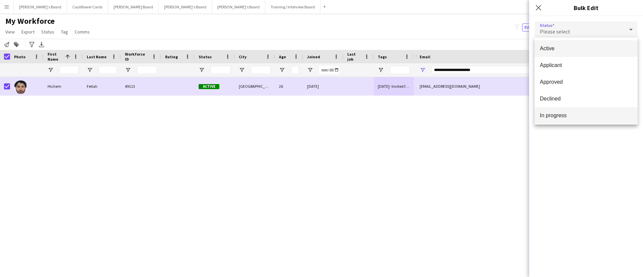
click at [320, 112] on span "In progress" at bounding box center [586, 115] width 92 height 6
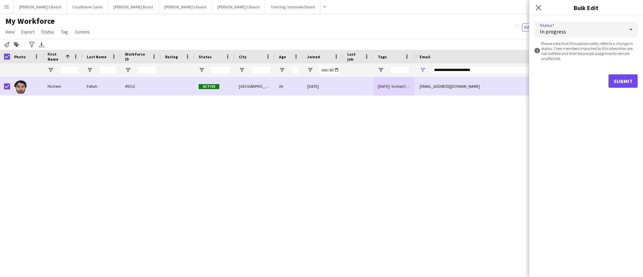
click at [320, 81] on div "Submit" at bounding box center [585, 80] width 103 height 13
click at [320, 83] on button "Submit" at bounding box center [622, 80] width 29 height 13
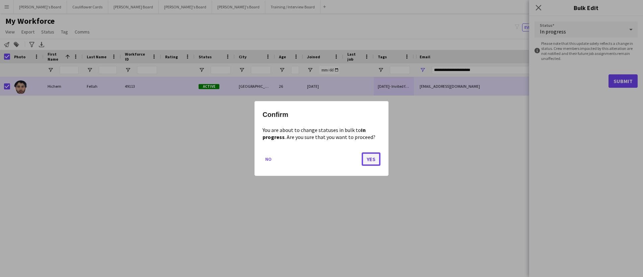
click at [320, 153] on button "Yes" at bounding box center [371, 158] width 19 height 13
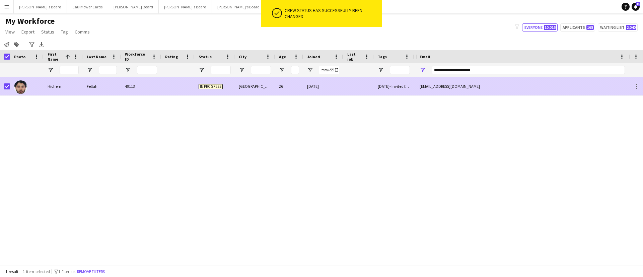
click at [285, 87] on div "26" at bounding box center [289, 86] width 28 height 18
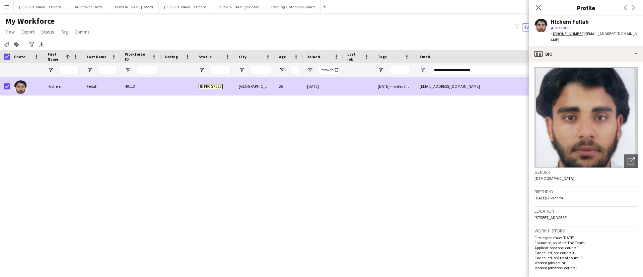
scroll to position [268, 0]
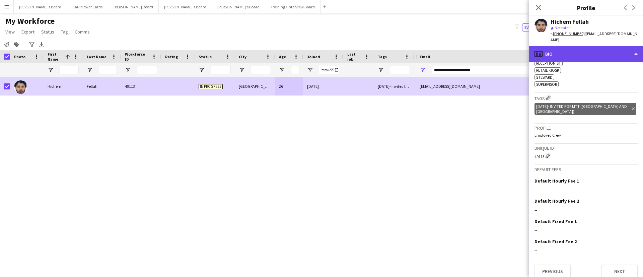
click at [320, 46] on div "profile Bio" at bounding box center [586, 54] width 114 height 16
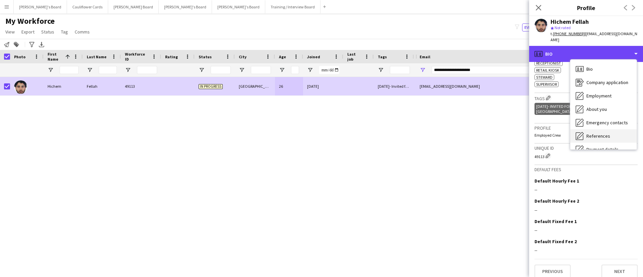
scroll to position [90, 0]
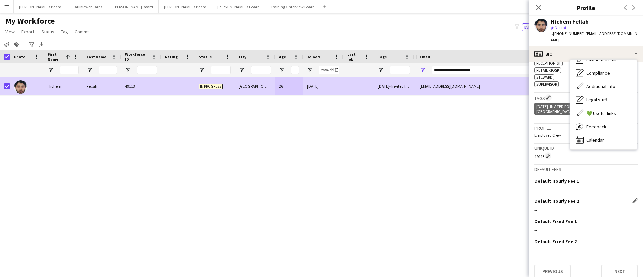
click at [320, 198] on div "Default Hourly Fee 2 Edit this field" at bounding box center [585, 201] width 103 height 6
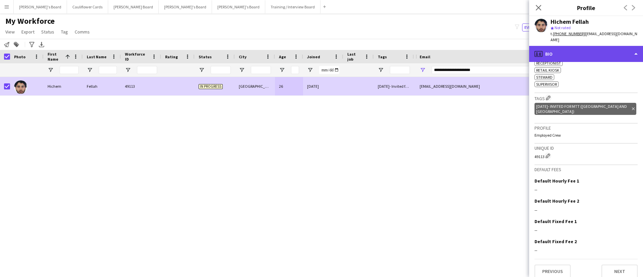
click at [320, 46] on div "profile Bio" at bounding box center [586, 54] width 114 height 16
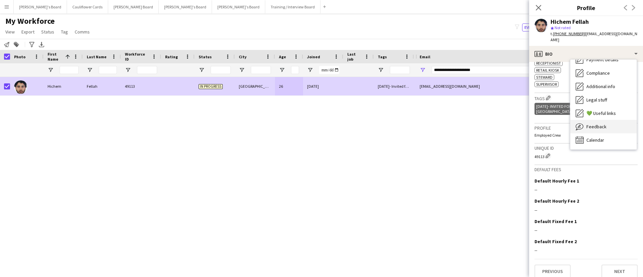
click at [320, 123] on div "Feedback Feedback" at bounding box center [603, 126] width 66 height 13
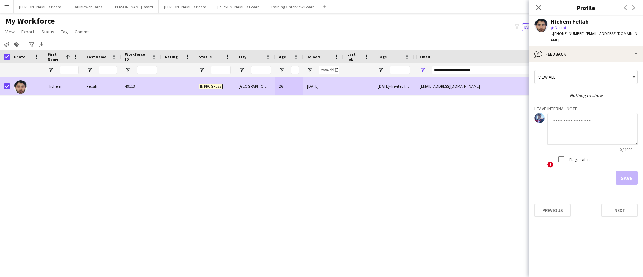
click at [320, 117] on textarea at bounding box center [592, 129] width 90 height 32
type textarea "**********"
click at [320, 171] on button "Save" at bounding box center [626, 177] width 22 height 13
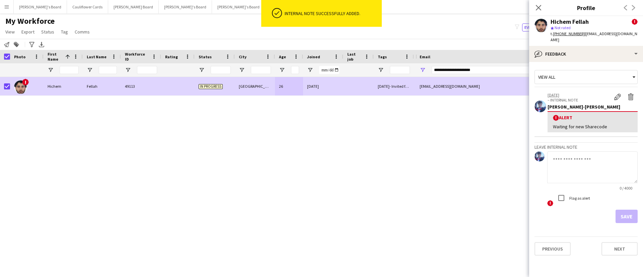
click at [320, 2] on div "Close pop-in" at bounding box center [538, 7] width 19 height 15
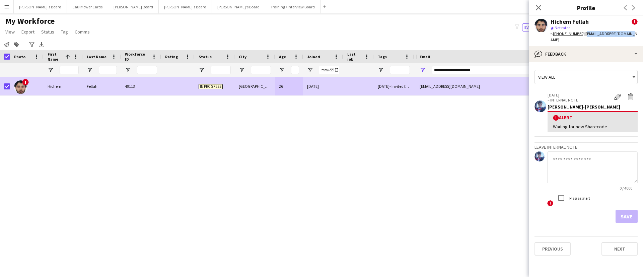
drag, startPoint x: 628, startPoint y: 38, endPoint x: 582, endPoint y: 35, distance: 45.6
click at [320, 35] on div "Hichem Fellah ! star Not rated t. +447383633740 | hichem.f99@hotmail.com" at bounding box center [586, 31] width 114 height 30
copy span "hichem.f99@hotmail.com"
drag, startPoint x: 282, startPoint y: 34, endPoint x: 316, endPoint y: 2, distance: 47.6
click at [282, 34] on div "My Workforce View Views Default view Compliance RTW Checks MANCHESTER Search UN…" at bounding box center [321, 27] width 643 height 23
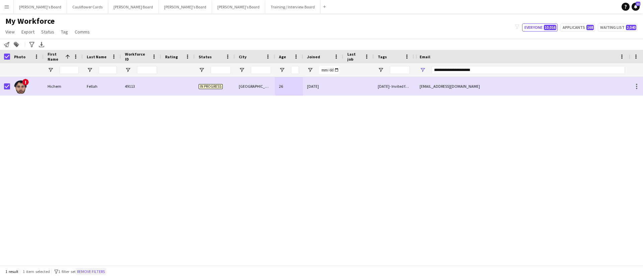
click at [95, 272] on button "Remove filters" at bounding box center [91, 271] width 30 height 7
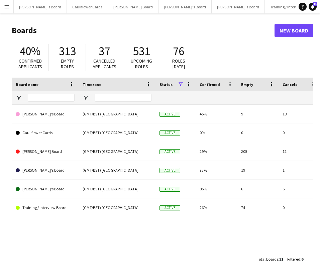
click at [4, 11] on button "Menu" at bounding box center [6, 6] width 13 height 13
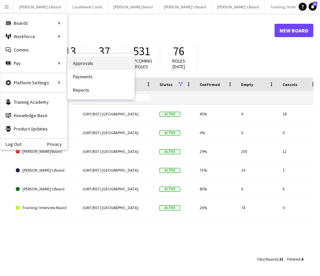
click at [84, 67] on link "Approvals" at bounding box center [101, 63] width 67 height 13
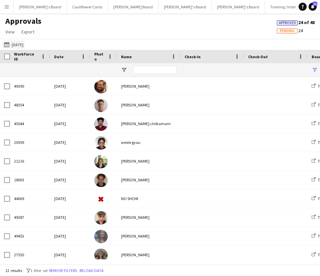
type input "**********"
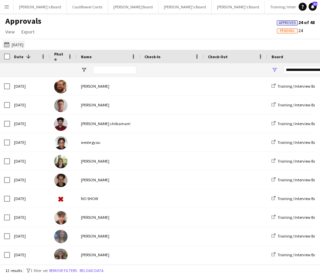
click at [7, 44] on app-icon "Yesterday" at bounding box center [8, 44] width 8 height 5
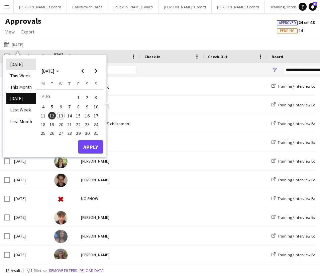
click at [23, 60] on li "Today" at bounding box center [21, 64] width 30 height 11
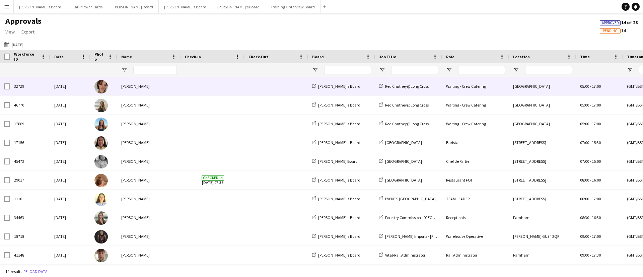
type input "**********"
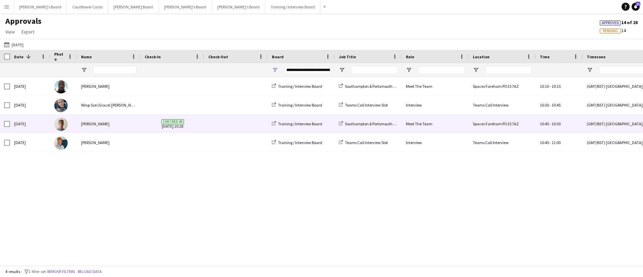
click at [114, 124] on div "[PERSON_NAME]" at bounding box center [109, 123] width 64 height 18
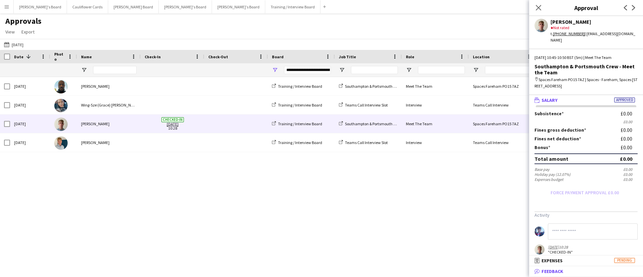
click at [566, 272] on mat-panel-title "bubble-pencil Feedback" at bounding box center [584, 271] width 111 height 6
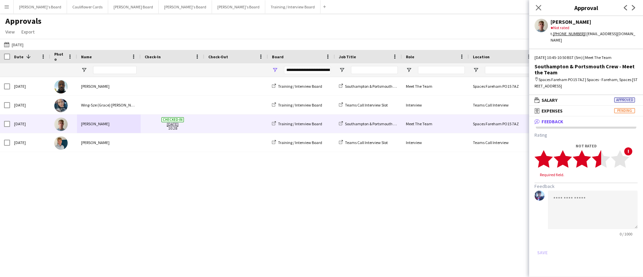
click at [599, 156] on polygon at bounding box center [601, 158] width 18 height 17
click at [590, 184] on textarea at bounding box center [593, 203] width 90 height 38
paste textarea "**********"
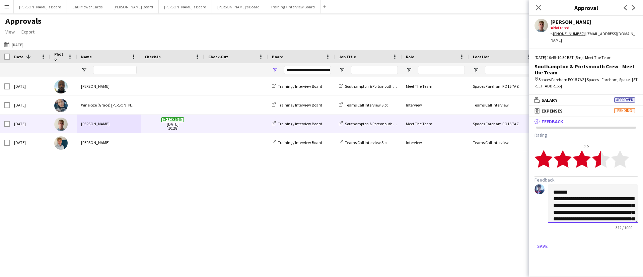
scroll to position [81, 0]
drag, startPoint x: 595, startPoint y: 206, endPoint x: 543, endPoint y: 187, distance: 55.6
click at [543, 187] on div "**********" at bounding box center [585, 207] width 103 height 46
type textarea "**********"
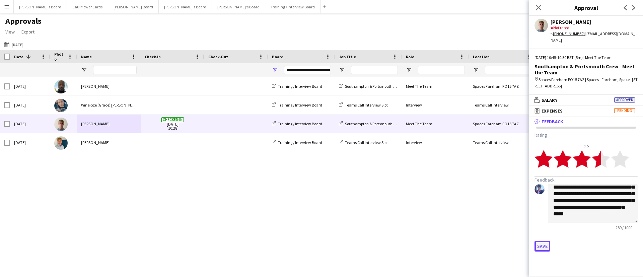
click at [547, 244] on button "Save" at bounding box center [542, 246] width 16 height 11
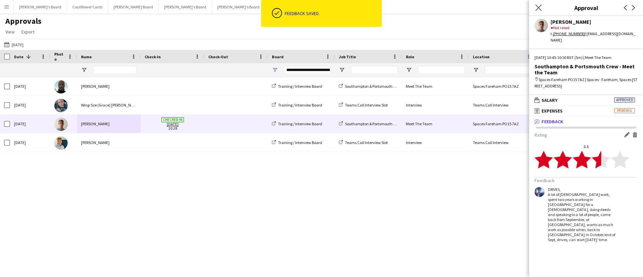
click at [537, 11] on app-icon "Close pop-in" at bounding box center [539, 8] width 10 height 10
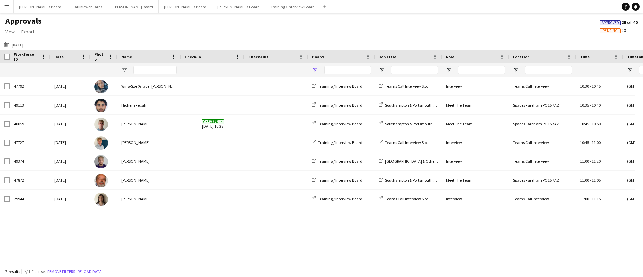
type input "**********"
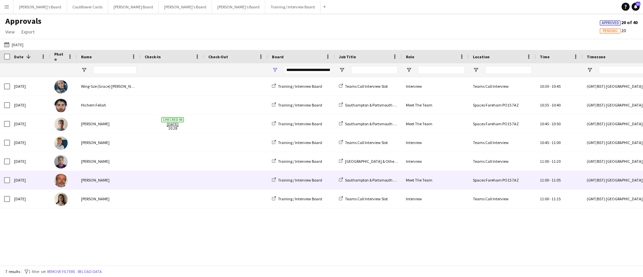
click at [109, 186] on div "JORGE DE SILVA" at bounding box center [109, 180] width 64 height 18
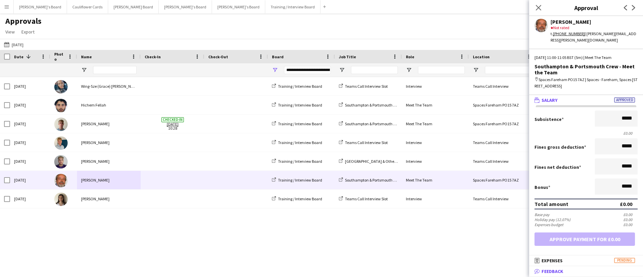
click at [556, 268] on span "Feedback" at bounding box center [552, 271] width 22 height 6
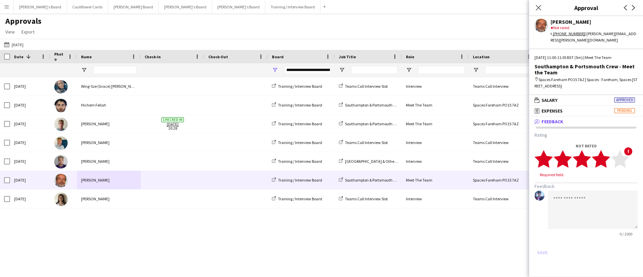
click at [605, 154] on polygon at bounding box center [601, 158] width 18 height 17
click at [567, 189] on textarea at bounding box center [593, 203] width 90 height 38
paste textarea "**********"
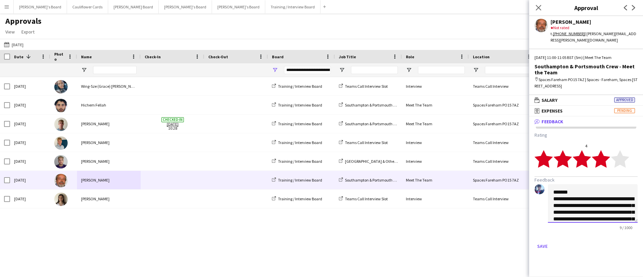
scroll to position [81, 0]
type textarea "**********"
click at [541, 241] on button "Save" at bounding box center [542, 246] width 16 height 11
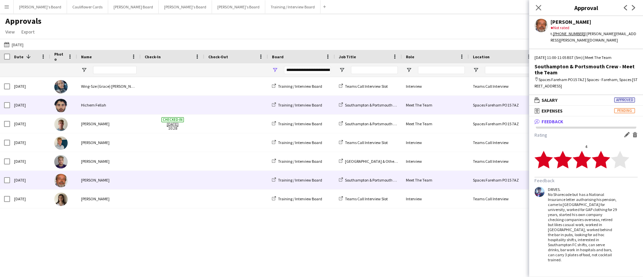
click at [122, 111] on div "Hichem Fellah" at bounding box center [109, 105] width 64 height 18
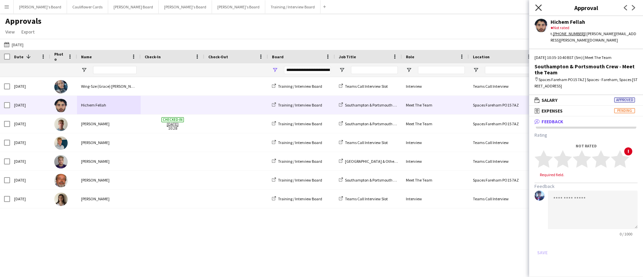
click at [540, 7] on icon "Close pop-in" at bounding box center [538, 7] width 6 height 6
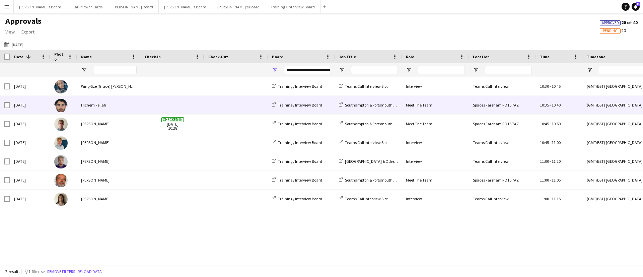
click at [229, 103] on span at bounding box center [236, 105] width 56 height 18
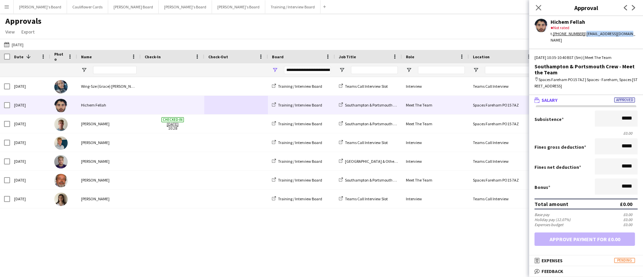
drag, startPoint x: 632, startPoint y: 34, endPoint x: 582, endPoint y: 37, distance: 50.0
click at [582, 37] on div "Hichem Fellah star Not rated t. +447383633740 | hichem.f99@hotmail.com" at bounding box center [586, 29] width 114 height 27
copy div "hichem.f99@hotmail.com"
click at [573, 274] on mat-panel-title "bubble-pencil Feedback" at bounding box center [584, 271] width 111 height 6
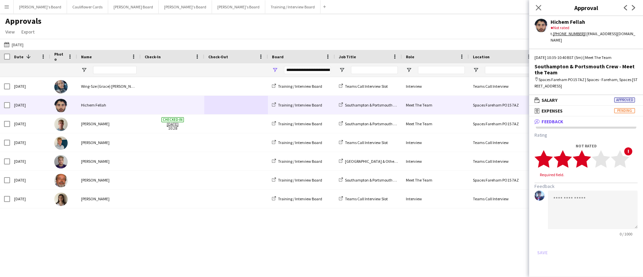
click at [585, 150] on icon "star" at bounding box center [581, 159] width 18 height 18
click at [577, 189] on textarea at bounding box center [593, 203] width 90 height 38
paste textarea "**********"
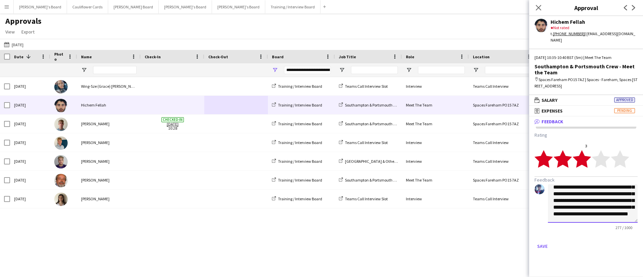
scroll to position [0, 0]
click at [552, 188] on textarea "**********" at bounding box center [593, 203] width 90 height 38
click at [562, 199] on textarea "**********" at bounding box center [593, 203] width 90 height 38
type textarea "**********"
click at [542, 241] on button "Save" at bounding box center [542, 246] width 16 height 11
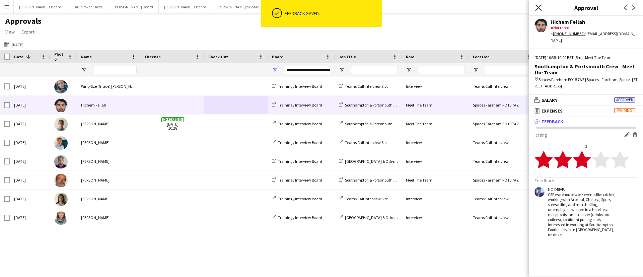
click at [540, 9] on icon at bounding box center [538, 7] width 6 height 6
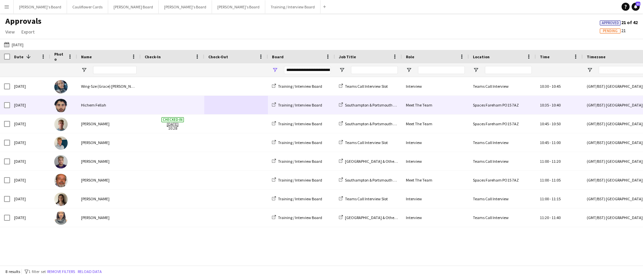
click at [192, 102] on span at bounding box center [173, 105] width 56 height 18
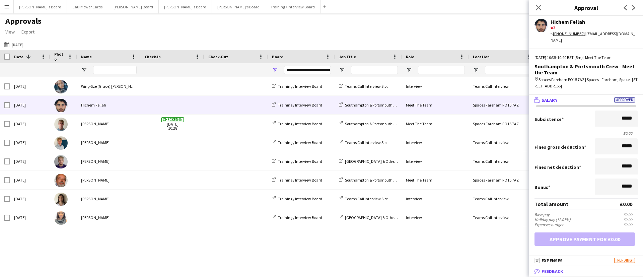
click at [585, 272] on mat-panel-title "bubble-pencil Feedback" at bounding box center [584, 271] width 111 height 6
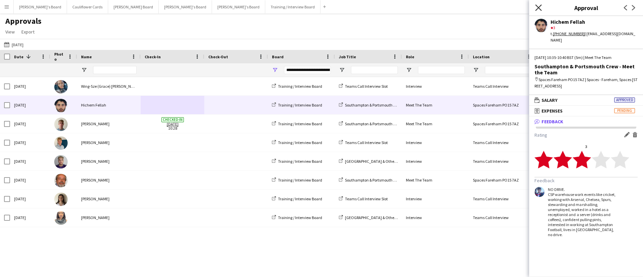
click at [540, 8] on icon "Close pop-in" at bounding box center [538, 7] width 6 height 6
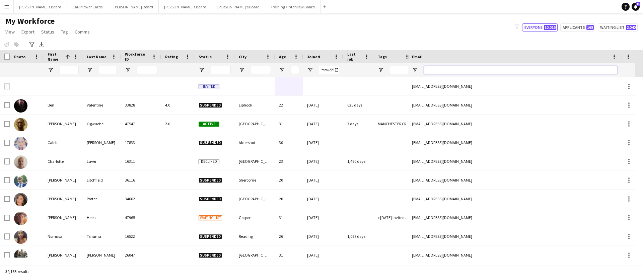
click at [503, 70] on input "Email Filter Input" at bounding box center [520, 70] width 193 height 8
paste input "**********"
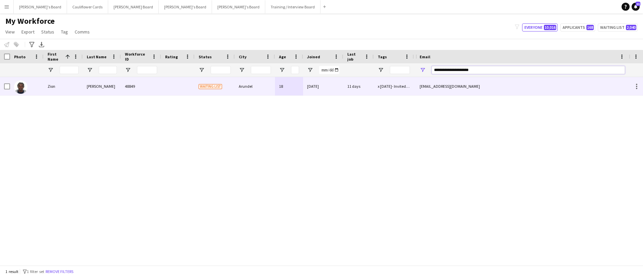
type input "**********"
click at [242, 85] on div "Arundel" at bounding box center [255, 86] width 40 height 18
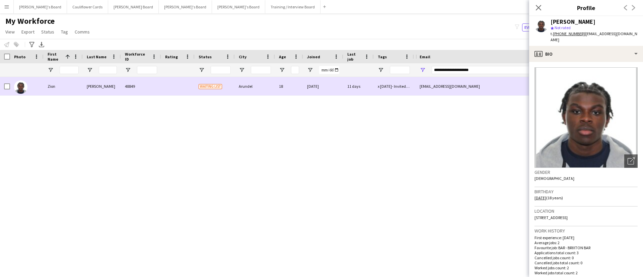
click at [211, 87] on span "Waiting list" at bounding box center [210, 86] width 23 height 5
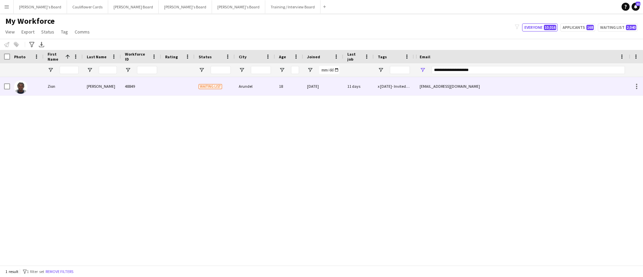
click at [566, 91] on div "[EMAIL_ADDRESS][DOMAIN_NAME]" at bounding box center [521, 86] width 213 height 18
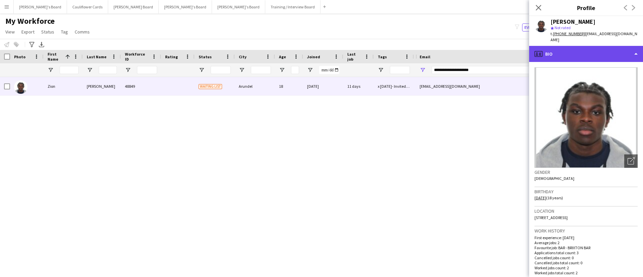
click at [597, 52] on div "profile Bio" at bounding box center [586, 54] width 114 height 16
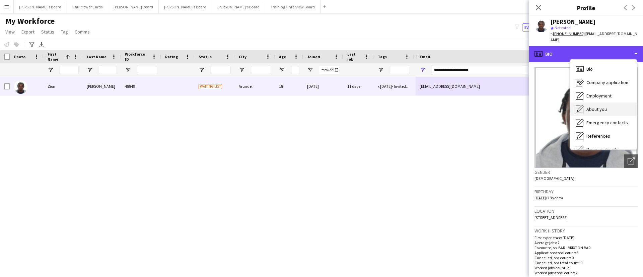
scroll to position [90, 0]
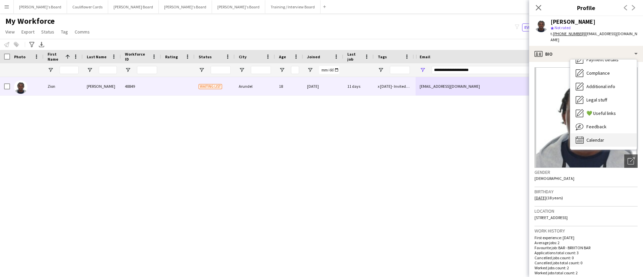
click at [592, 133] on div "Calendar Calendar" at bounding box center [603, 139] width 66 height 13
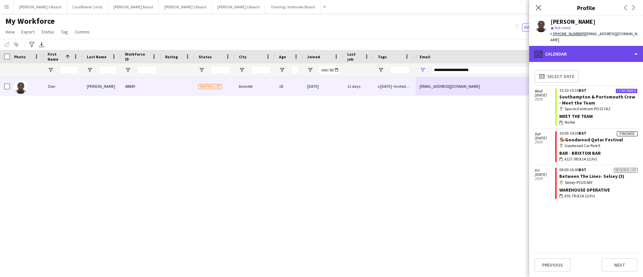
click at [590, 46] on div "calendar-full Calendar" at bounding box center [586, 54] width 114 height 16
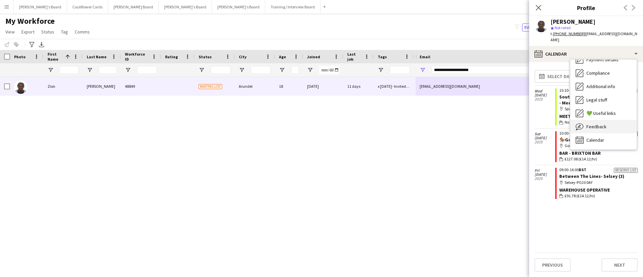
click at [599, 124] on span "Feedback" at bounding box center [596, 127] width 20 height 6
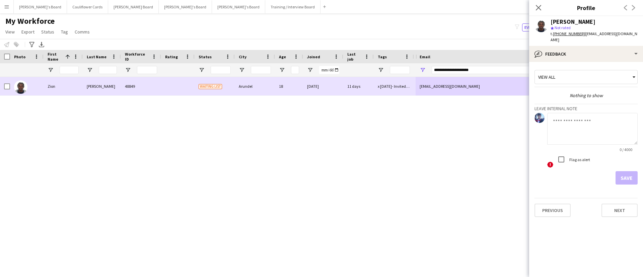
click at [265, 85] on div "Arundel" at bounding box center [255, 86] width 40 height 18
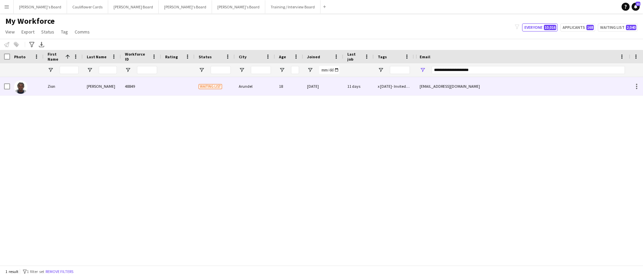
click at [452, 85] on div "zeelawson01@gmail.com" at bounding box center [521, 86] width 213 height 18
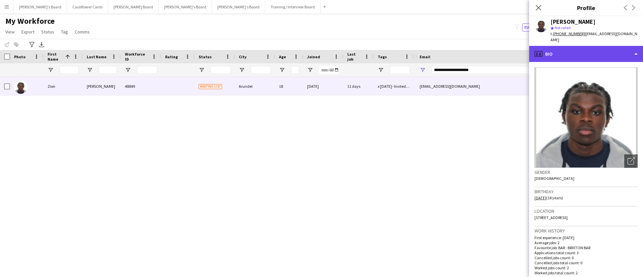
click at [593, 53] on div "profile Bio" at bounding box center [586, 54] width 114 height 16
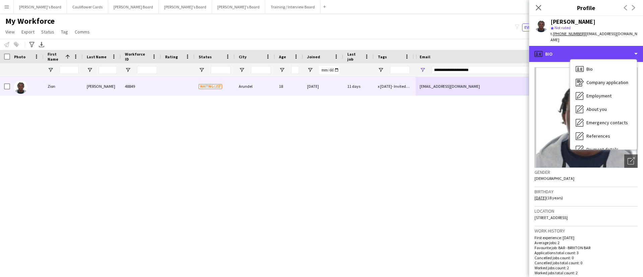
scroll to position [1, 0]
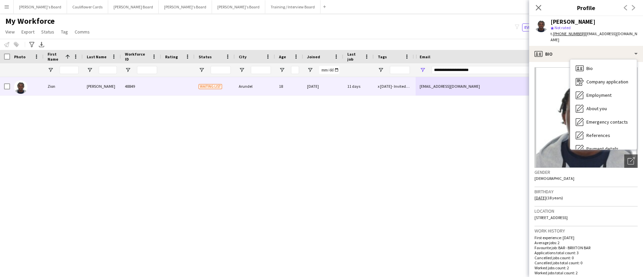
click at [226, 156] on div "Zion Lawson 48849 Waiting list Arundel 18 09-07-2025 11 days x 15/07/2025- Invi…" at bounding box center [207, 167] width 415 height 180
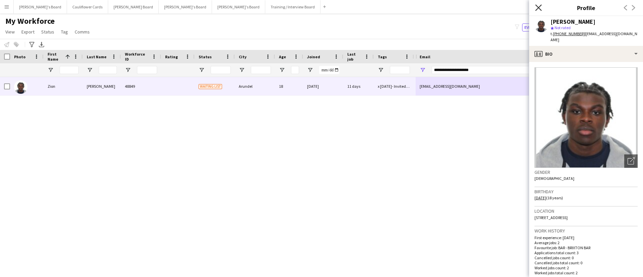
click at [539, 9] on icon at bounding box center [538, 7] width 6 height 6
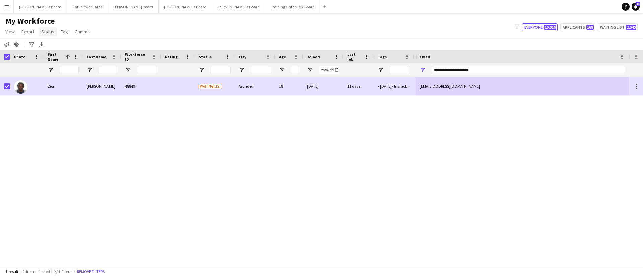
click at [42, 35] on link "Status" at bounding box center [47, 31] width 18 height 9
click at [57, 46] on link "Edit" at bounding box center [61, 46] width 47 height 14
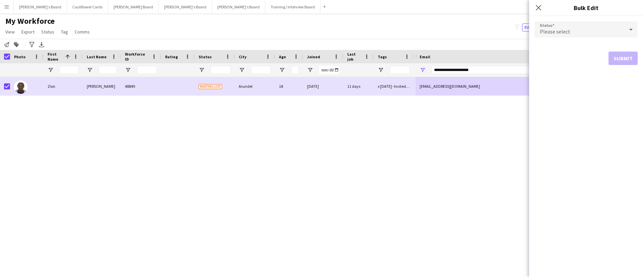
click at [586, 32] on div "Please select" at bounding box center [579, 29] width 90 height 16
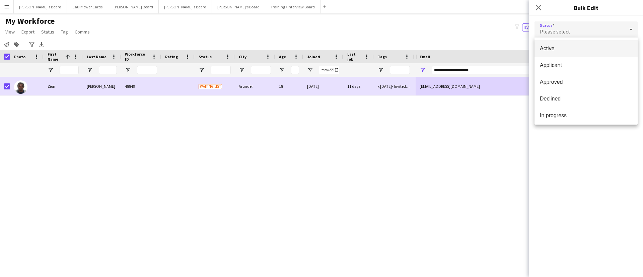
click at [556, 46] on span "Active" at bounding box center [586, 48] width 92 height 6
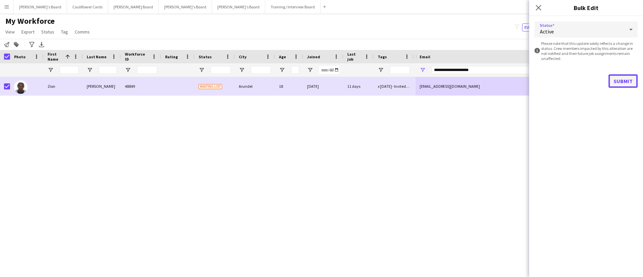
click at [621, 84] on button "Submit" at bounding box center [622, 80] width 29 height 13
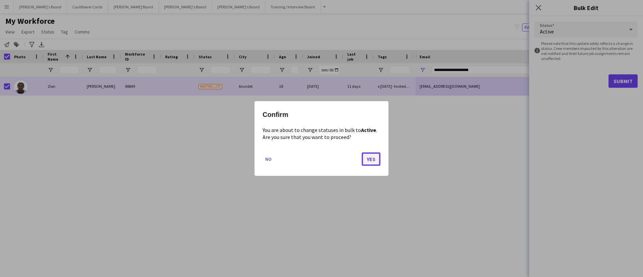
click at [375, 159] on button "Yes" at bounding box center [371, 158] width 19 height 13
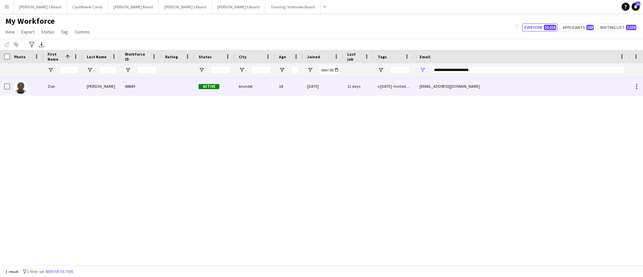
click at [150, 88] on div "48849" at bounding box center [141, 86] width 40 height 18
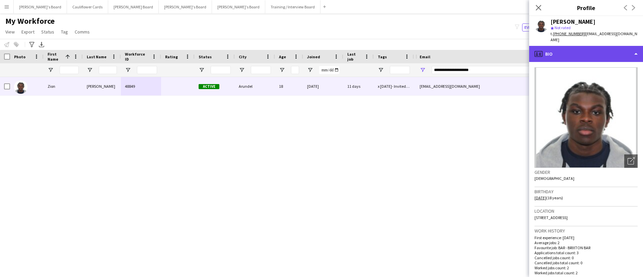
click at [601, 53] on div "profile Bio" at bounding box center [586, 54] width 114 height 16
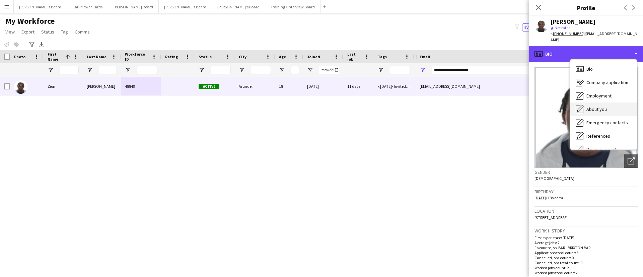
scroll to position [90, 0]
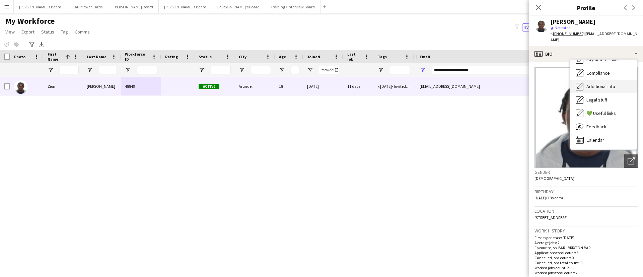
click at [593, 83] on span "Additional info" at bounding box center [600, 86] width 29 height 6
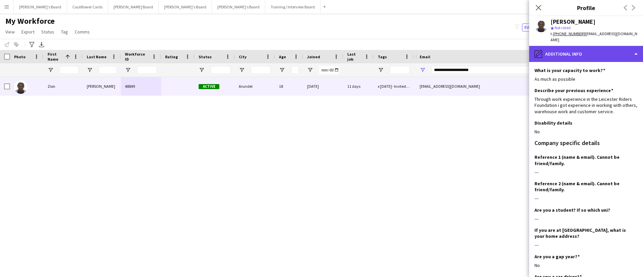
click at [587, 46] on div "pencil4 Additional info" at bounding box center [586, 54] width 114 height 16
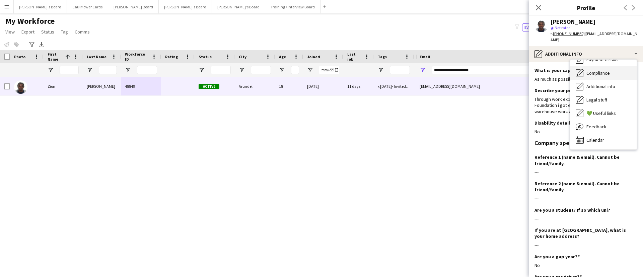
click at [601, 70] on span "Compliance" at bounding box center [597, 73] width 23 height 6
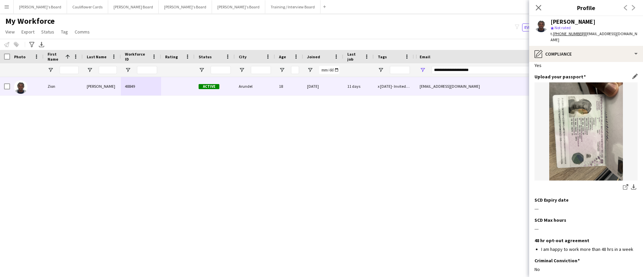
scroll to position [0, 0]
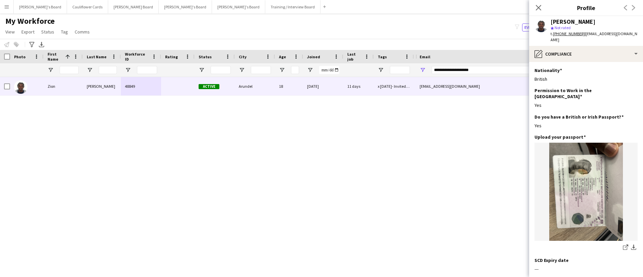
click at [625, 34] on div "Zion Lawson star Not rated t. +447704363766 | zeelawson01@gmail.com" at bounding box center [586, 31] width 114 height 30
click at [539, 8] on icon at bounding box center [538, 7] width 6 height 6
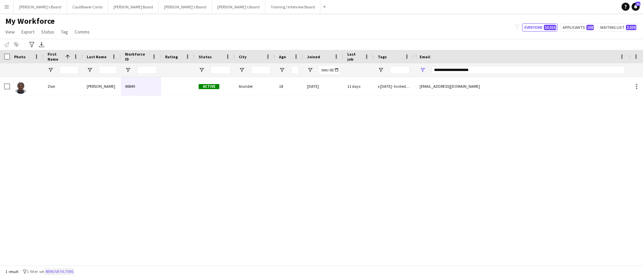
click at [71, 272] on button "Remove filters" at bounding box center [59, 271] width 30 height 7
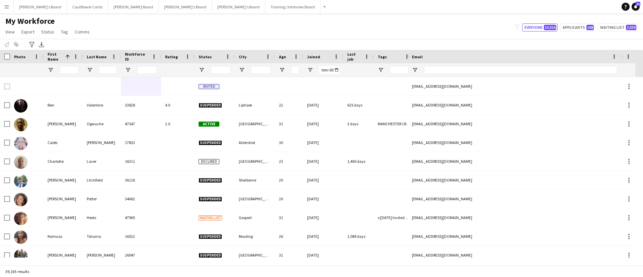
click at [62, 76] on div at bounding box center [69, 69] width 19 height 13
click at [70, 73] on input "First Name Filter Input" at bounding box center [69, 70] width 19 height 8
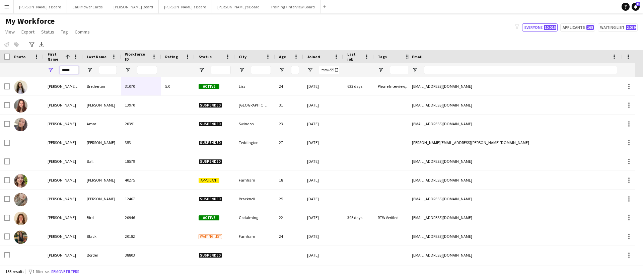
type input "*****"
click at [109, 70] on input "Last Name Filter Input" at bounding box center [108, 70] width 18 height 8
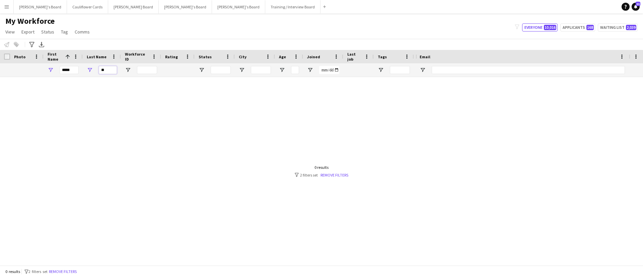
type input "*"
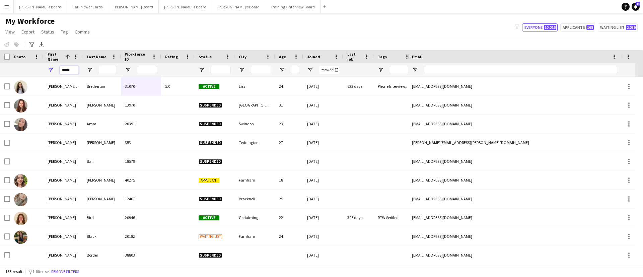
click at [71, 71] on input "*****" at bounding box center [69, 70] width 19 height 8
click at [102, 70] on input "Last Name Filter Input" at bounding box center [108, 70] width 18 height 8
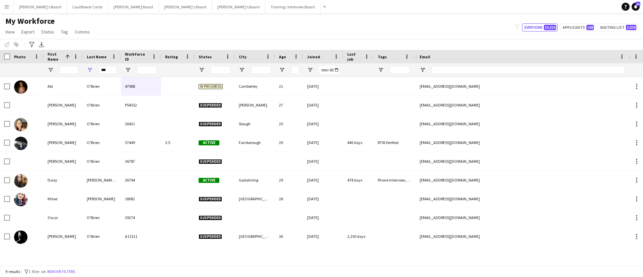
click at [114, 75] on div "***" at bounding box center [108, 69] width 18 height 13
click at [112, 74] on input "***" at bounding box center [108, 70] width 18 height 8
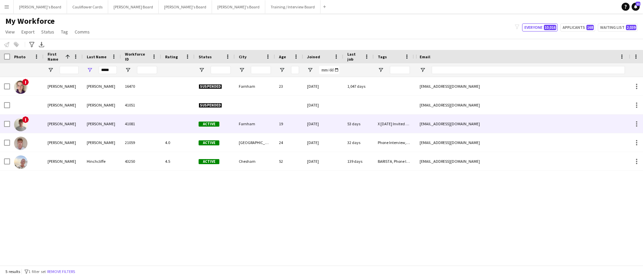
click at [122, 123] on div "41081" at bounding box center [141, 123] width 40 height 18
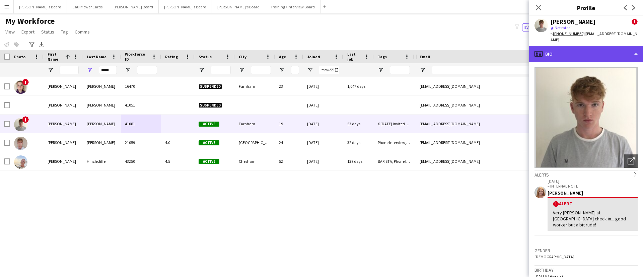
click at [598, 51] on div "profile Bio" at bounding box center [586, 54] width 114 height 16
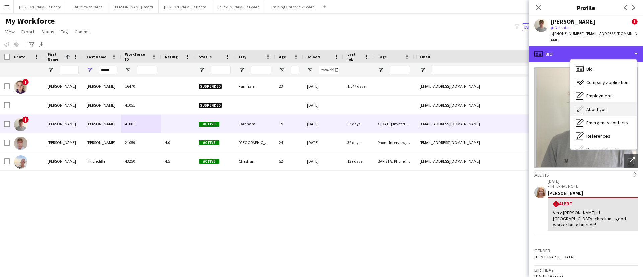
scroll to position [90, 0]
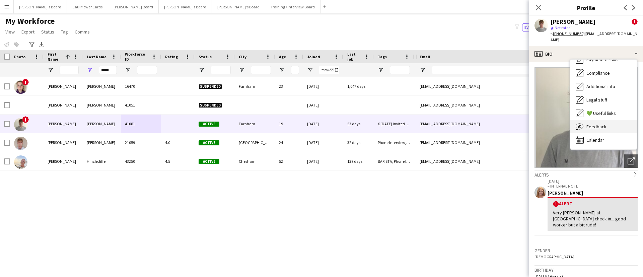
click at [594, 124] on div "Feedback Feedback" at bounding box center [603, 126] width 66 height 13
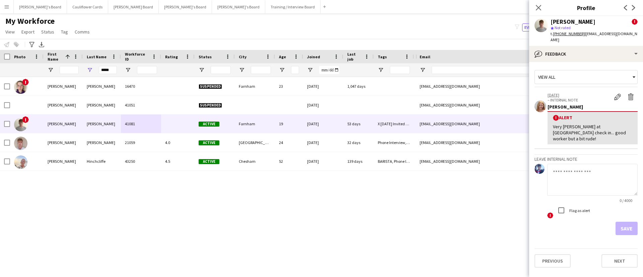
click at [567, 35] on tcxspan "+4407551625350" at bounding box center [569, 33] width 32 height 5
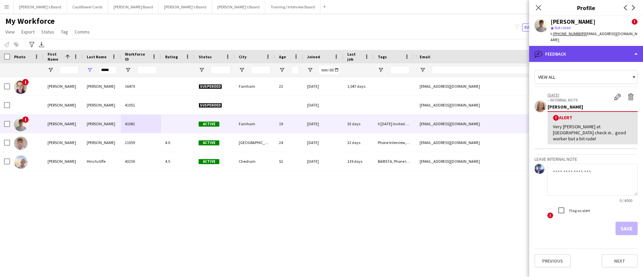
click at [610, 46] on div "bubble-pencil Feedback" at bounding box center [586, 54] width 114 height 16
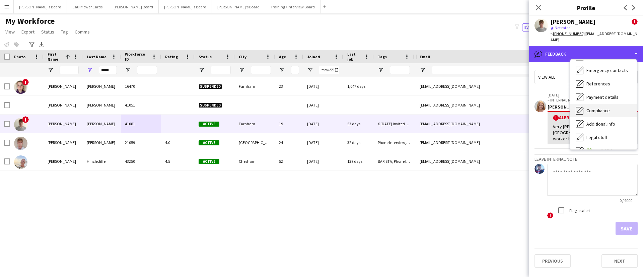
scroll to position [52, 0]
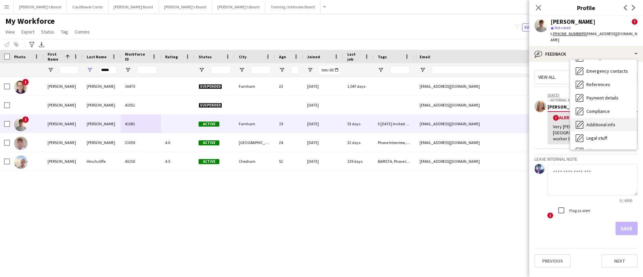
click at [607, 123] on div "Additional info Additional info" at bounding box center [603, 124] width 66 height 13
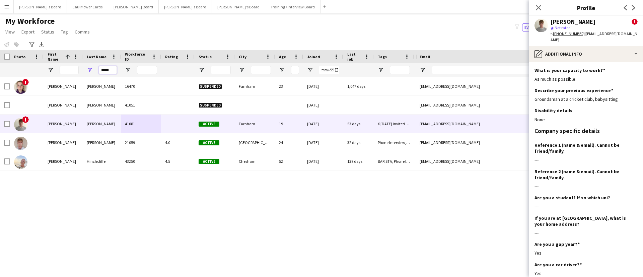
click at [106, 67] on input "*****" at bounding box center [108, 70] width 18 height 8
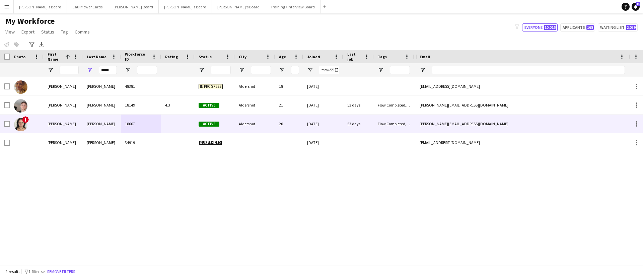
click at [86, 123] on div "Esser" at bounding box center [102, 123] width 38 height 18
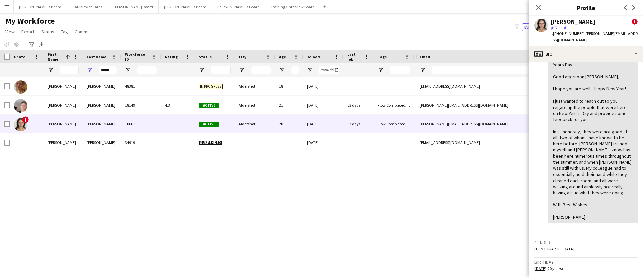
scroll to position [0, 0]
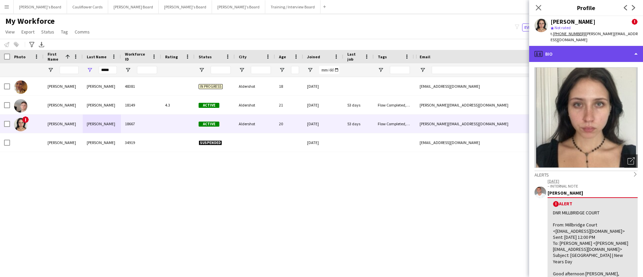
click at [612, 52] on div "profile Bio" at bounding box center [586, 54] width 114 height 16
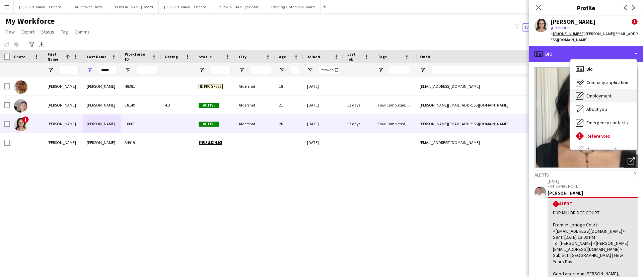
scroll to position [36, 0]
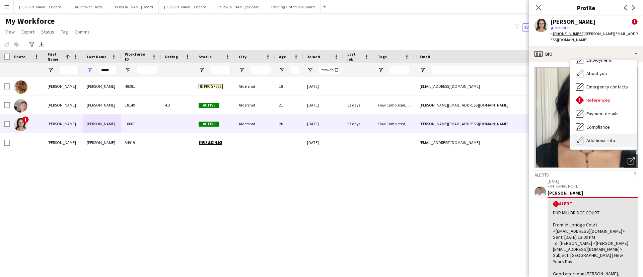
click at [603, 134] on div "Additional info Additional info" at bounding box center [603, 140] width 66 height 13
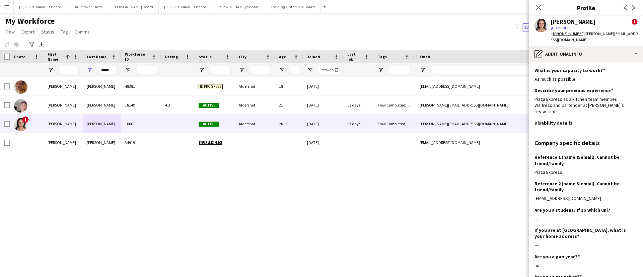
click at [572, 34] on tcxspan "+447487659678" at bounding box center [569, 33] width 32 height 5
drag, startPoint x: 451, startPoint y: 276, endPoint x: 104, endPoint y: 67, distance: 405.2
click at [104, 67] on input "*****" at bounding box center [108, 70] width 18 height 8
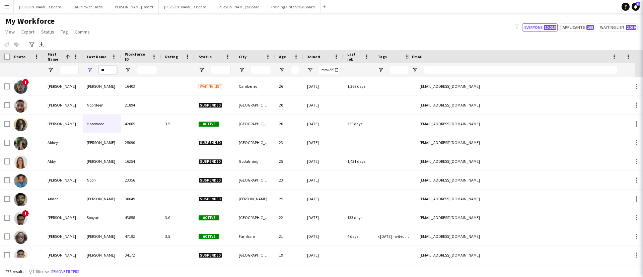
type input "*"
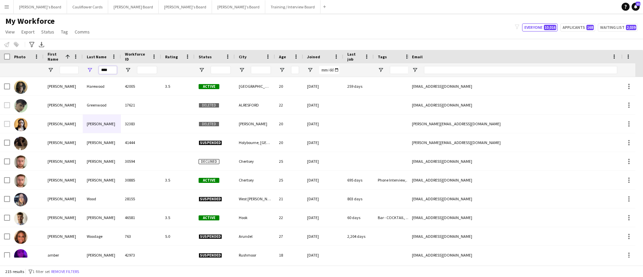
type input "****"
click at [70, 69] on input "First Name Filter Input" at bounding box center [69, 70] width 19 height 8
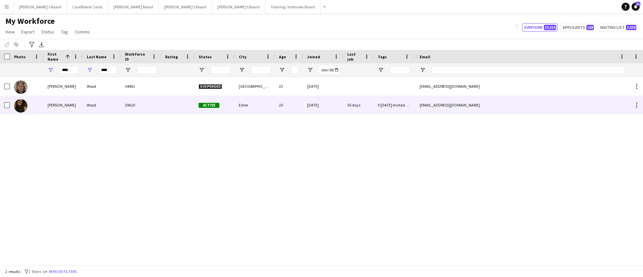
click at [103, 98] on div "Wood" at bounding box center [102, 105] width 38 height 18
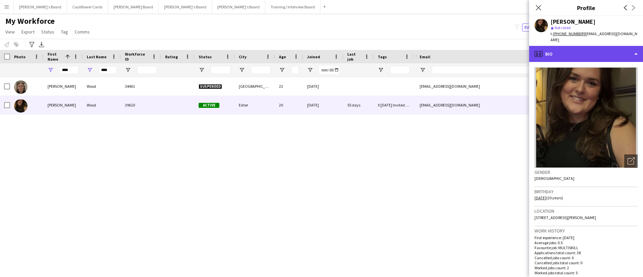
click at [596, 53] on div "profile Bio" at bounding box center [586, 54] width 114 height 16
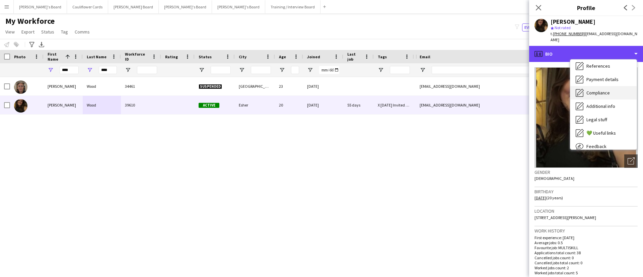
scroll to position [71, 0]
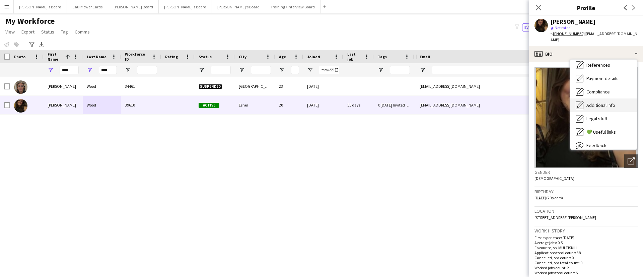
click at [608, 102] on span "Additional info" at bounding box center [600, 105] width 29 height 6
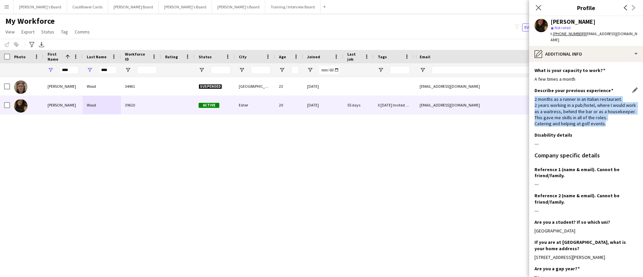
drag, startPoint x: 609, startPoint y: 123, endPoint x: 534, endPoint y: 94, distance: 79.6
click at [534, 96] on div "2 months as a runner in an Italian restaurant. 2 years working in a pub/hotel, …" at bounding box center [585, 111] width 103 height 30
copy div "2 months as a runner in an Italian restaurant. 2 years working in a pub/hotel, …"
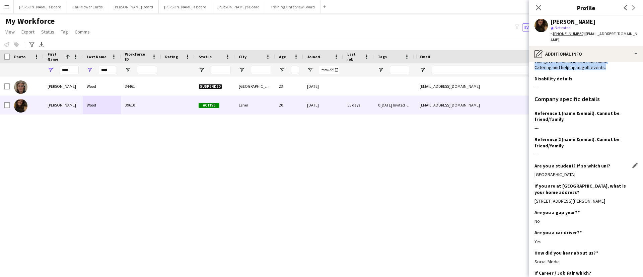
scroll to position [128, 0]
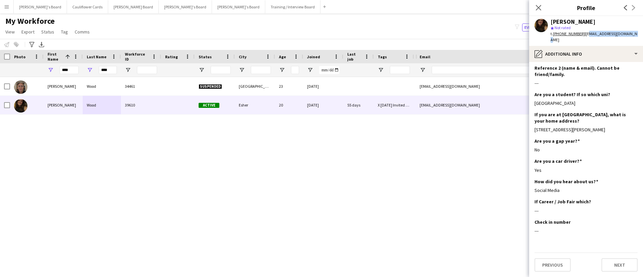
drag, startPoint x: 639, startPoint y: 35, endPoint x: 585, endPoint y: 36, distance: 54.6
click at [585, 36] on app-profile-header "Hannah Wood star Not rated t. +447557288899 | hannahwood123@icloud.com" at bounding box center [586, 31] width 114 height 30
copy span "annahwood123@icloud.com"
click at [72, 71] on input "****" at bounding box center [69, 70] width 19 height 8
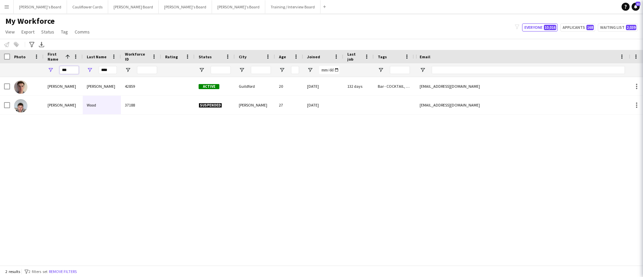
type input "***"
click at [107, 69] on input "****" at bounding box center [108, 70] width 18 height 8
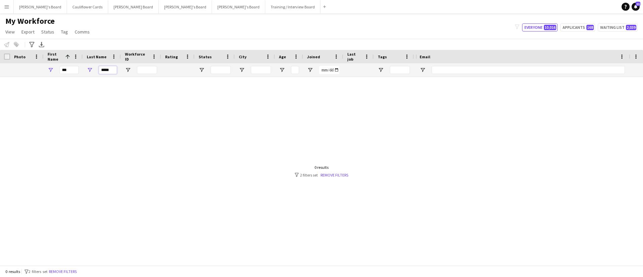
type input "*****"
click at [68, 68] on input "***" at bounding box center [69, 70] width 19 height 8
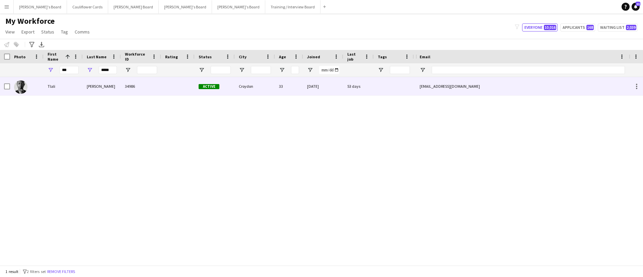
click at [73, 85] on div "Tlali" at bounding box center [63, 86] width 39 height 18
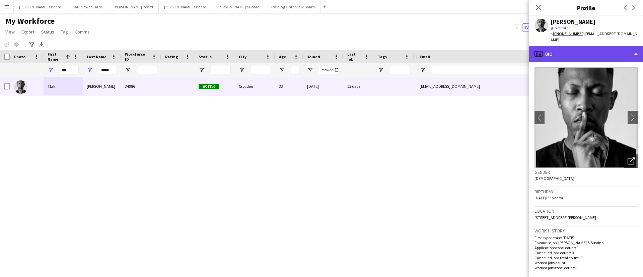
click at [603, 46] on div "profile Bio" at bounding box center [586, 54] width 114 height 16
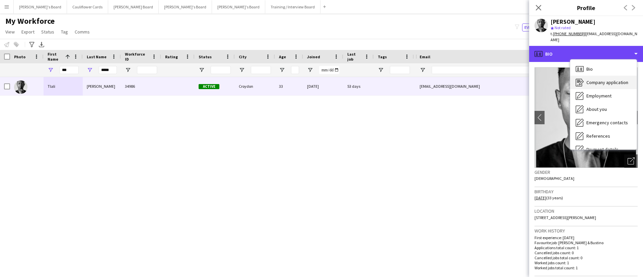
scroll to position [90, 0]
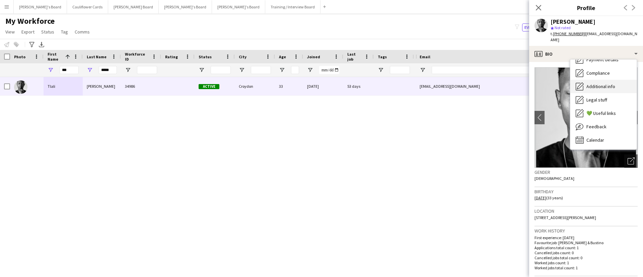
click at [594, 83] on span "Additional info" at bounding box center [600, 86] width 29 height 6
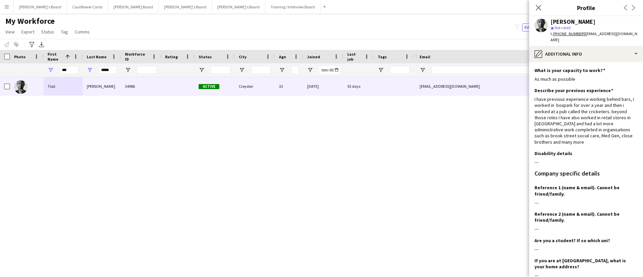
click at [572, 35] on tcxspan "+447912880940" at bounding box center [569, 33] width 32 height 5
click at [67, 72] on input "***" at bounding box center [69, 70] width 19 height 8
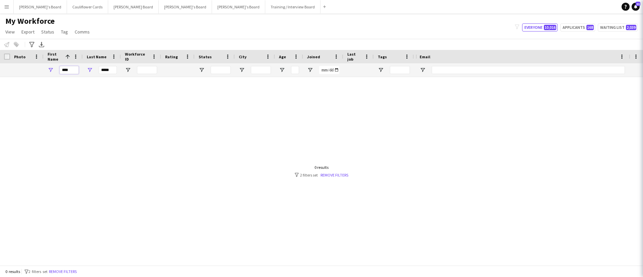
type input "****"
click at [117, 70] on div "*****" at bounding box center [102, 69] width 38 height 13
click at [113, 70] on input "*****" at bounding box center [108, 70] width 18 height 8
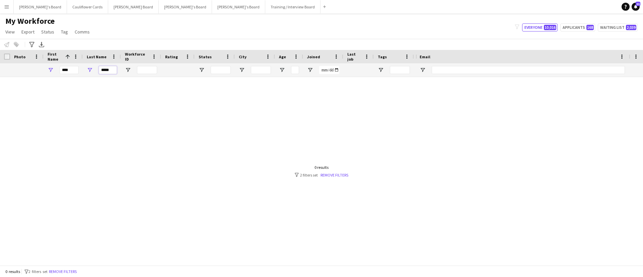
click at [113, 70] on input "*****" at bounding box center [108, 70] width 18 height 8
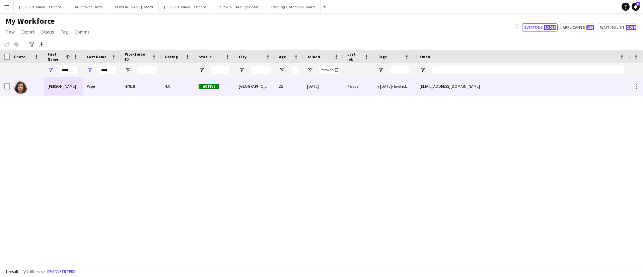
click at [112, 82] on div "Page" at bounding box center [102, 86] width 38 height 18
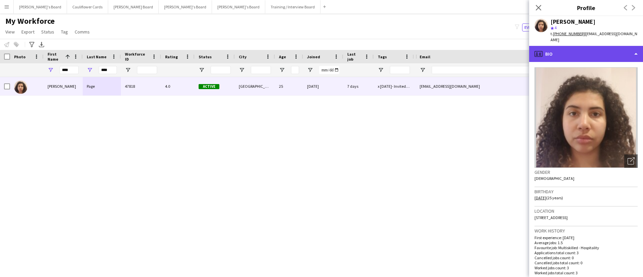
click at [592, 46] on div "profile Bio" at bounding box center [586, 54] width 114 height 16
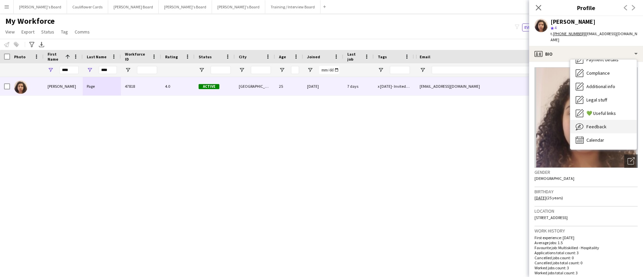
click at [593, 123] on div "Feedback Feedback" at bounding box center [603, 126] width 66 height 13
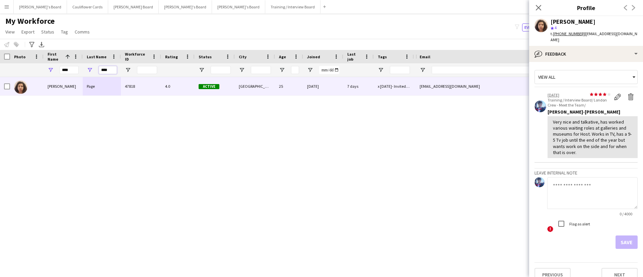
click at [108, 67] on input "****" at bounding box center [108, 70] width 18 height 8
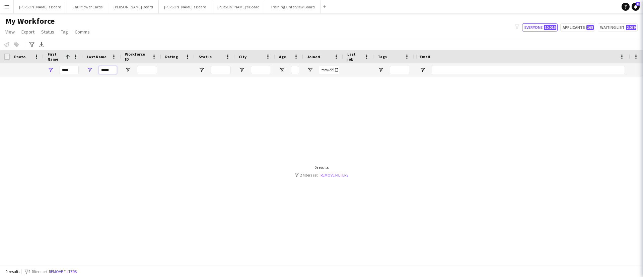
type input "*****"
click at [82, 68] on div "****" at bounding box center [63, 69] width 39 height 13
click at [78, 68] on input "****" at bounding box center [69, 70] width 19 height 8
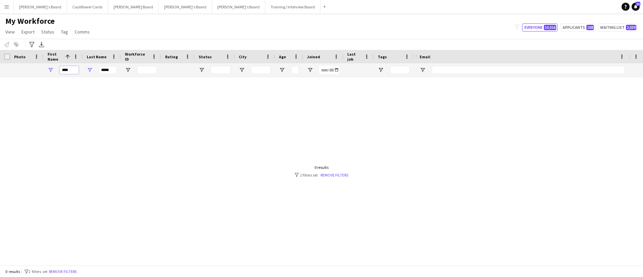
click at [78, 68] on input "****" at bounding box center [69, 70] width 19 height 8
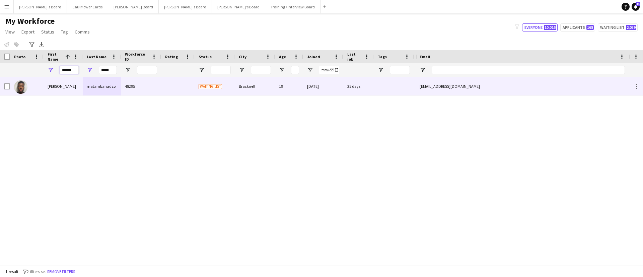
type input "******"
click at [87, 89] on div "matambanadzo" at bounding box center [102, 86] width 38 height 18
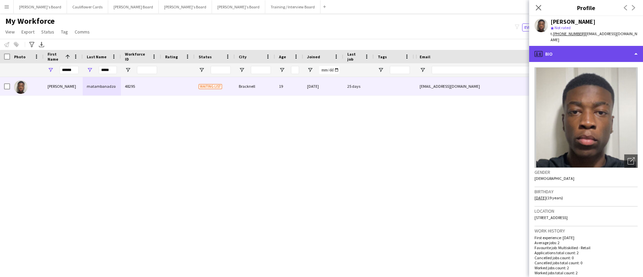
click at [572, 51] on div "profile Bio" at bounding box center [586, 54] width 114 height 16
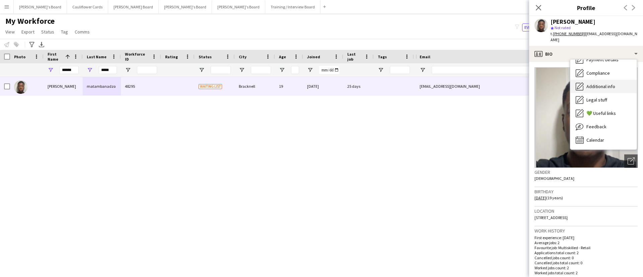
click at [602, 83] on span "Additional info" at bounding box center [600, 86] width 29 height 6
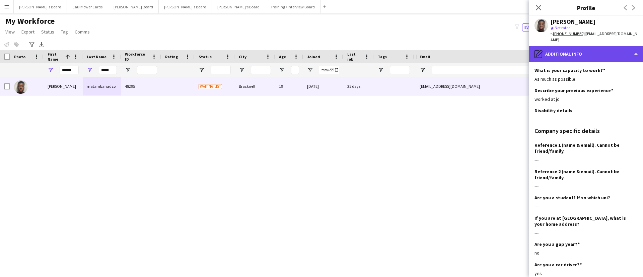
click at [588, 54] on div "pencil4 Additional info" at bounding box center [586, 54] width 114 height 16
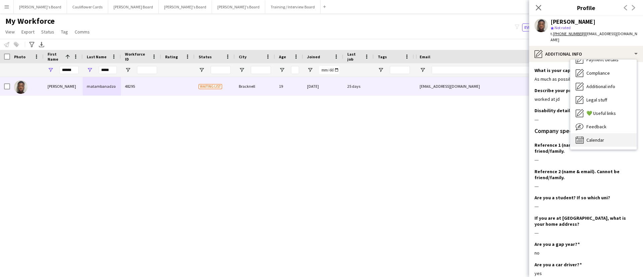
click at [609, 135] on div "Calendar Calendar" at bounding box center [603, 139] width 66 height 13
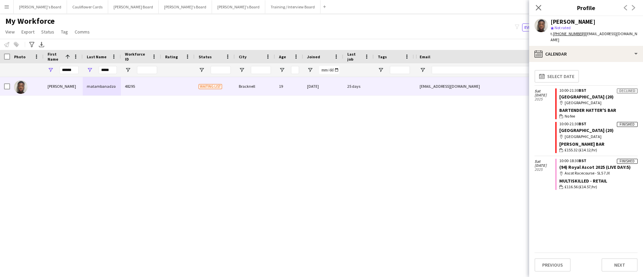
click at [570, 34] on tcxspan "+447492060444" at bounding box center [569, 33] width 32 height 5
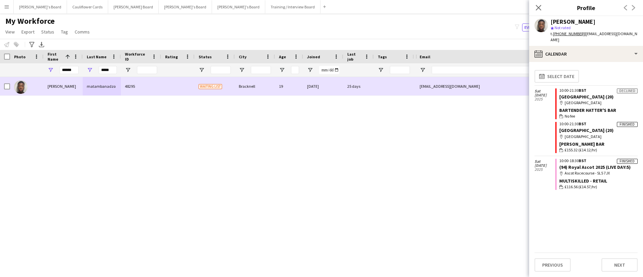
click at [177, 90] on div at bounding box center [177, 86] width 33 height 18
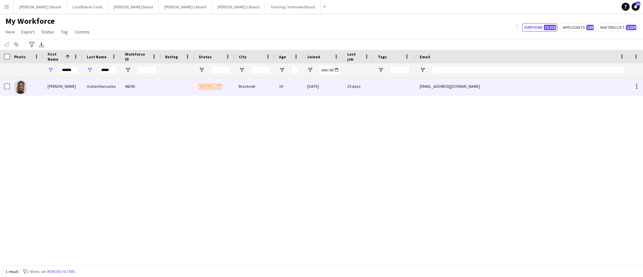
click at [411, 87] on div at bounding box center [394, 86] width 40 height 18
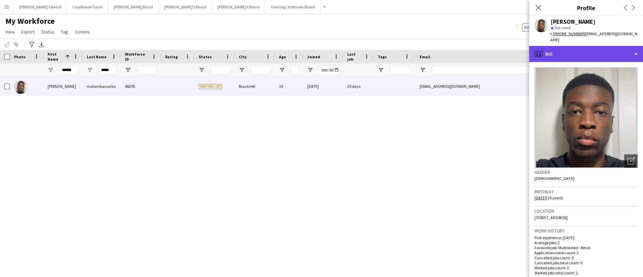
click at [610, 55] on div "profile Bio" at bounding box center [586, 54] width 114 height 16
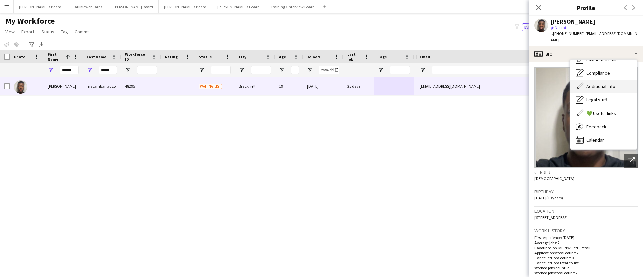
click at [596, 83] on span "Additional info" at bounding box center [600, 86] width 29 height 6
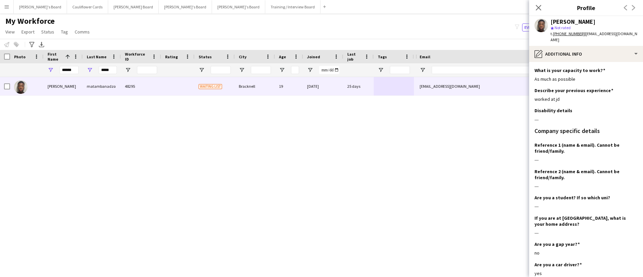
click at [311, 121] on div "ashley matambanadzo 48295 Waiting list Bracknell 19 20-06-2025 25 days 2 +44749…" at bounding box center [207, 167] width 415 height 180
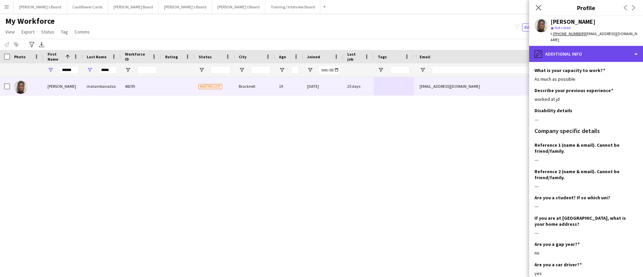
click at [597, 46] on div "pencil4 Additional info" at bounding box center [586, 54] width 114 height 16
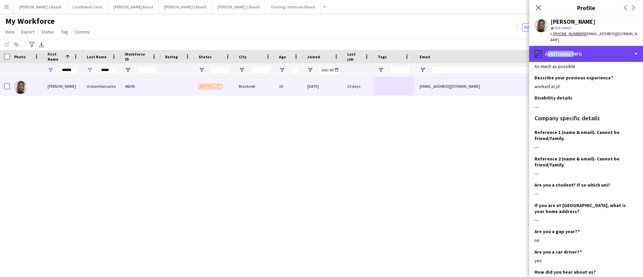
scroll to position [13, 0]
click at [606, 47] on div "pencil4 Additional info" at bounding box center [586, 54] width 114 height 16
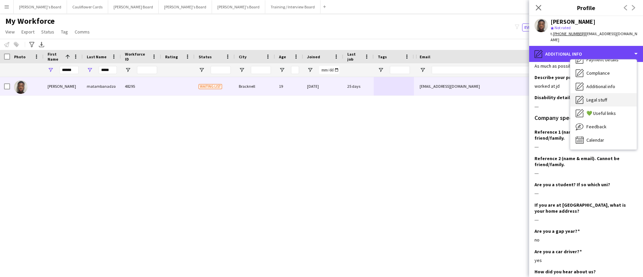
scroll to position [0, 0]
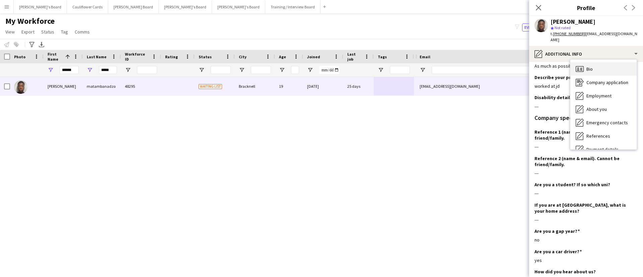
click at [600, 63] on div "Bio Bio" at bounding box center [603, 68] width 66 height 13
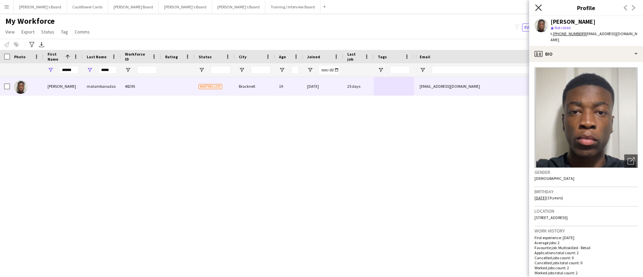
click at [536, 6] on icon "Close pop-in" at bounding box center [538, 7] width 6 height 6
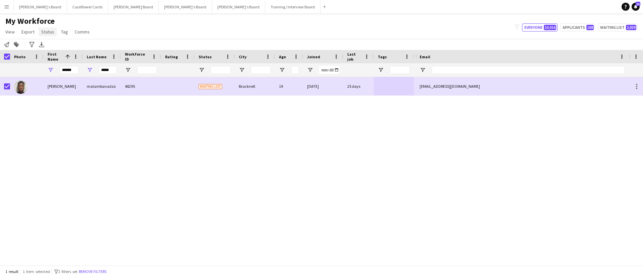
click at [44, 30] on span "Status" at bounding box center [47, 32] width 13 height 6
click at [53, 39] on link "Edit" at bounding box center [61, 46] width 47 height 14
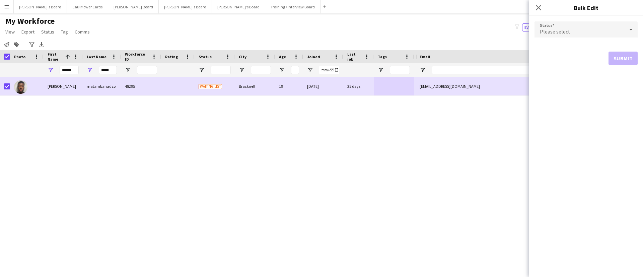
click at [567, 35] on div "Please select" at bounding box center [579, 29] width 90 height 16
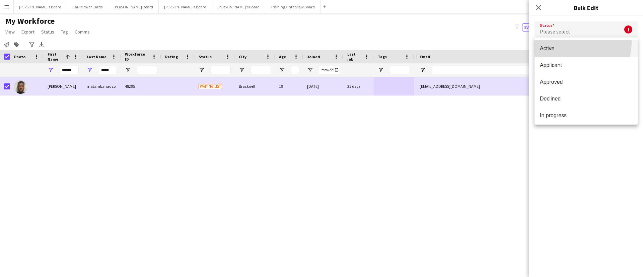
click at [556, 41] on mat-option "Active" at bounding box center [585, 48] width 103 height 17
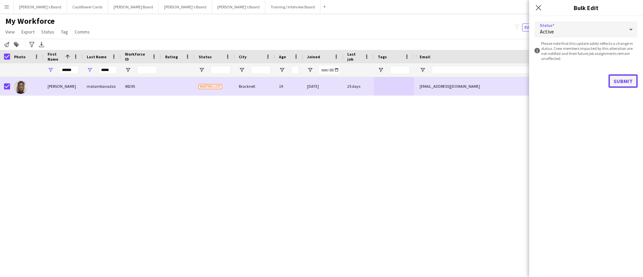
click at [624, 82] on button "Submit" at bounding box center [622, 80] width 29 height 13
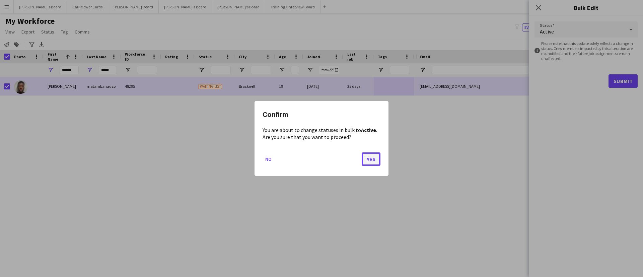
click at [370, 156] on button "Yes" at bounding box center [371, 158] width 19 height 13
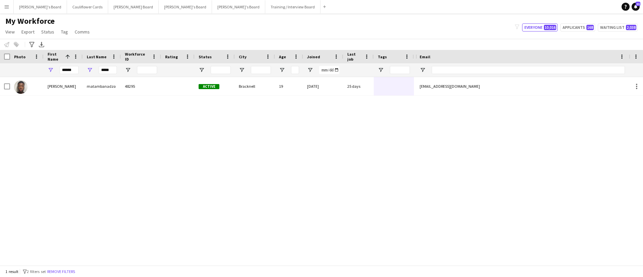
click at [100, 96] on div "ashley matambanadzo 48295 Active Bracknell 19 20-06-2025 25 days 2 +447492060444" at bounding box center [207, 167] width 415 height 180
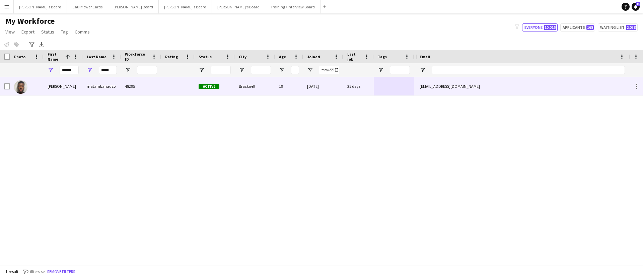
click at [111, 88] on div "matambanadzo" at bounding box center [102, 86] width 38 height 18
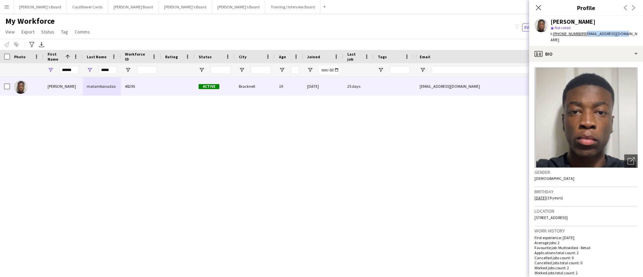
drag, startPoint x: 623, startPoint y: 36, endPoint x: 582, endPoint y: 37, distance: 40.9
click at [582, 37] on div "ashley matambanadzo star Not rated t. +447492060444 | ashmataz1@gmail.com" at bounding box center [586, 31] width 114 height 30
copy span "ashmataz1@gmail.com"
click at [541, 7] on icon "Close pop-in" at bounding box center [538, 7] width 6 height 6
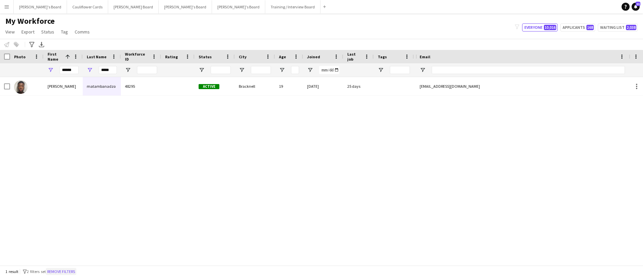
click at [67, 271] on button "Remove filters" at bounding box center [61, 271] width 30 height 7
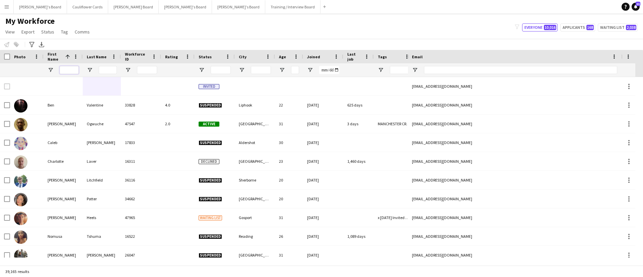
click at [65, 70] on input "First Name Filter Input" at bounding box center [69, 70] width 19 height 8
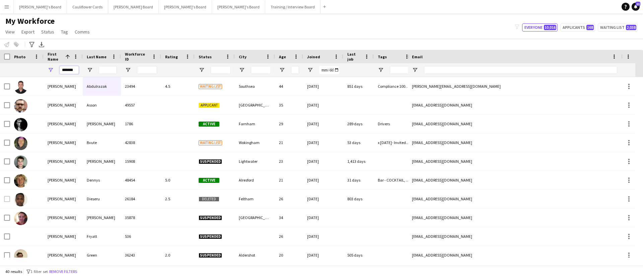
type input "*******"
click at [109, 69] on input "Last Name Filter Input" at bounding box center [108, 70] width 18 height 8
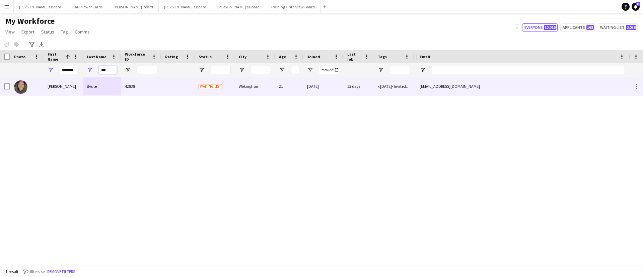
type input "***"
click at [111, 84] on div "Bvute" at bounding box center [102, 86] width 38 height 18
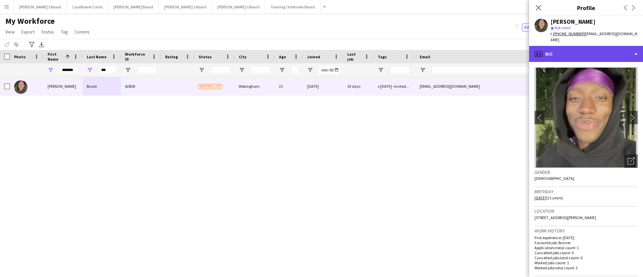
click at [615, 54] on div "profile Bio" at bounding box center [586, 54] width 114 height 16
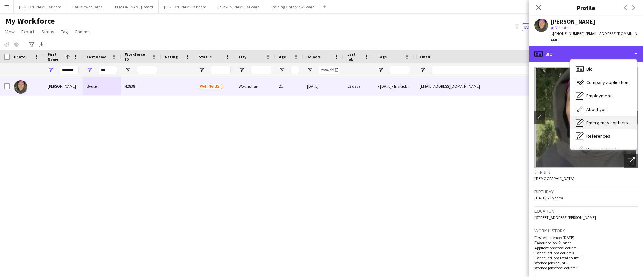
scroll to position [90, 0]
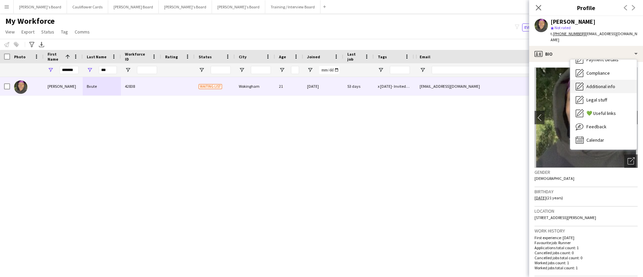
click at [607, 83] on span "Additional info" at bounding box center [600, 86] width 29 height 6
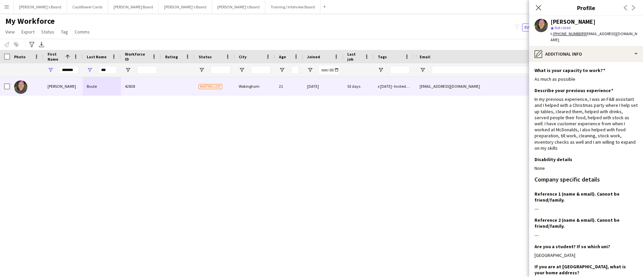
drag, startPoint x: 581, startPoint y: 145, endPoint x: 532, endPoint y: 93, distance: 71.3
click at [532, 93] on app-section-data-types "What is your capacity to work? Edit this field As much as possible Describe you…" at bounding box center [586, 169] width 114 height 215
copy div "In my previous experience, I was an F&B assistant and I helped with a Christmas…"
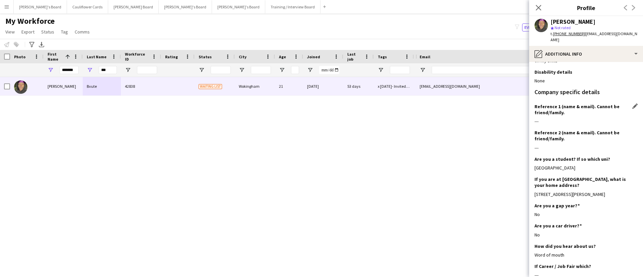
scroll to position [88, 0]
click at [572, 78] on div "Disability details Edit this field None" at bounding box center [585, 78] width 103 height 20
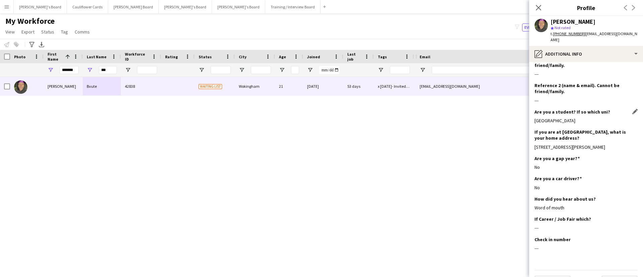
scroll to position [0, 0]
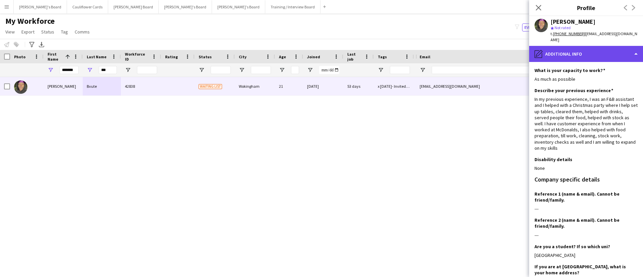
click at [572, 47] on div "pencil4 Additional info" at bounding box center [586, 54] width 114 height 16
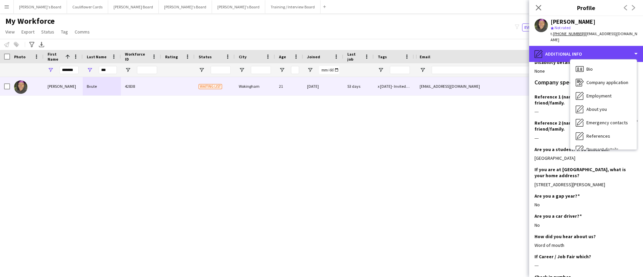
scroll to position [97, 0]
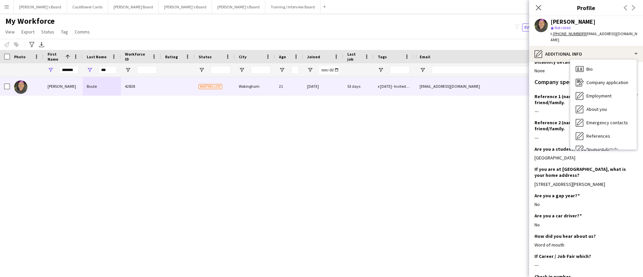
click at [542, 95] on h3 "Reference 1 (name & email). Cannot be friend/family." at bounding box center [583, 99] width 98 height 12
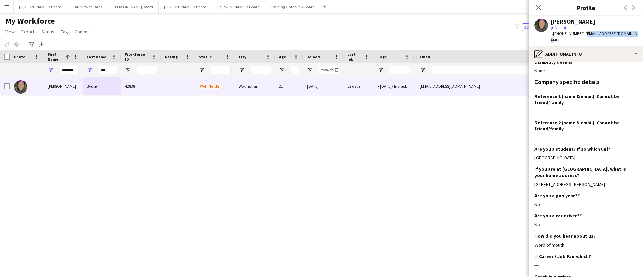
drag, startPoint x: 633, startPoint y: 32, endPoint x: 583, endPoint y: 35, distance: 50.6
click at [583, 35] on app-profile-header "Charles Bvute star Not rated t. +447770491601 | charlesbvutejr@gmail.com" at bounding box center [586, 31] width 114 height 30
copy span "charlesbvutejr@gmail.com"
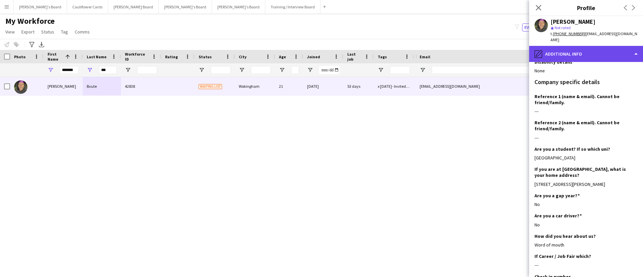
click at [573, 52] on div "pencil4 Additional info" at bounding box center [586, 54] width 114 height 16
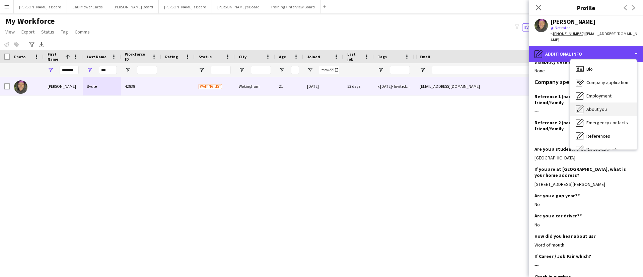
scroll to position [90, 0]
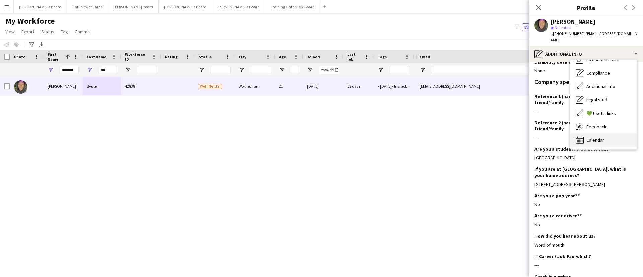
click at [593, 137] on span "Calendar" at bounding box center [595, 140] width 18 height 6
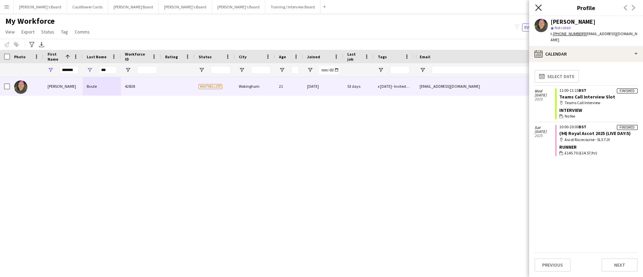
click at [538, 5] on icon "Close pop-in" at bounding box center [538, 7] width 6 height 6
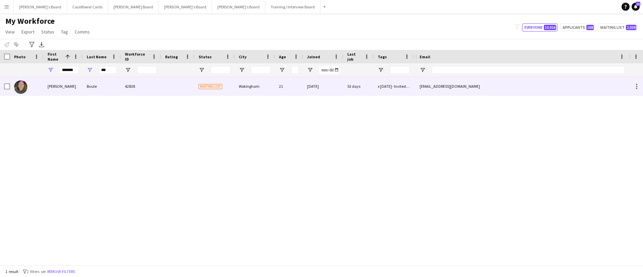
click at [164, 82] on div at bounding box center [177, 86] width 33 height 18
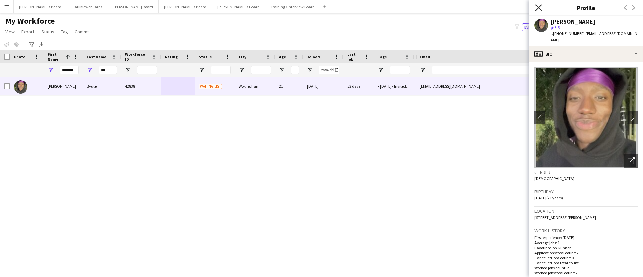
click at [539, 6] on icon "Close pop-in" at bounding box center [538, 7] width 6 height 6
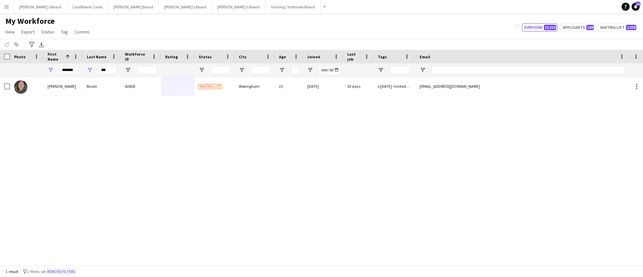
click at [69, 273] on button "Remove filters" at bounding box center [61, 271] width 30 height 7
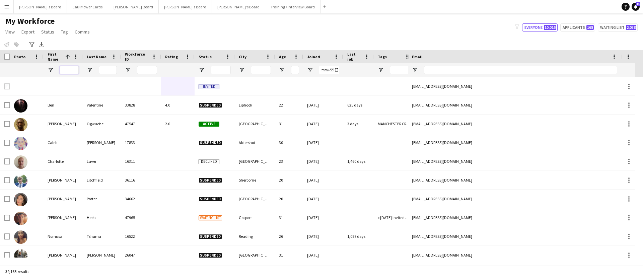
click at [70, 71] on input "First Name Filter Input" at bounding box center [69, 70] width 19 height 8
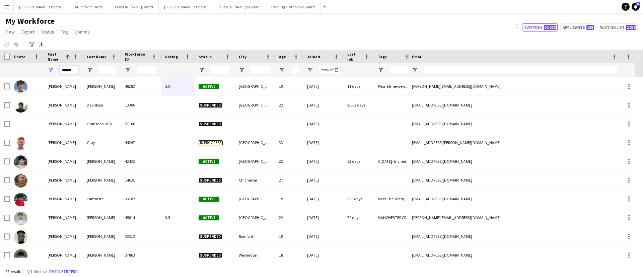
type input "******"
click at [111, 66] on input "Last Name Filter Input" at bounding box center [108, 70] width 18 height 8
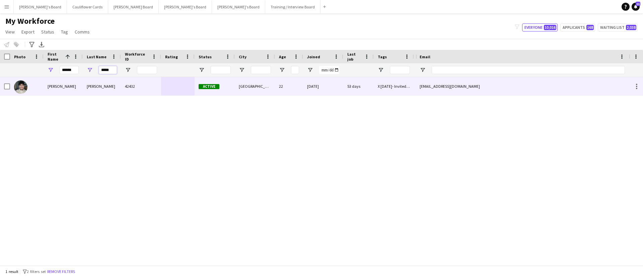
type input "*****"
click at [121, 85] on div "42432" at bounding box center [141, 86] width 40 height 18
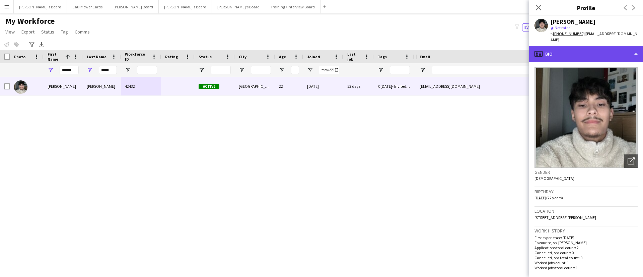
click at [611, 47] on div "profile Bio" at bounding box center [586, 54] width 114 height 16
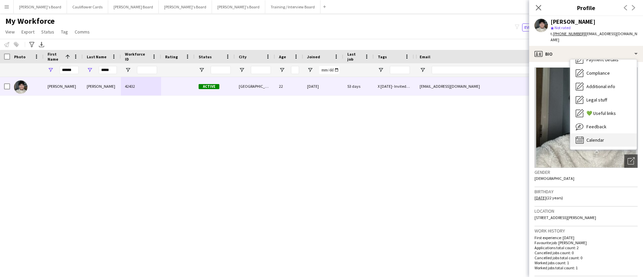
click at [599, 133] on div "Calendar Calendar" at bounding box center [603, 139] width 66 height 13
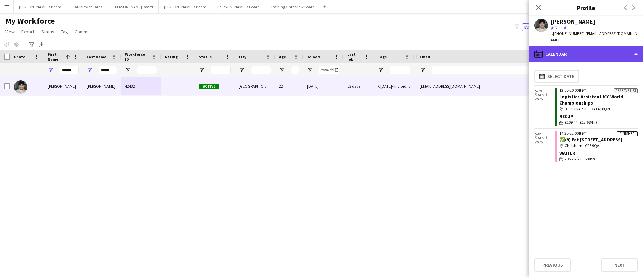
click at [607, 51] on div "calendar-full Calendar" at bounding box center [586, 54] width 114 height 16
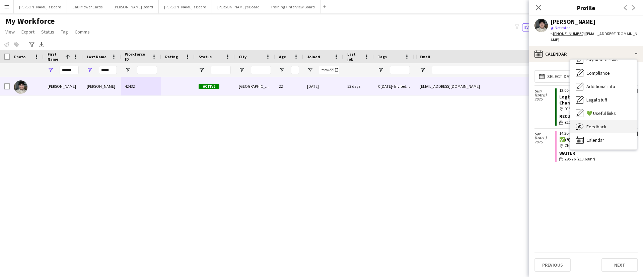
click at [602, 124] on span "Feedback" at bounding box center [596, 127] width 20 height 6
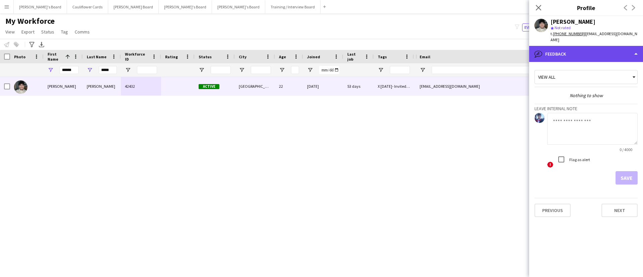
click at [594, 55] on div "bubble-pencil Feedback" at bounding box center [586, 54] width 114 height 16
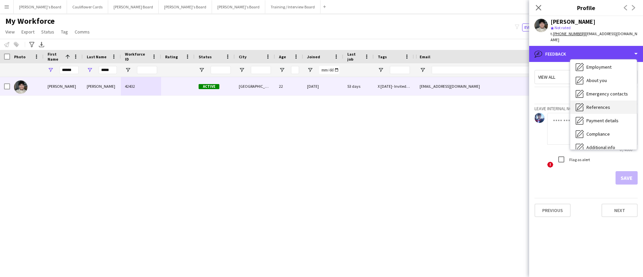
scroll to position [47, 0]
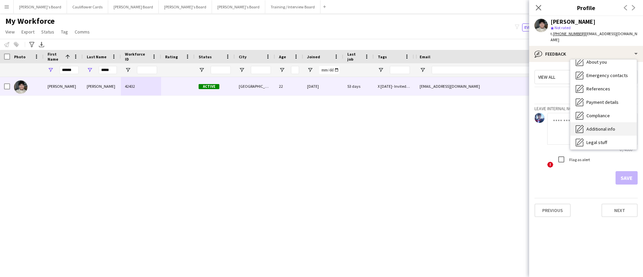
click at [596, 126] on span "Additional info" at bounding box center [600, 129] width 29 height 6
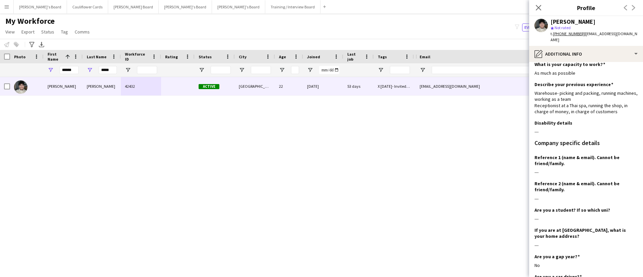
scroll to position [0, 0]
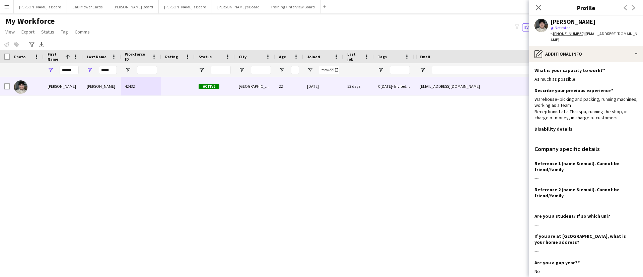
drag, startPoint x: 614, startPoint y: 111, endPoint x: 533, endPoint y: 93, distance: 83.3
click at [533, 93] on app-section-data-types "What is your capacity to work? Edit this field As much as possible Describe you…" at bounding box center [586, 169] width 114 height 215
copy div "Warehouse- picking and packing, running machines, working as a team Receptionis…"
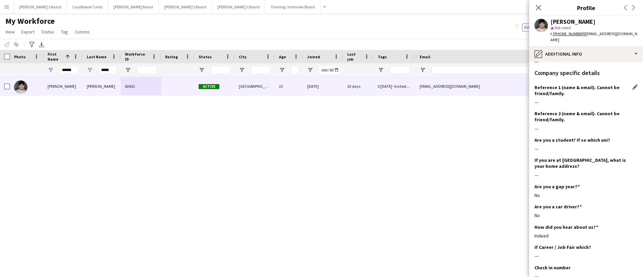
scroll to position [76, 0]
drag, startPoint x: 628, startPoint y: 33, endPoint x: 582, endPoint y: 37, distance: 45.7
click at [582, 37] on div "Justin hageman star Not rated t. +447484207490 | justinhage61@gmail.com" at bounding box center [586, 31] width 114 height 30
copy span "justinhage61@gmail.com"
click at [536, 8] on icon "Close pop-in" at bounding box center [538, 7] width 6 height 6
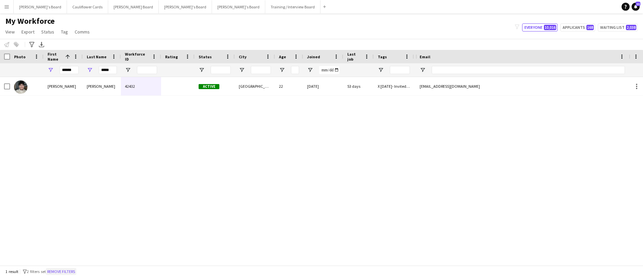
click at [76, 272] on button "Remove filters" at bounding box center [61, 271] width 30 height 7
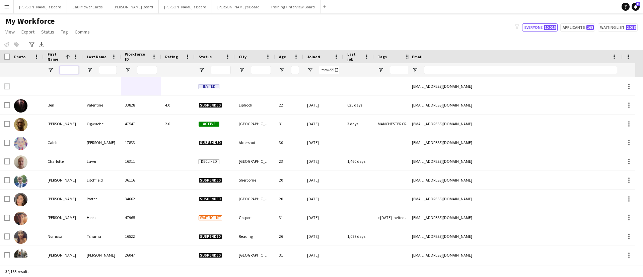
click at [64, 69] on input "First Name Filter Input" at bounding box center [69, 70] width 19 height 8
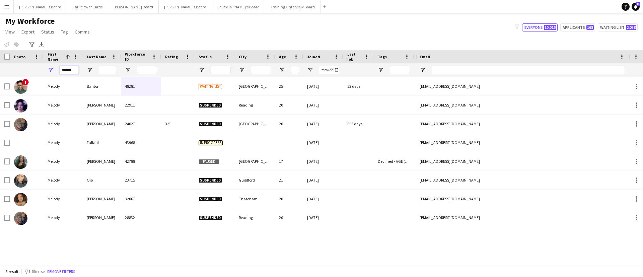
type input "******"
click at [103, 70] on input "Last Name Filter Input" at bounding box center [108, 70] width 18 height 8
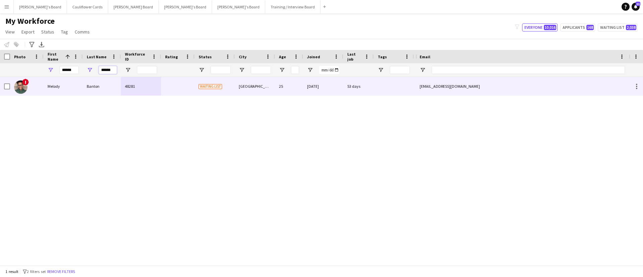
type input "******"
click at [133, 82] on div "48281" at bounding box center [141, 86] width 40 height 18
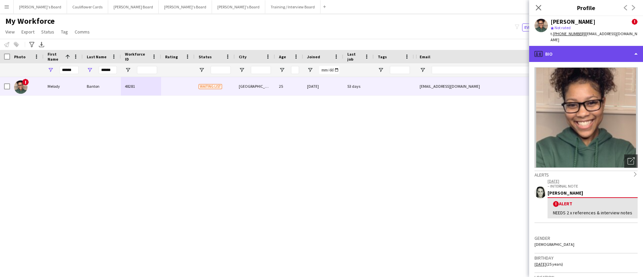
click at [579, 46] on div "profile Bio" at bounding box center [586, 54] width 114 height 16
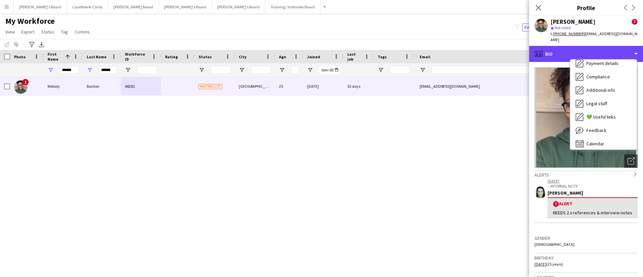
scroll to position [90, 0]
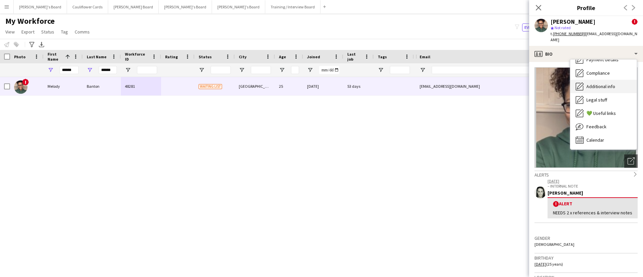
drag, startPoint x: 616, startPoint y: 83, endPoint x: 614, endPoint y: 80, distance: 3.6
click at [614, 83] on span "Additional info" at bounding box center [600, 86] width 29 height 6
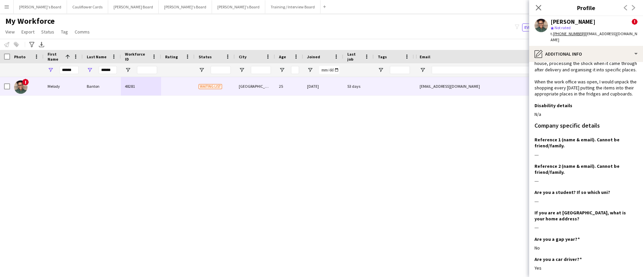
scroll to position [0, 0]
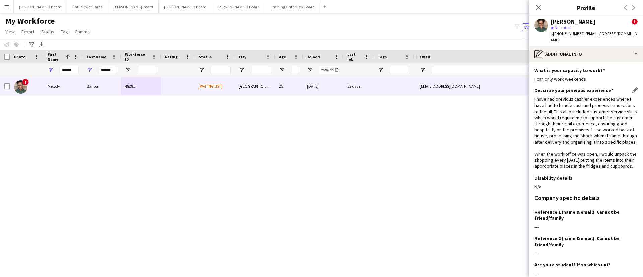
drag, startPoint x: 613, startPoint y: 45, endPoint x: 627, endPoint y: 140, distance: 96.1
click at [627, 140] on div "I have had previous cashier experiences where I have had to handle cash and pro…" at bounding box center [585, 132] width 103 height 73
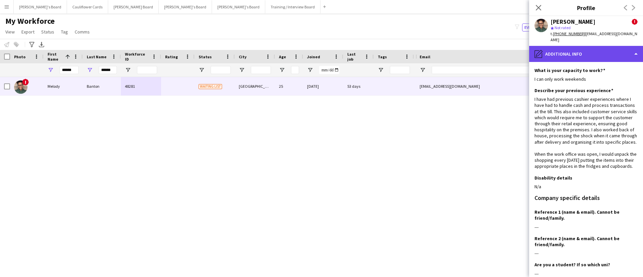
click at [608, 53] on div "pencil4 Additional info" at bounding box center [586, 54] width 114 height 16
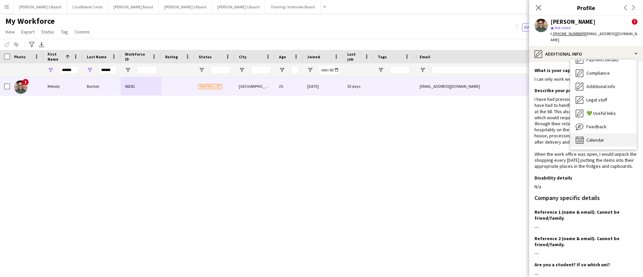
click at [588, 137] on span "Calendar" at bounding box center [595, 140] width 18 height 6
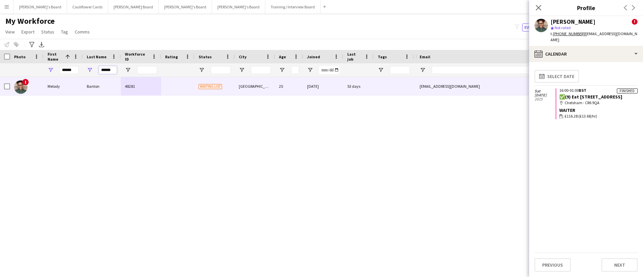
click at [104, 68] on input "******" at bounding box center [108, 70] width 18 height 8
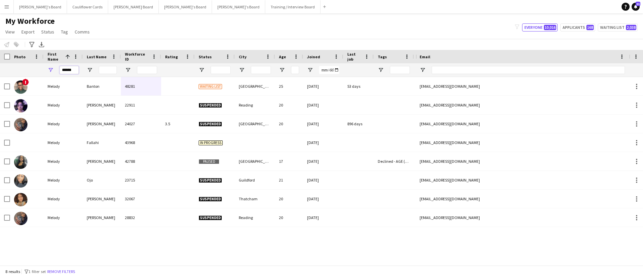
click at [69, 68] on input "******" at bounding box center [69, 70] width 19 height 8
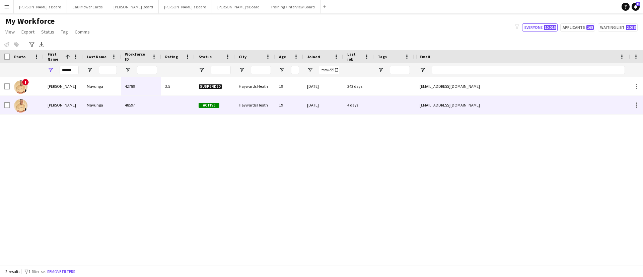
click at [94, 110] on div "Mavunga" at bounding box center [102, 105] width 38 height 18
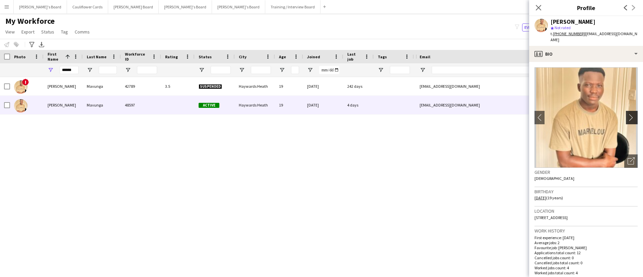
click at [627, 114] on app-icon "chevron-right" at bounding box center [632, 117] width 10 height 7
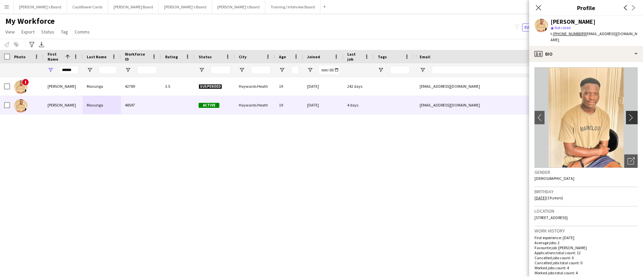
click at [627, 114] on app-icon "chevron-right" at bounding box center [632, 117] width 10 height 7
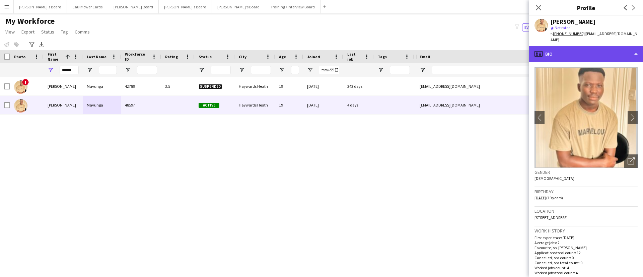
click at [620, 48] on div "profile Bio" at bounding box center [586, 54] width 114 height 16
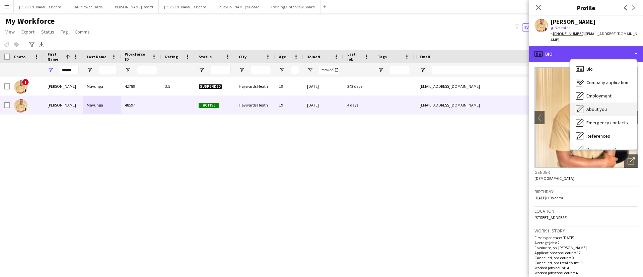
scroll to position [90, 0]
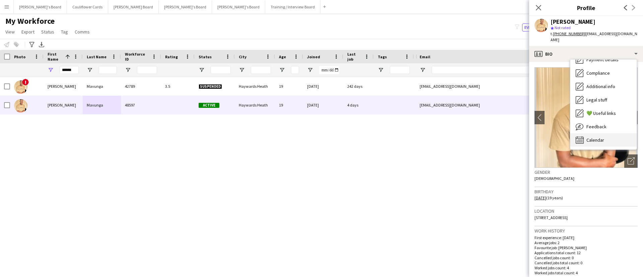
click at [604, 133] on div "Calendar Calendar" at bounding box center [603, 139] width 66 height 13
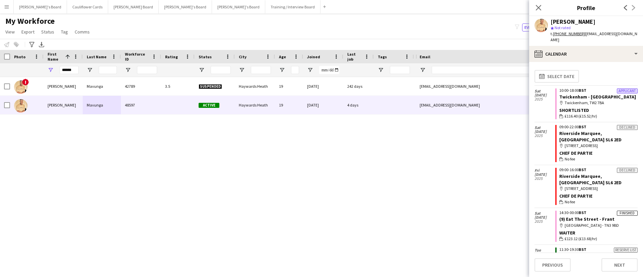
click at [560, 34] on tcxspan "+447471615740" at bounding box center [569, 33] width 32 height 5
click at [70, 72] on input "******" at bounding box center [69, 70] width 19 height 8
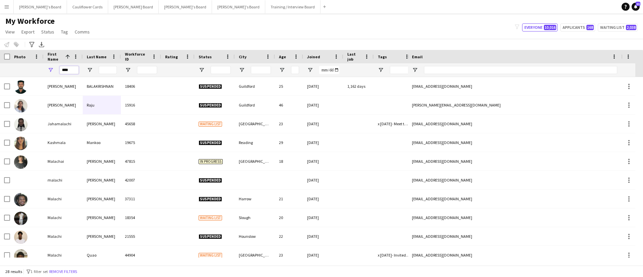
type input "****"
click at [103, 73] on input "Last Name Filter Input" at bounding box center [108, 70] width 18 height 8
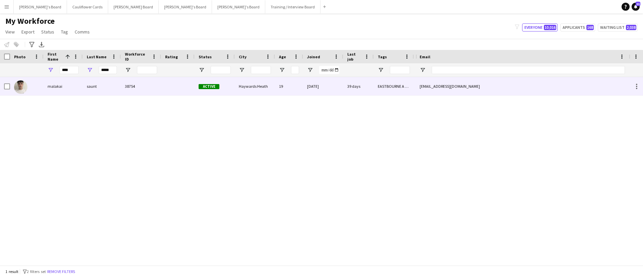
click at [151, 93] on div "38754" at bounding box center [141, 86] width 40 height 18
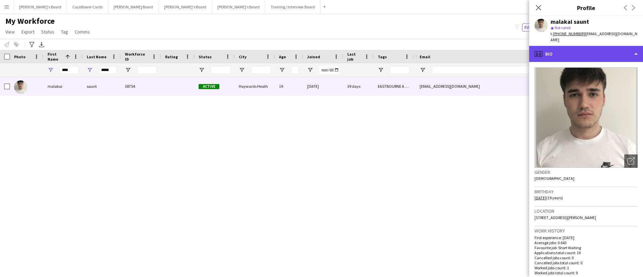
click at [628, 48] on div "profile Bio" at bounding box center [586, 54] width 114 height 16
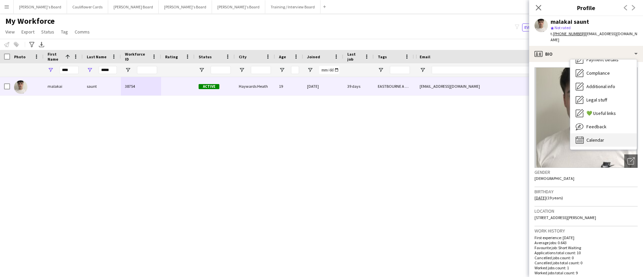
click at [600, 137] on span "Calendar" at bounding box center [595, 140] width 18 height 6
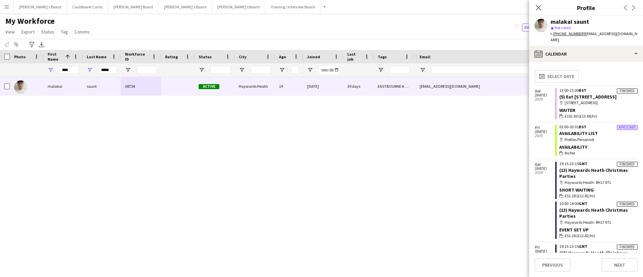
click at [565, 34] on tcxspan "+447845166309" at bounding box center [569, 33] width 32 height 5
click at [128, 149] on div "malakai saunt 38754 Active Haywards Heath 19 04-06-2024 39 days EASTBOURNE A LI…" at bounding box center [207, 167] width 415 height 180
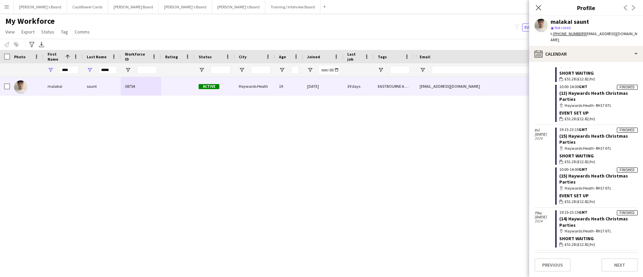
scroll to position [0, 0]
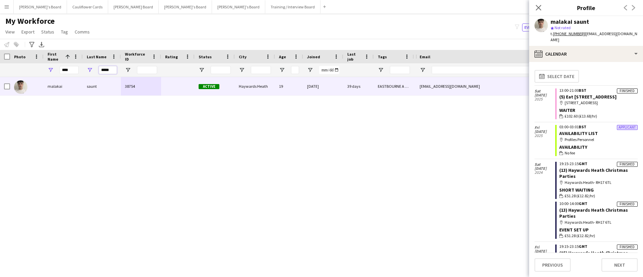
click at [104, 72] on input "*****" at bounding box center [108, 70] width 18 height 8
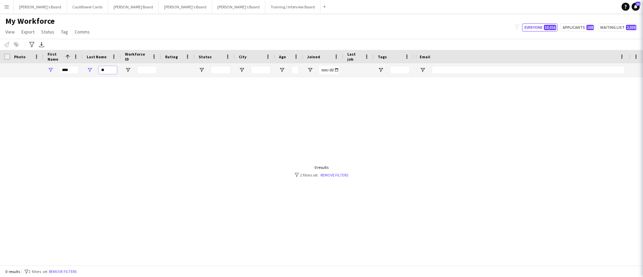
type input "**"
click at [70, 70] on input "****" at bounding box center [69, 70] width 19 height 8
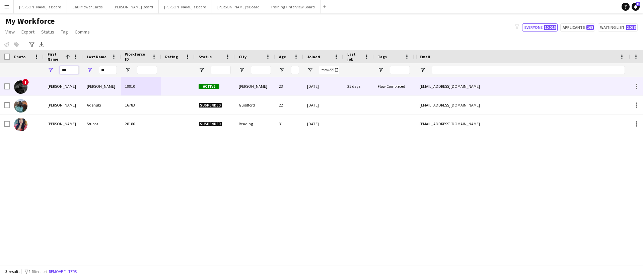
type input "***"
click at [120, 81] on div "Ubhayakar" at bounding box center [102, 86] width 38 height 18
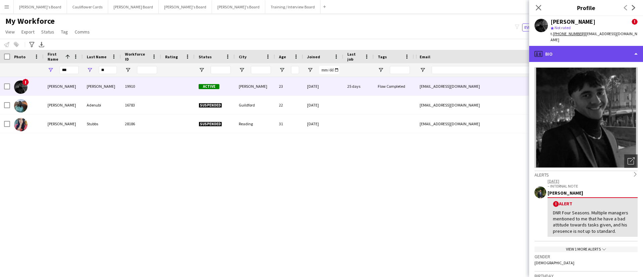
click at [622, 52] on div "profile Bio" at bounding box center [586, 54] width 114 height 16
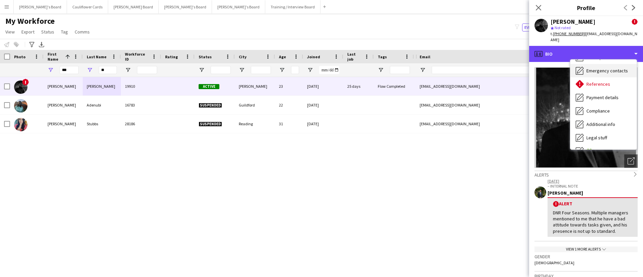
scroll to position [90, 0]
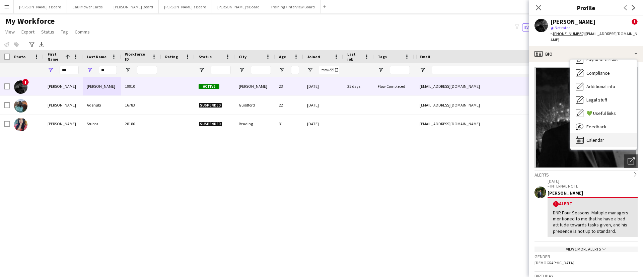
click at [596, 133] on div "Calendar Calendar" at bounding box center [603, 139] width 66 height 13
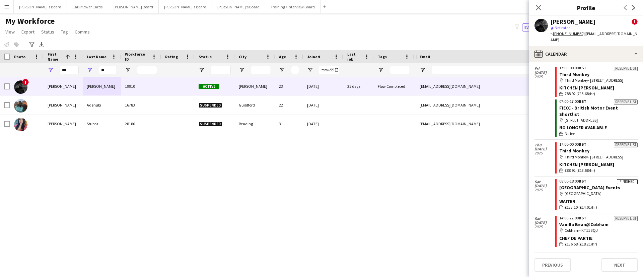
scroll to position [108, 0]
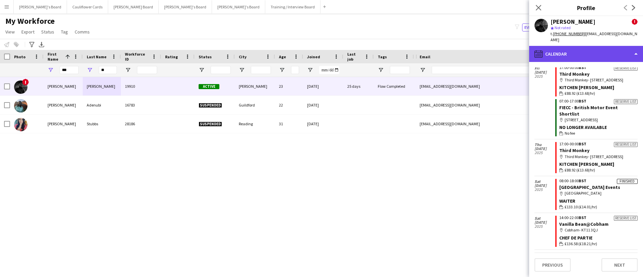
click at [605, 46] on div "calendar-full Calendar" at bounding box center [586, 54] width 114 height 16
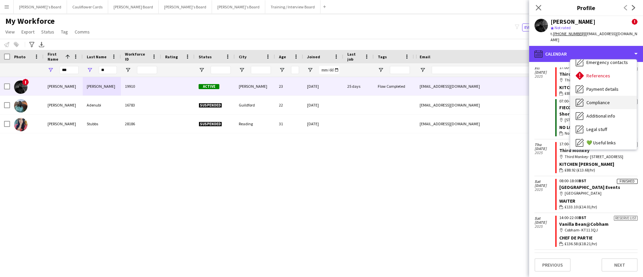
scroll to position [60, 0]
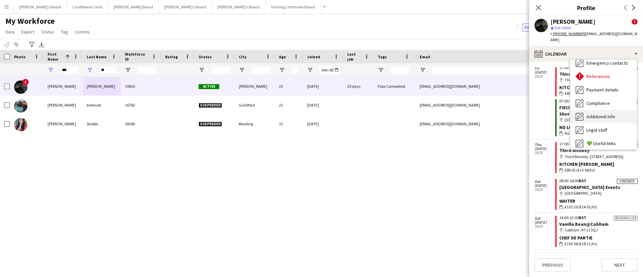
click at [586, 113] on div "Additional info Additional info" at bounding box center [603, 116] width 66 height 13
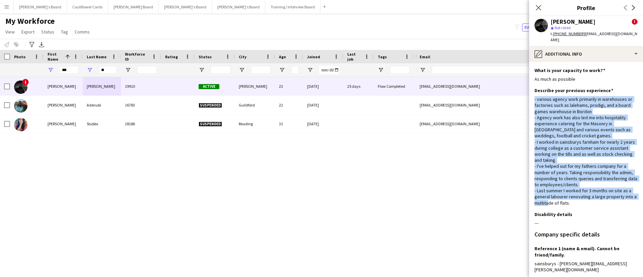
drag, startPoint x: 579, startPoint y: 202, endPoint x: 534, endPoint y: 90, distance: 120.7
click at [534, 90] on app-section-data-types "What is your capacity to work? Edit this field As much as possible Describe you…" at bounding box center [586, 169] width 114 height 215
copy div "- various agency work primarily in warehouses or factories such as lalehams, pr…"
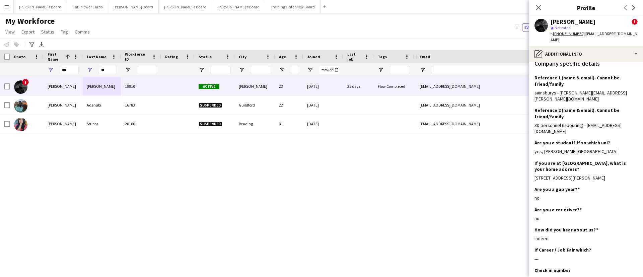
scroll to position [175, 0]
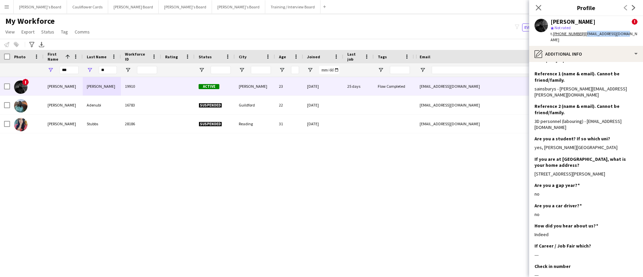
drag, startPoint x: 627, startPoint y: 34, endPoint x: 582, endPoint y: 37, distance: 45.3
click at [582, 37] on div "Sam Ubhayakar ! star Not rated t. +447555963268 | samubhayakar@aol.com" at bounding box center [586, 31] width 114 height 30
copy span "samubhayakar@aol.com"
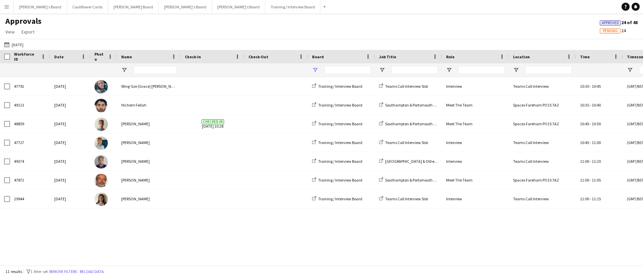
type input "**********"
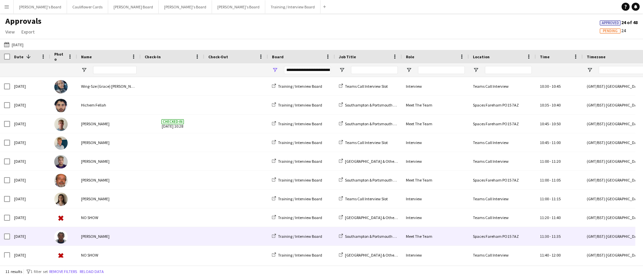
scroll to position [26, 0]
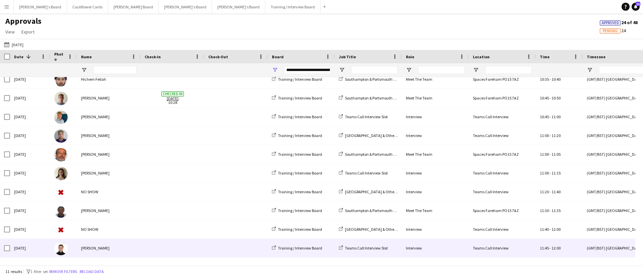
click at [127, 247] on div "[PERSON_NAME]" at bounding box center [109, 248] width 64 height 18
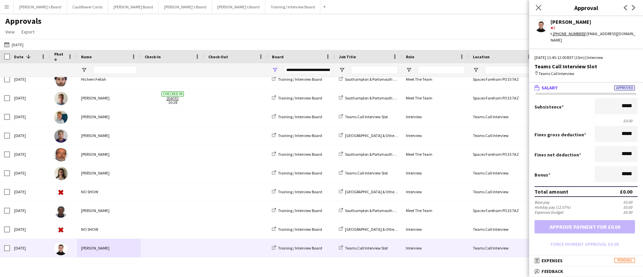
click at [540, 25] on app-user-avatar at bounding box center [540, 25] width 13 height 13
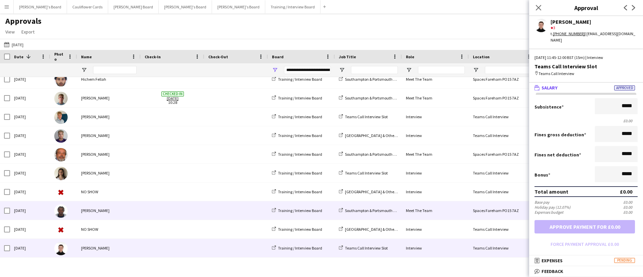
click at [159, 209] on span at bounding box center [173, 210] width 56 height 18
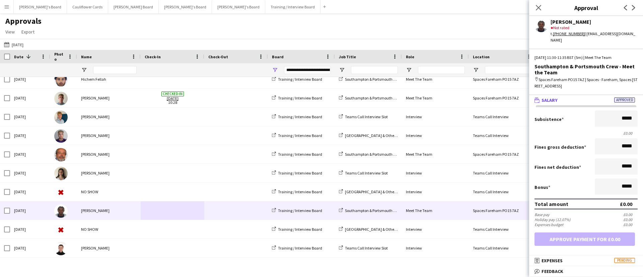
click at [257, 29] on div "Approvals View Customise view Customise filters Reset Filters Reset View Reset …" at bounding box center [321, 27] width 643 height 23
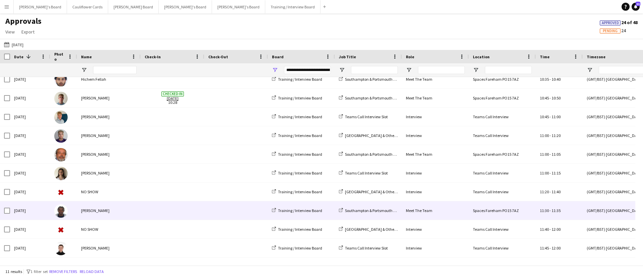
click at [163, 205] on span at bounding box center [173, 210] width 56 height 18
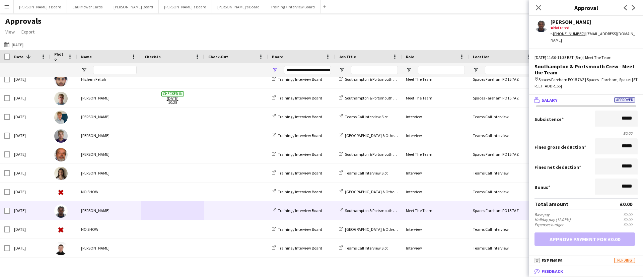
click at [552, 269] on span "Feedback" at bounding box center [552, 271] width 22 height 6
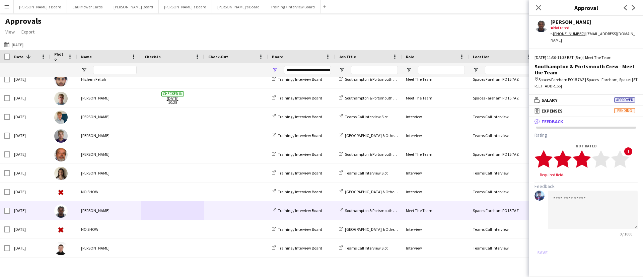
click at [583, 153] on polygon at bounding box center [581, 158] width 18 height 17
click at [569, 204] on textarea at bounding box center [593, 203] width 90 height 38
paste textarea "**********"
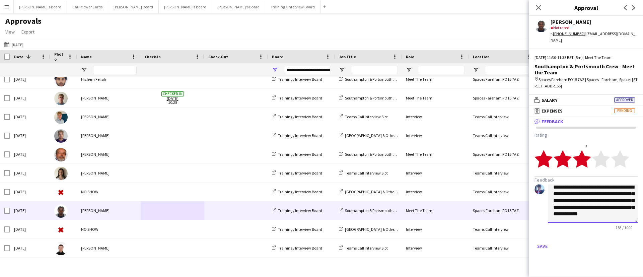
scroll to position [0, 0]
type textarea "**********"
click at [539, 241] on button "Save" at bounding box center [542, 246] width 16 height 11
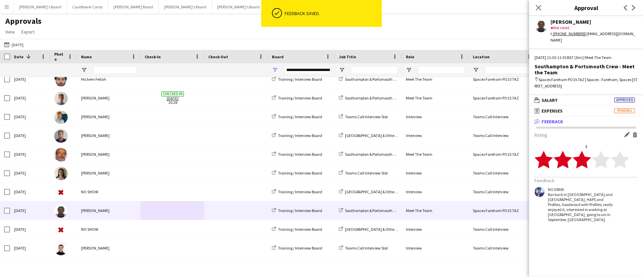
click at [537, 2] on div "Close pop-in" at bounding box center [538, 7] width 19 height 15
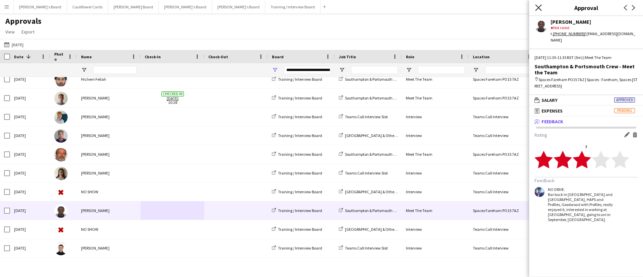
click at [536, 8] on icon "Close pop-in" at bounding box center [538, 7] width 6 height 6
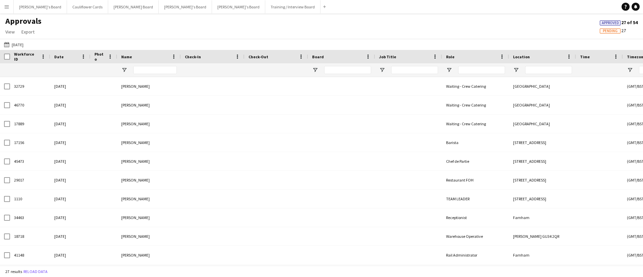
type input "**********"
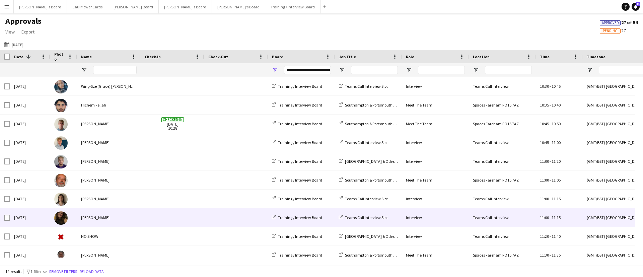
click at [141, 220] on div at bounding box center [173, 217] width 64 height 18
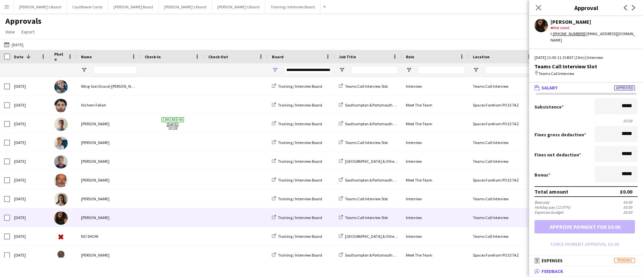
click at [581, 271] on mat-panel-title "bubble-pencil Feedback" at bounding box center [584, 271] width 111 height 6
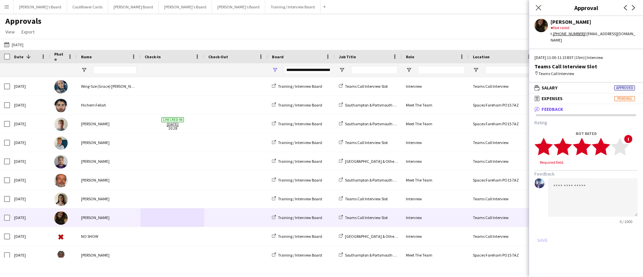
click at [603, 146] on polygon at bounding box center [601, 146] width 18 height 17
click at [589, 177] on textarea at bounding box center [593, 191] width 90 height 38
paste textarea "**********"
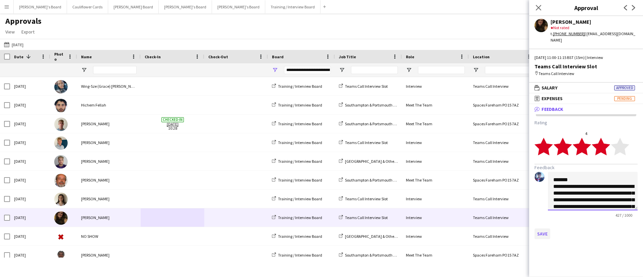
type textarea "**********"
click at [541, 228] on button "Save" at bounding box center [542, 233] width 16 height 11
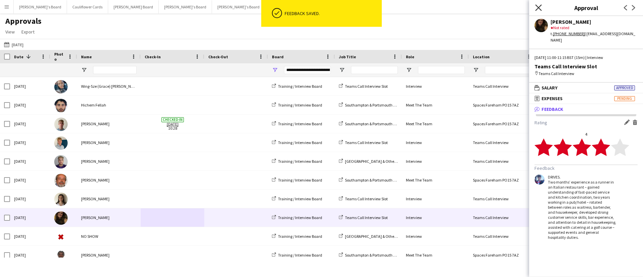
click at [539, 6] on icon "Close pop-in" at bounding box center [538, 7] width 6 height 6
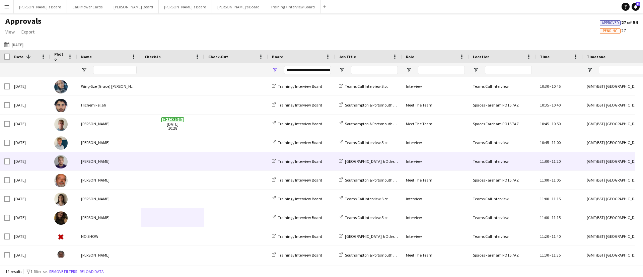
scroll to position [82, 0]
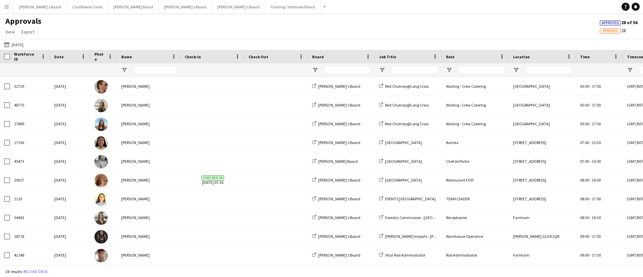
type input "**********"
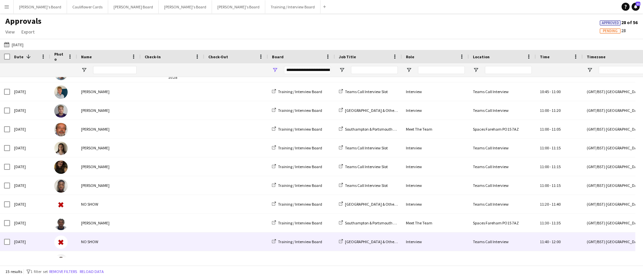
scroll to position [51, 0]
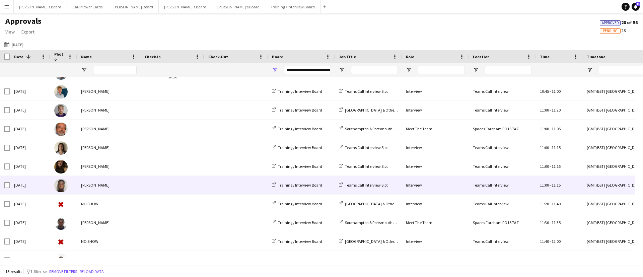
click at [118, 181] on div "[PERSON_NAME]" at bounding box center [109, 185] width 64 height 18
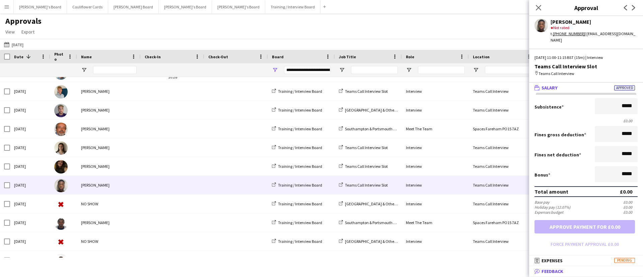
click at [561, 272] on span "Feedback" at bounding box center [552, 271] width 22 height 6
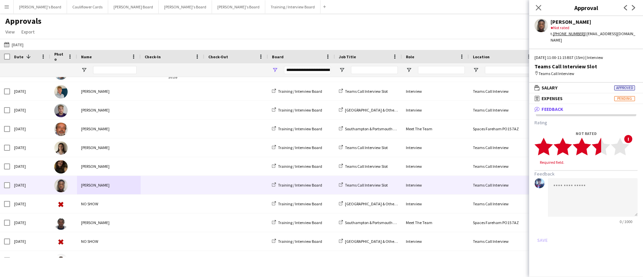
click at [598, 143] on polygon at bounding box center [601, 146] width 18 height 17
click at [580, 179] on textarea at bounding box center [593, 191] width 90 height 38
paste textarea "**********"
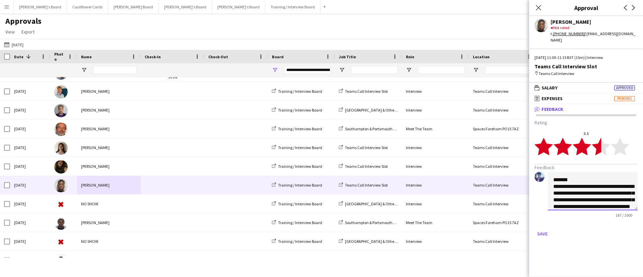
scroll to position [14, 0]
type textarea "**********"
click at [541, 228] on button "Save" at bounding box center [542, 233] width 16 height 11
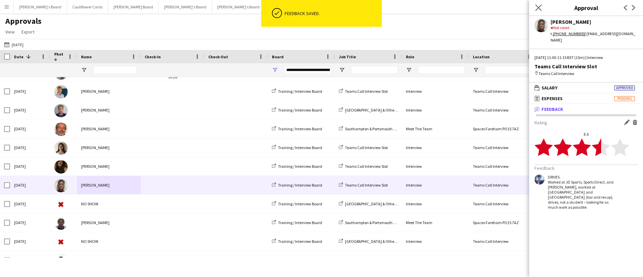
click at [540, 4] on icon "Close pop-in" at bounding box center [538, 7] width 6 height 6
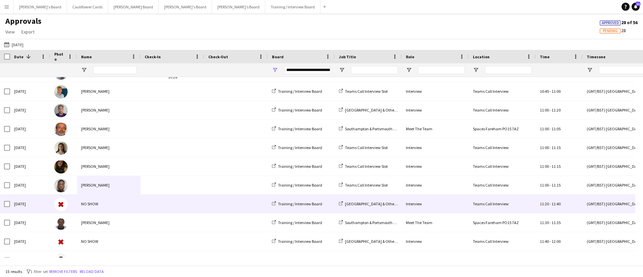
scroll to position [0, 0]
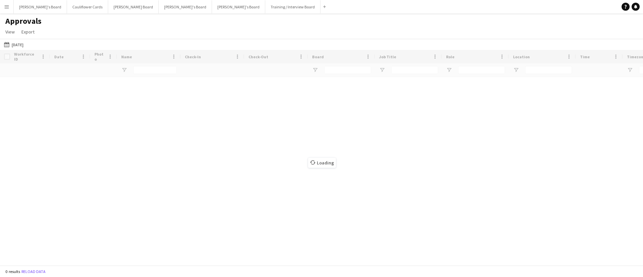
type input "**********"
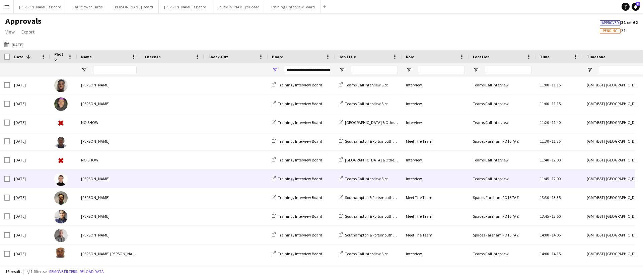
scroll to position [121, 0]
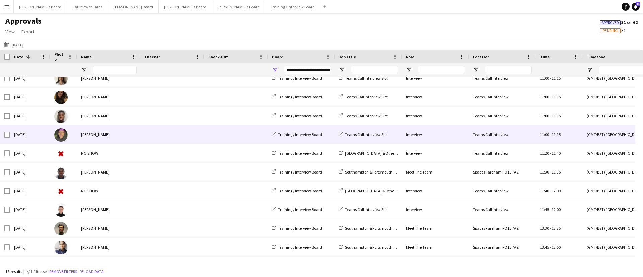
click at [105, 131] on div "[PERSON_NAME]" at bounding box center [109, 134] width 64 height 18
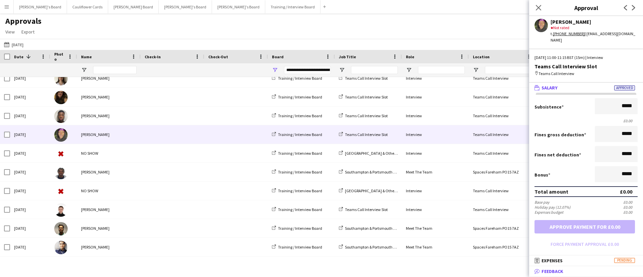
click at [556, 269] on span "Feedback" at bounding box center [552, 271] width 22 height 6
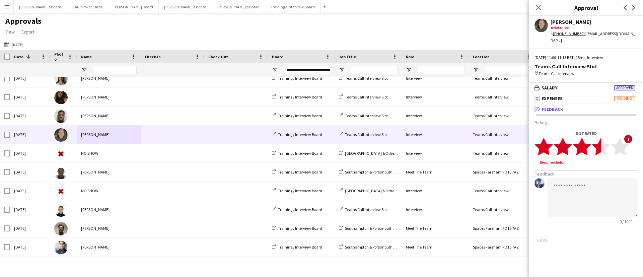
click at [601, 147] on icon "star" at bounding box center [601, 146] width 18 height 18
click at [583, 178] on textarea at bounding box center [593, 191] width 90 height 38
paste textarea "**********"
type textarea "*"
paste textarea "**********"
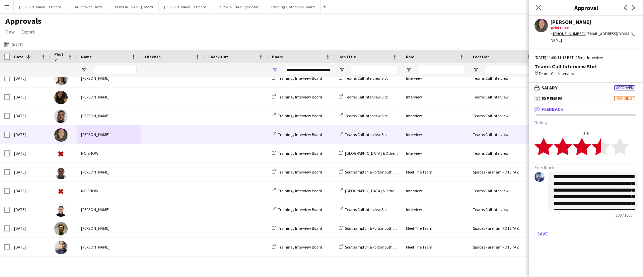
scroll to position [0, 0]
type textarea "**********"
click at [543, 228] on button "Save" at bounding box center [542, 233] width 16 height 11
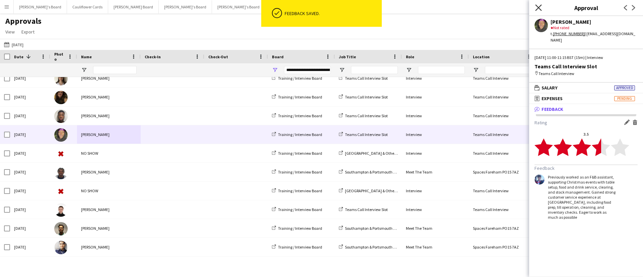
click at [541, 8] on icon "Close pop-in" at bounding box center [538, 7] width 6 height 6
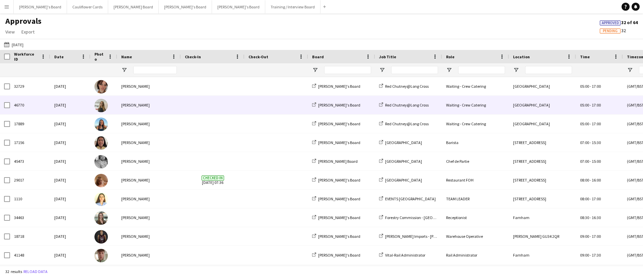
type input "**********"
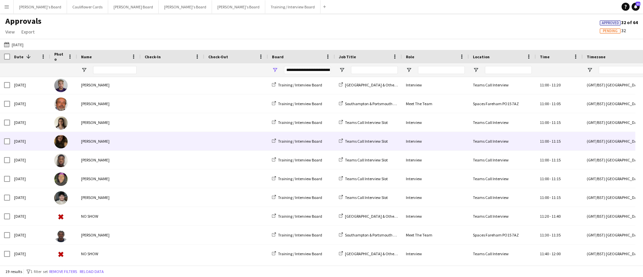
scroll to position [78, 0]
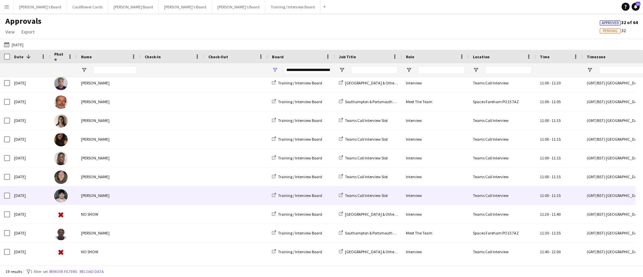
click at [153, 191] on span at bounding box center [173, 195] width 56 height 18
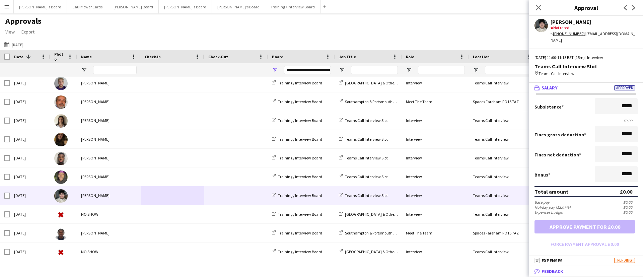
click at [564, 266] on mat-expansion-panel-header "bubble-pencil Feedback" at bounding box center [586, 271] width 114 height 10
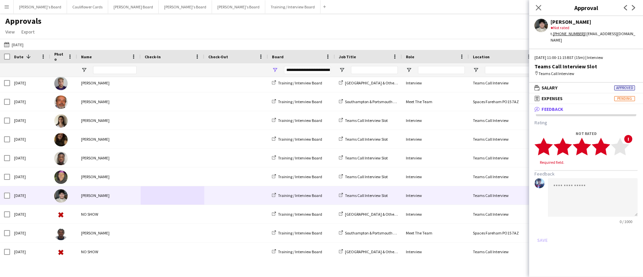
click at [604, 144] on polygon at bounding box center [601, 146] width 18 height 17
click at [600, 143] on polygon at bounding box center [601, 146] width 18 height 17
click at [584, 172] on textarea at bounding box center [593, 191] width 90 height 38
paste textarea "**********"
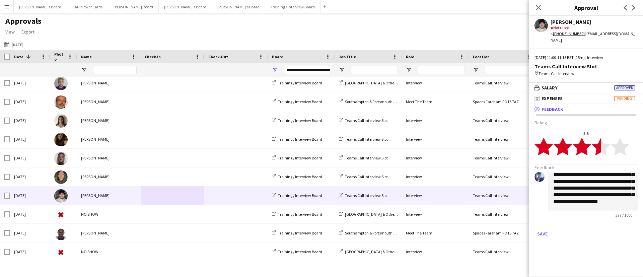
scroll to position [0, 0]
drag, startPoint x: 590, startPoint y: 172, endPoint x: 554, endPoint y: 174, distance: 36.6
click at [554, 174] on textarea "**********" at bounding box center [593, 191] width 90 height 38
click at [553, 182] on textarea "**********" at bounding box center [593, 191] width 90 height 38
type textarea "**********"
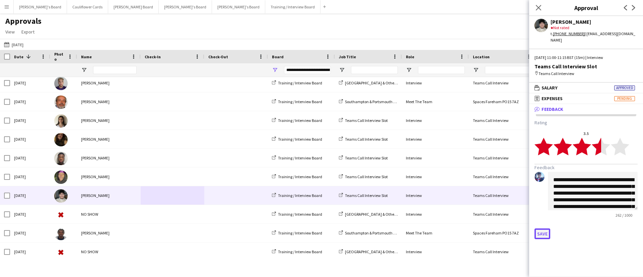
click at [544, 228] on button "Save" at bounding box center [542, 233] width 16 height 11
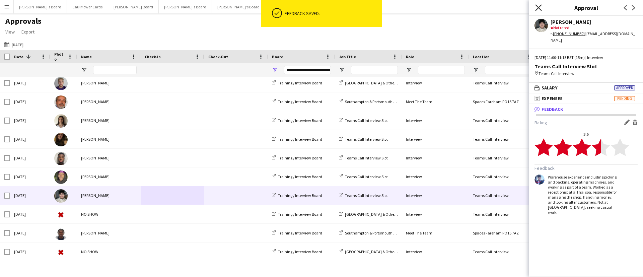
click at [538, 7] on icon at bounding box center [538, 7] width 6 height 6
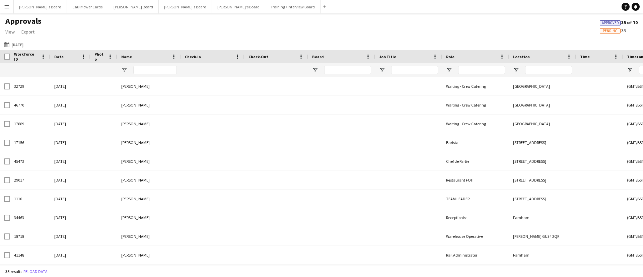
type input "**********"
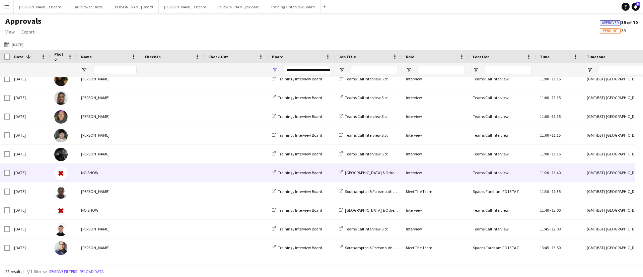
scroll to position [140, 0]
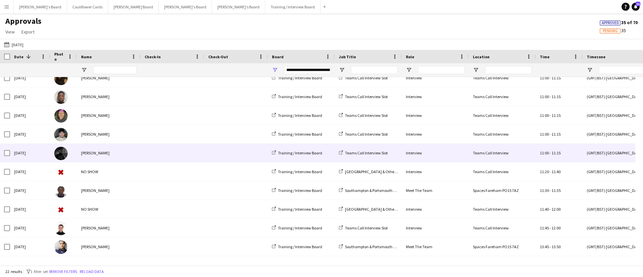
click at [150, 154] on span at bounding box center [173, 153] width 56 height 18
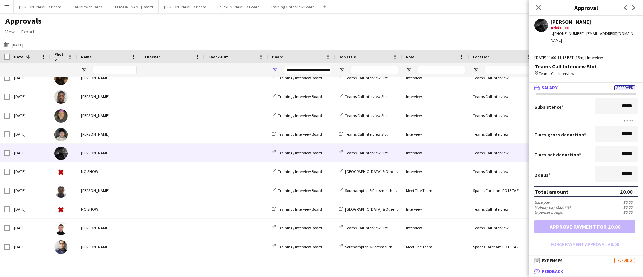
click at [553, 267] on mat-expansion-panel-header "bubble-pencil Feedback" at bounding box center [586, 271] width 114 height 10
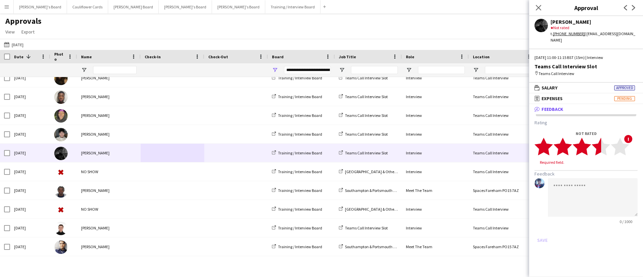
click at [599, 140] on polygon at bounding box center [601, 146] width 18 height 17
click at [591, 195] on textarea at bounding box center [593, 191] width 90 height 38
paste textarea "**********"
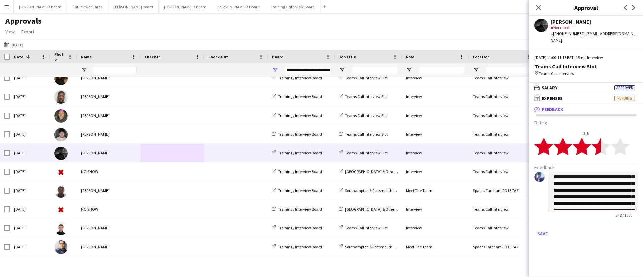
scroll to position [9, 0]
type textarea "**********"
click at [544, 228] on button "Save" at bounding box center [542, 233] width 16 height 11
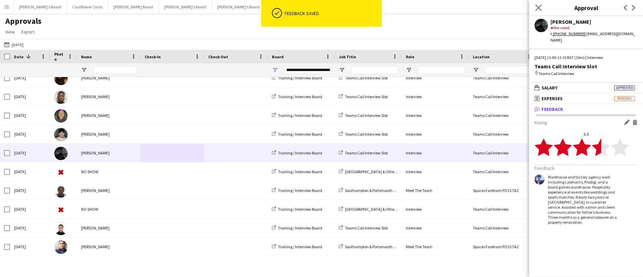
click at [534, 10] on app-icon "Close pop-in" at bounding box center [539, 8] width 10 height 10
